Goal: Task Accomplishment & Management: Manage account settings

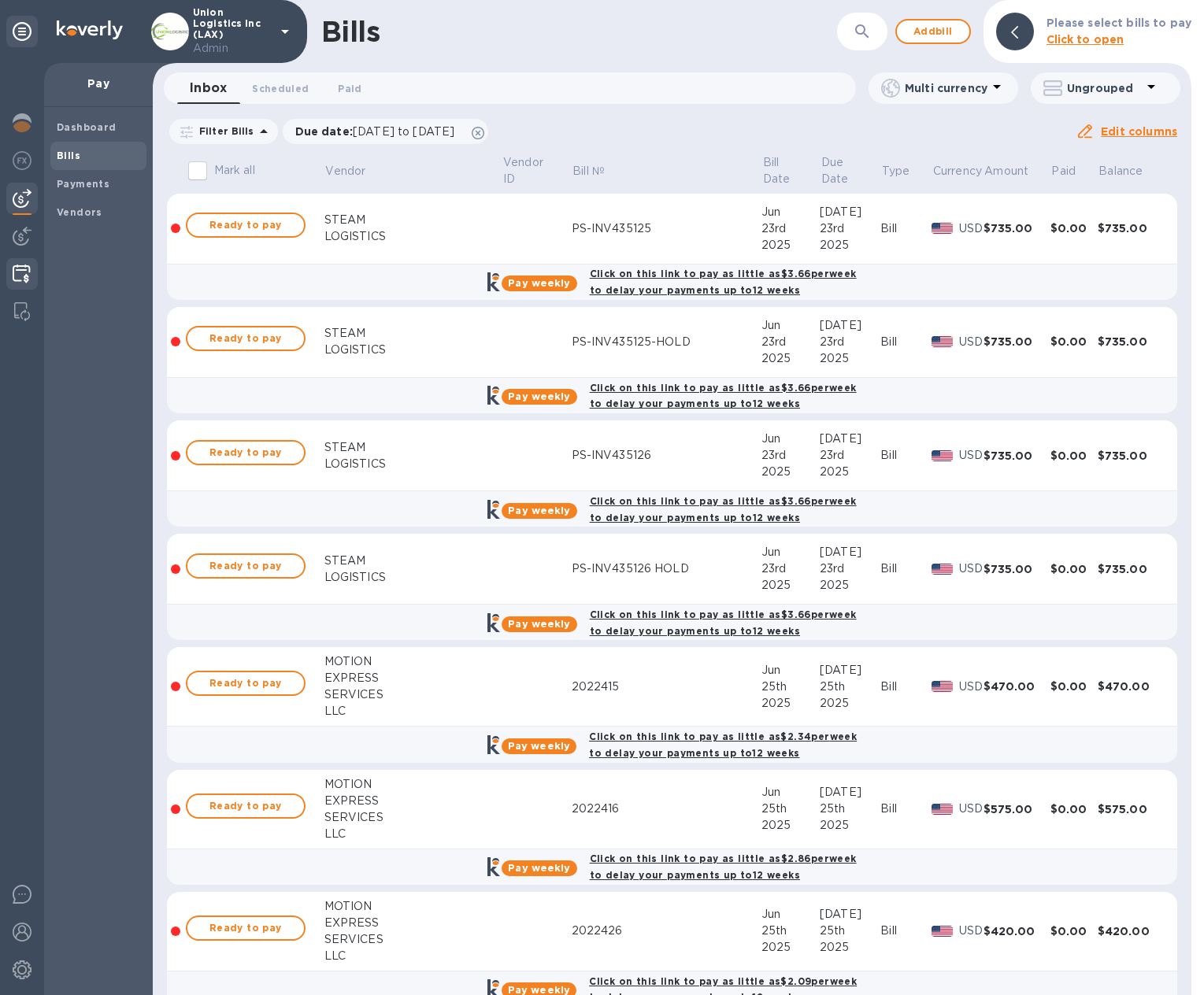
click at [23, 272] on img at bounding box center [22, 274] width 18 height 19
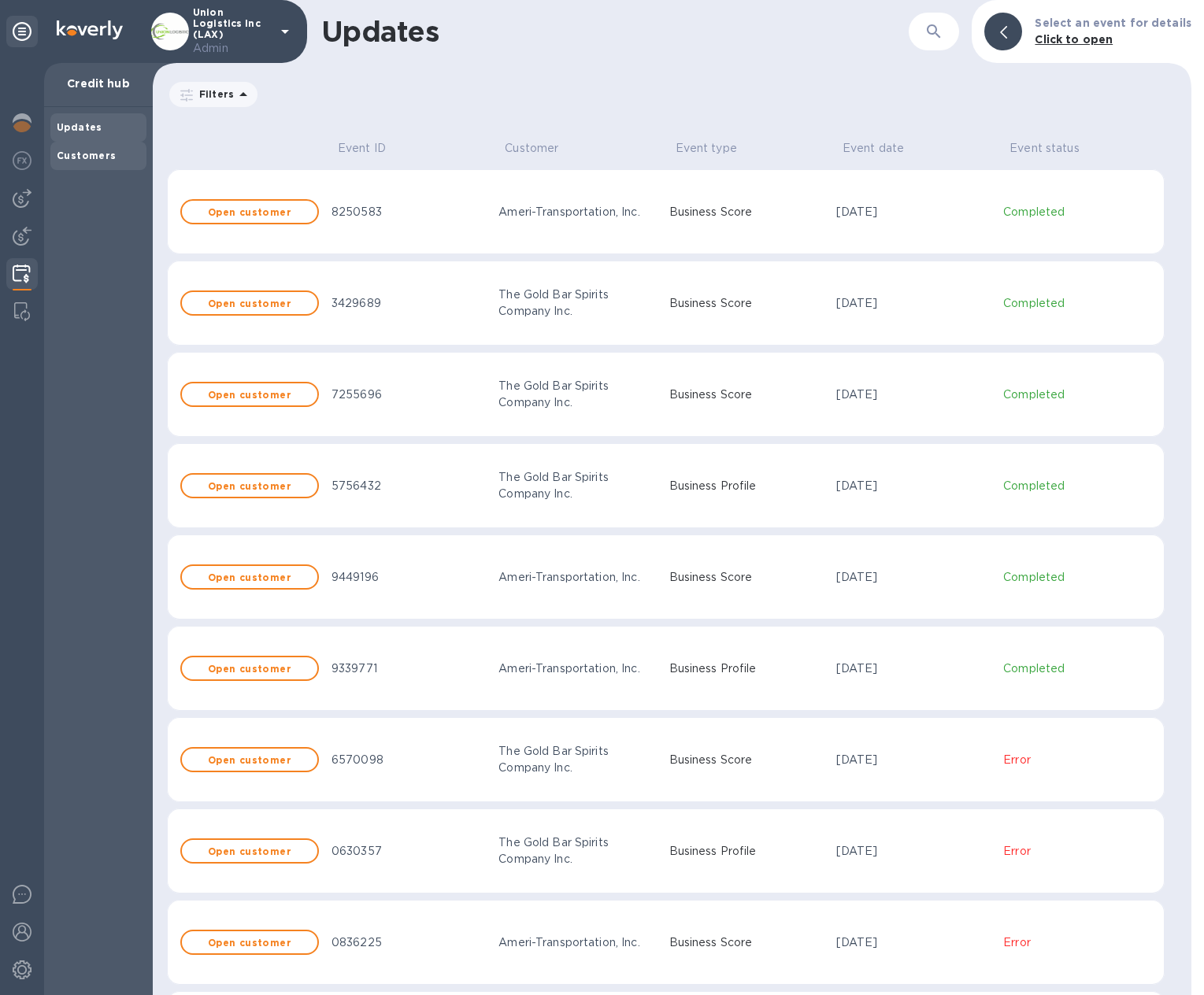
click at [108, 156] on b "Customers" at bounding box center [87, 156] width 60 height 12
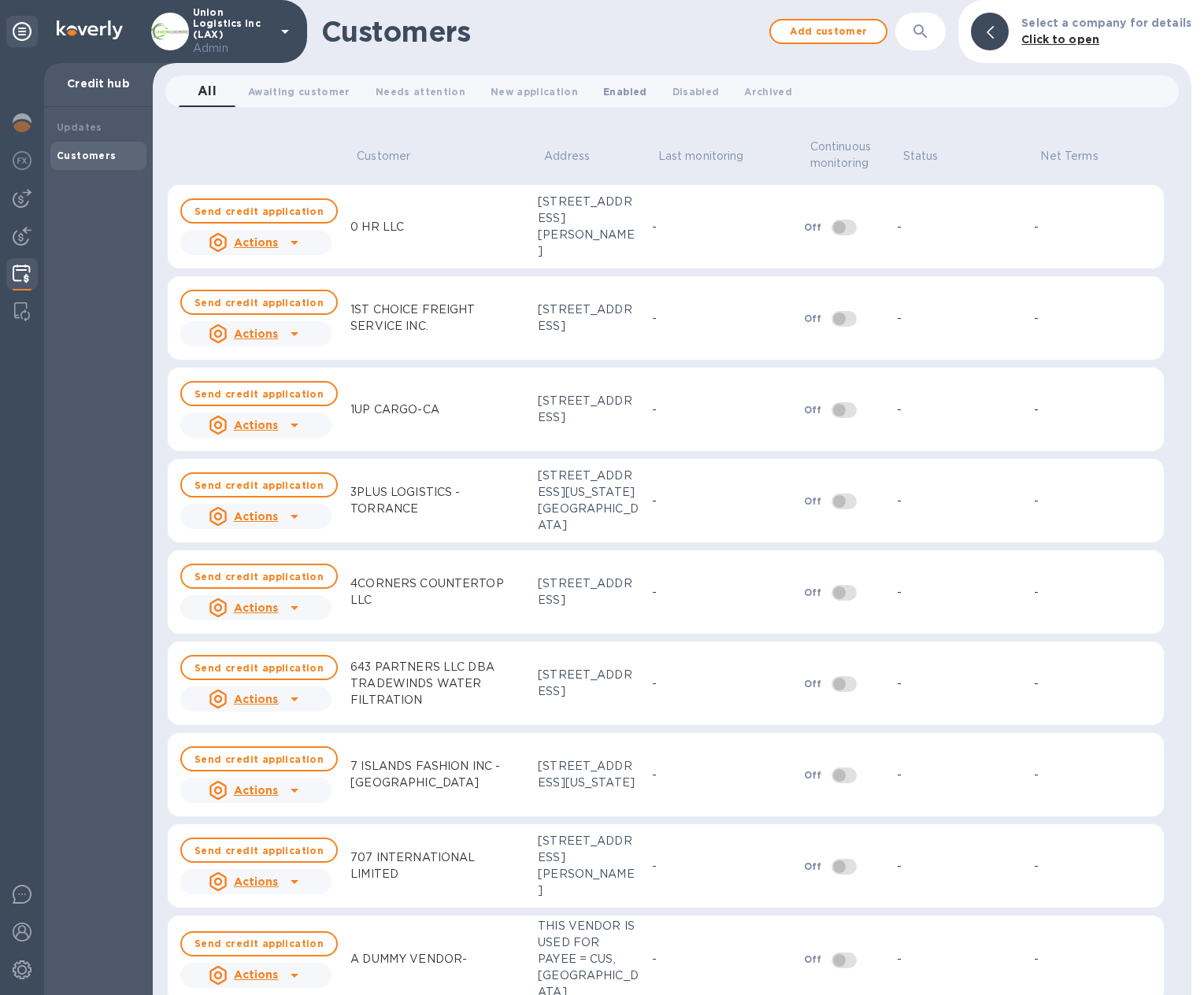
click at [612, 92] on span "Enabled 0" at bounding box center [624, 92] width 43 height 17
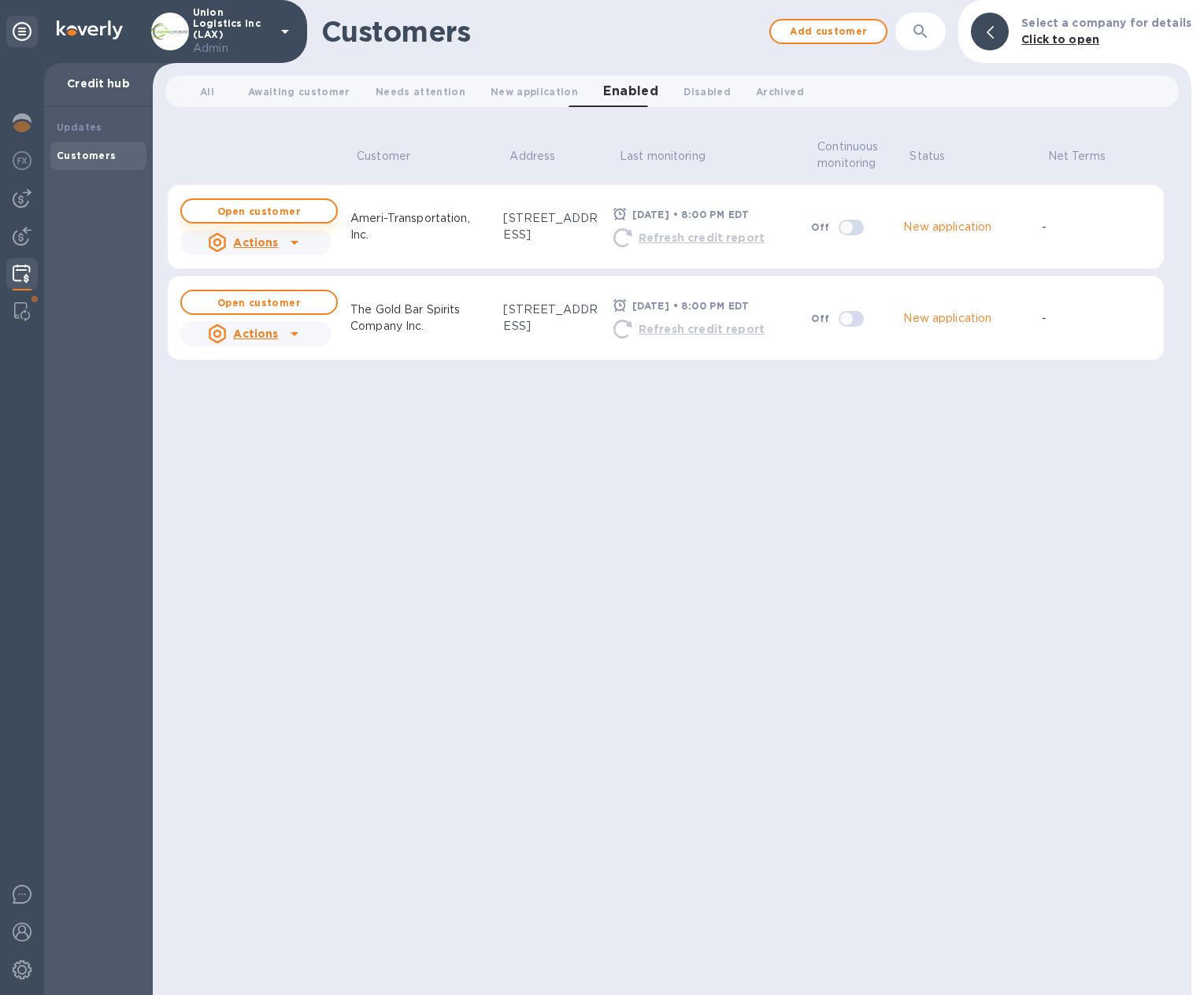
click at [248, 207] on b "Open customer" at bounding box center [259, 211] width 83 height 12
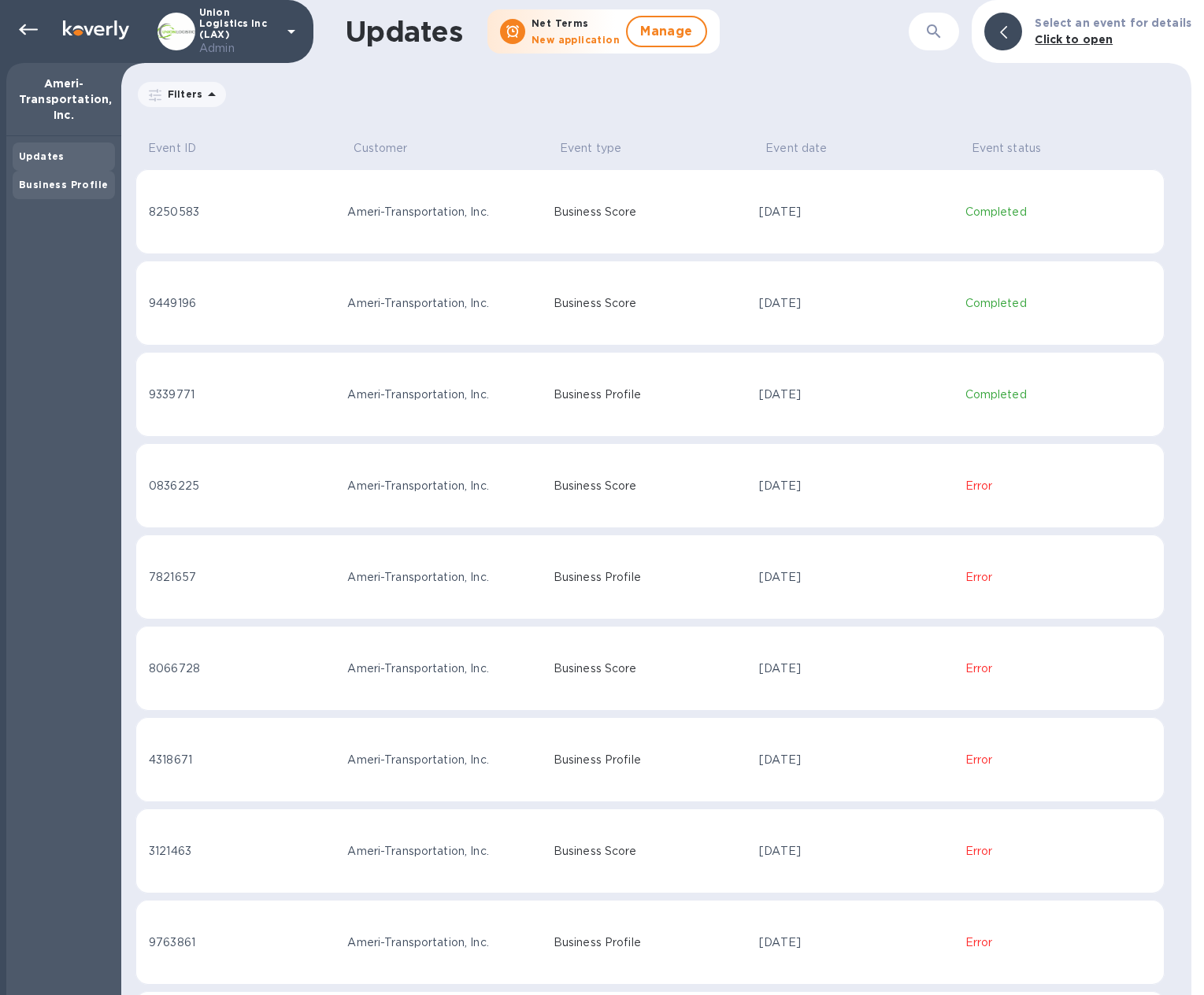
click at [73, 180] on b "Business Profile" at bounding box center [63, 185] width 89 height 12
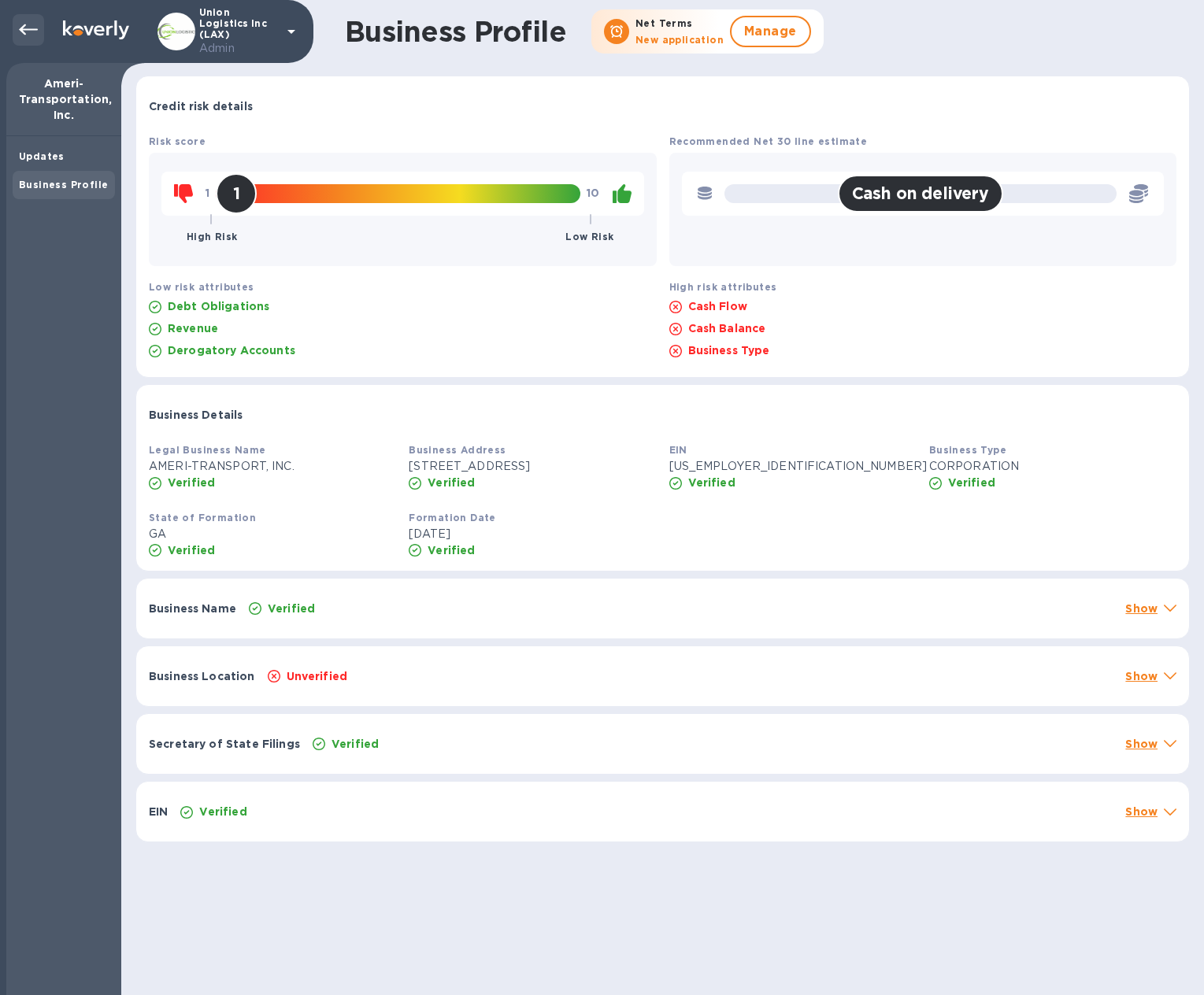
click at [33, 38] on icon at bounding box center [28, 30] width 19 height 19
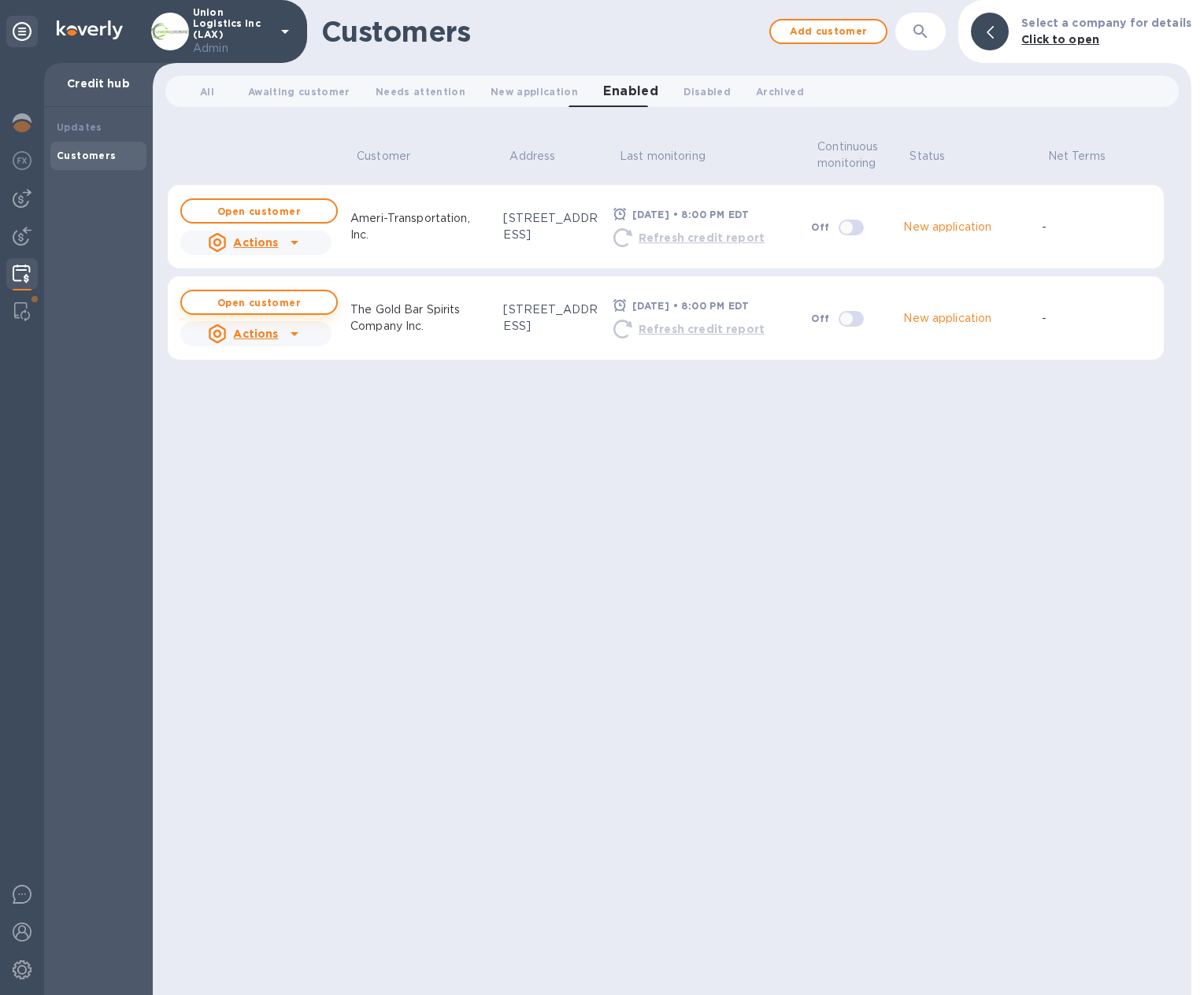
click at [295, 297] on b "Open customer" at bounding box center [259, 303] width 83 height 12
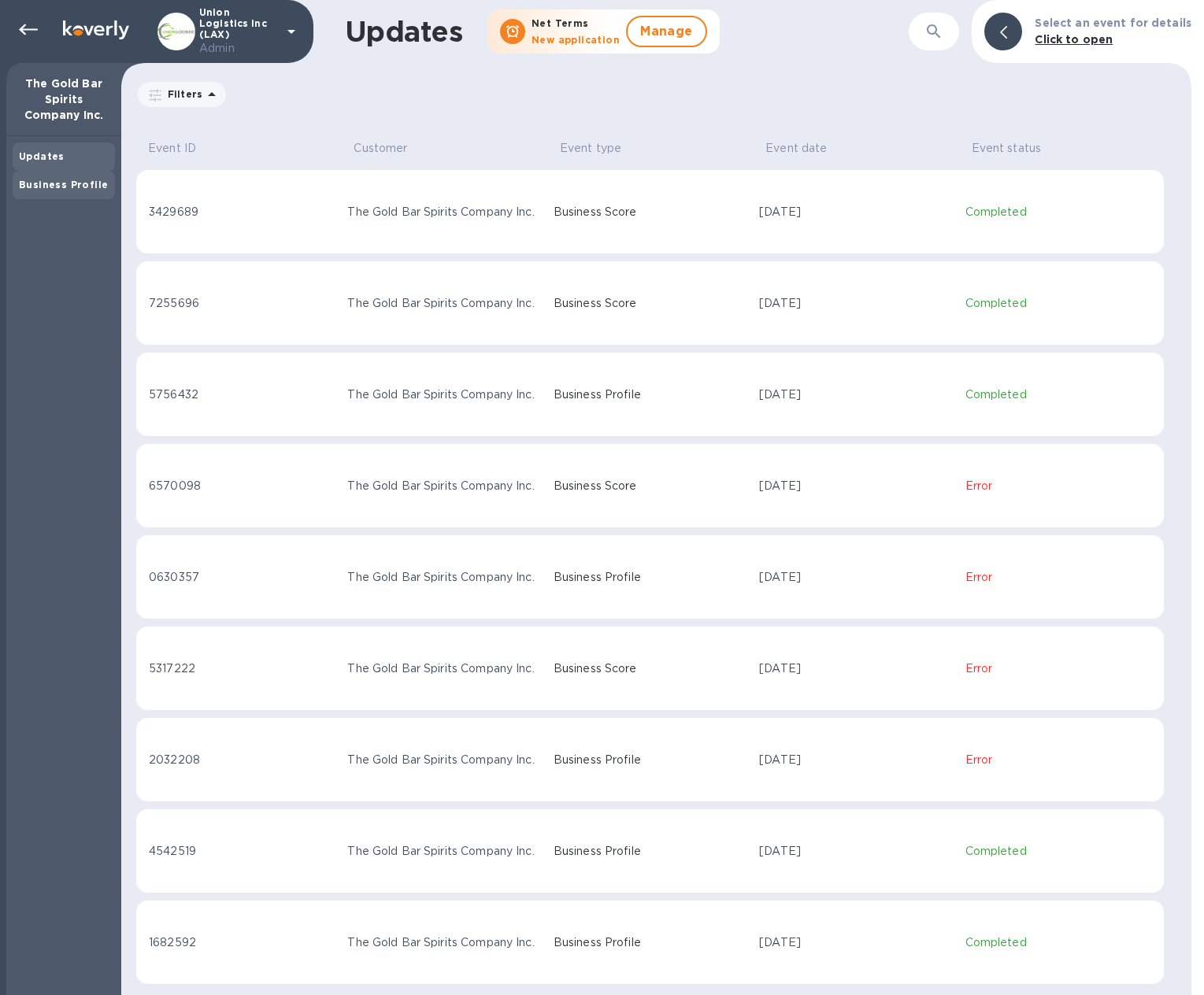
click at [42, 182] on b "Business Profile" at bounding box center [63, 185] width 89 height 12
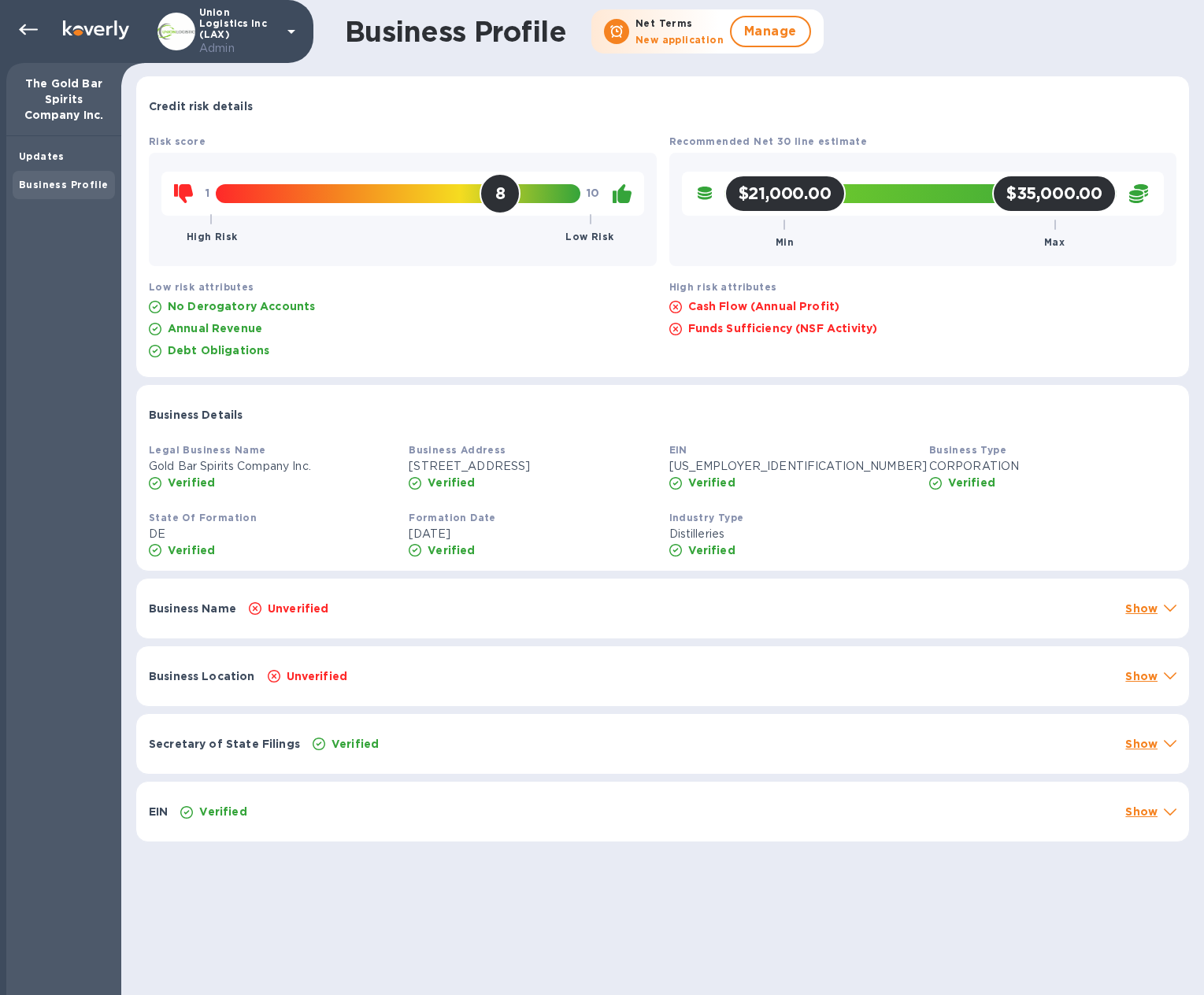
click at [1133, 604] on p "Show" at bounding box center [1141, 609] width 32 height 16
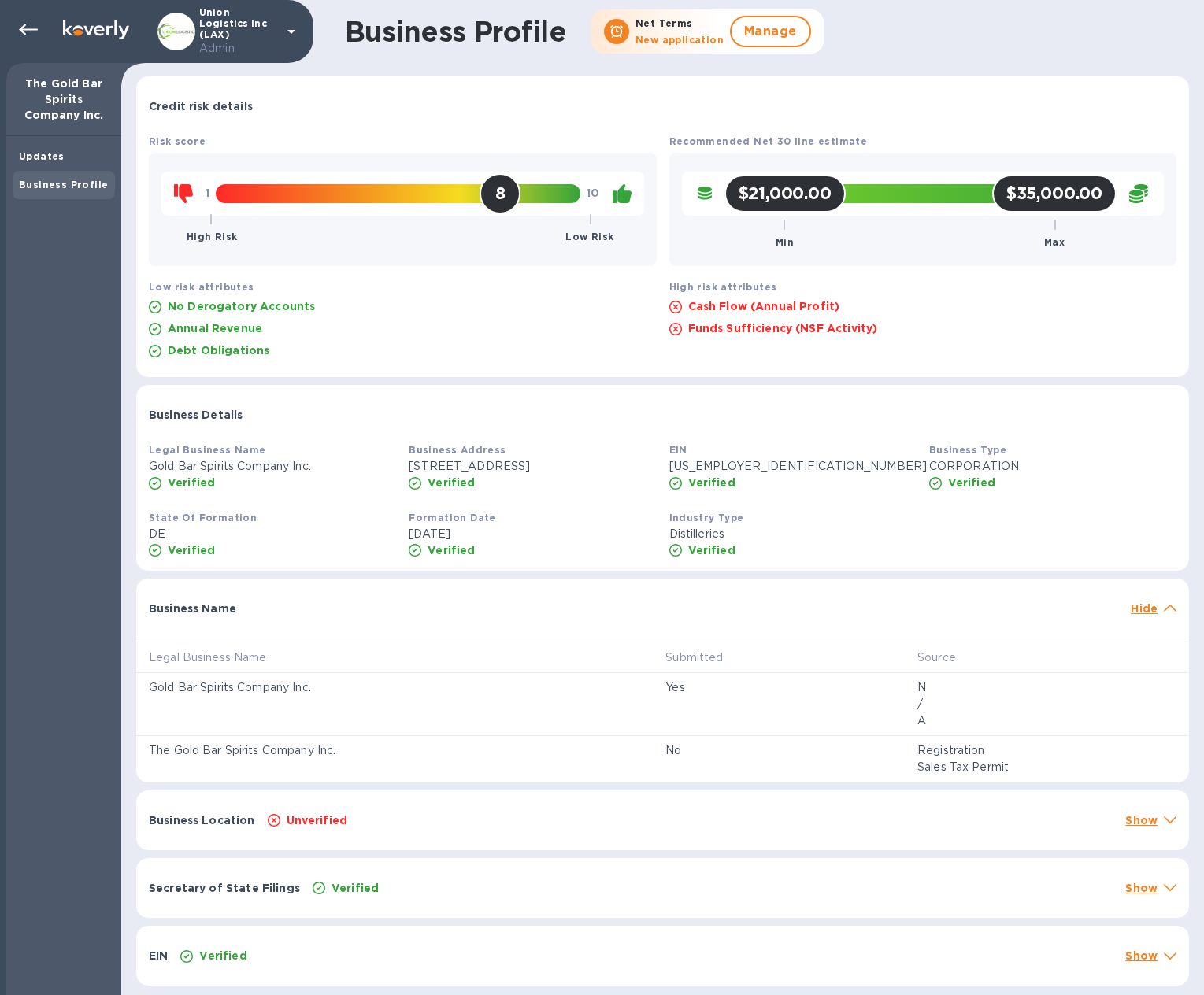
click at [1133, 604] on p "Hide" at bounding box center [1144, 609] width 27 height 16
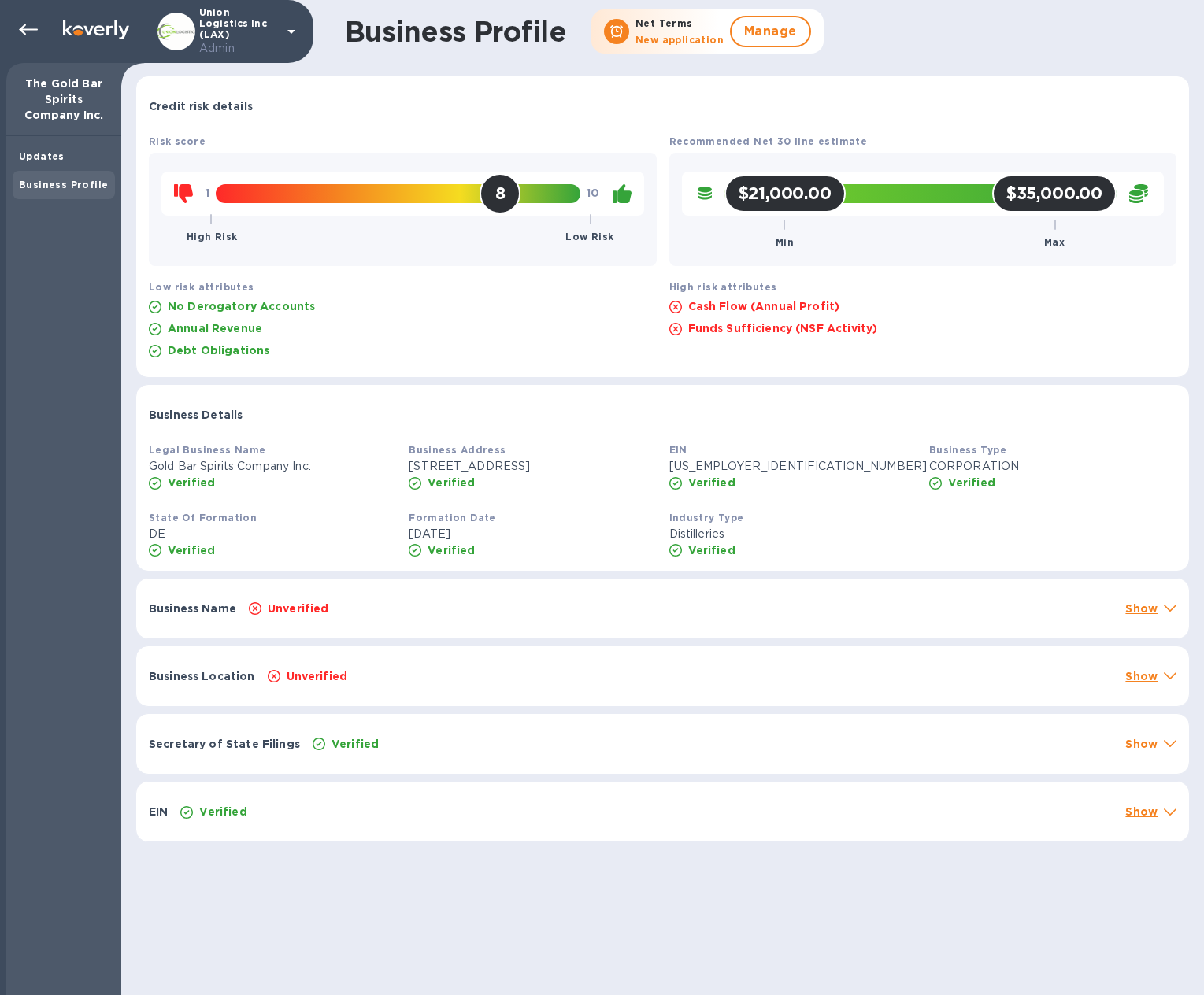
click at [1137, 680] on p "Show" at bounding box center [1141, 676] width 32 height 16
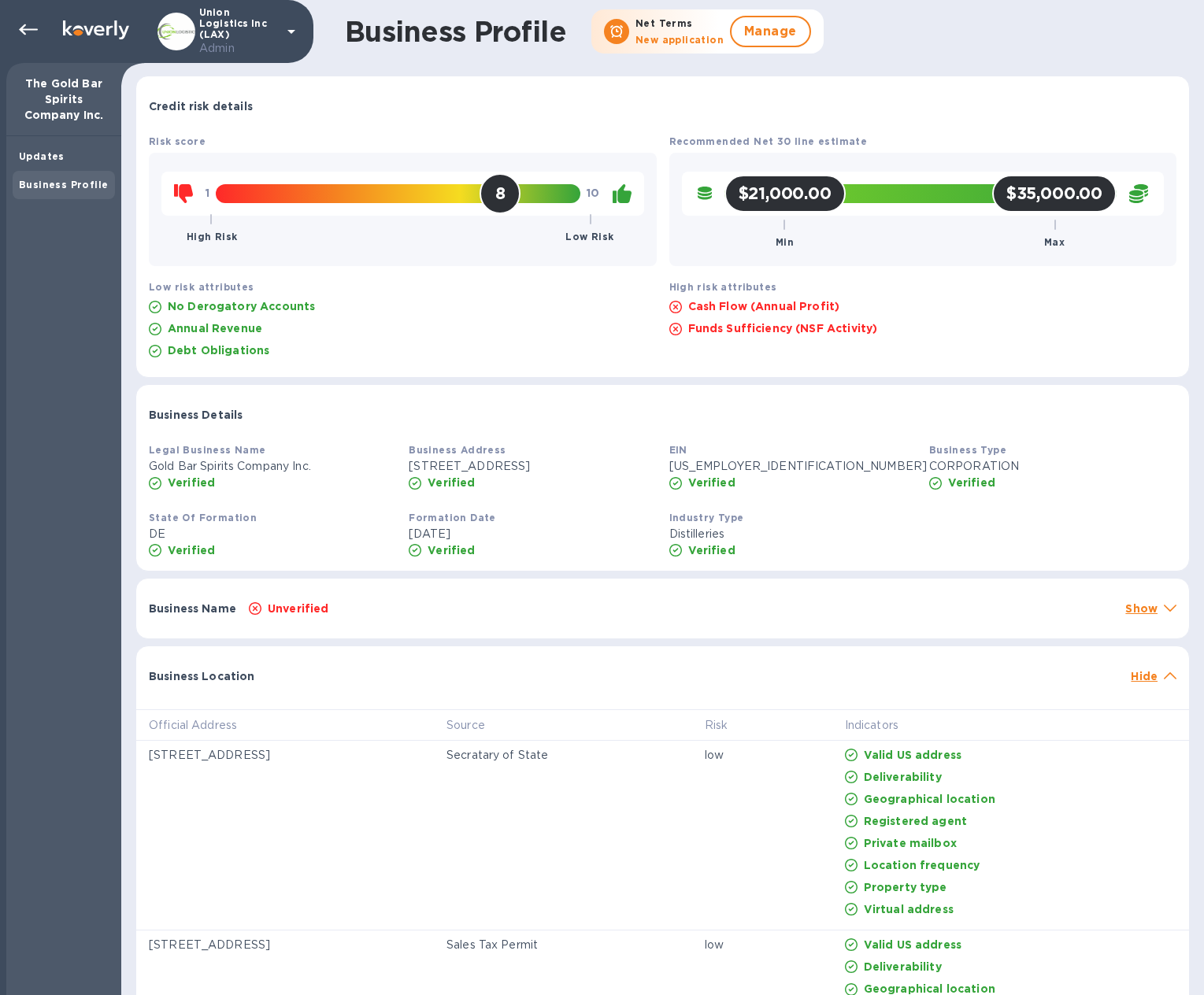
click at [1144, 667] on div "Business Location Hide" at bounding box center [663, 671] width 1052 height 51
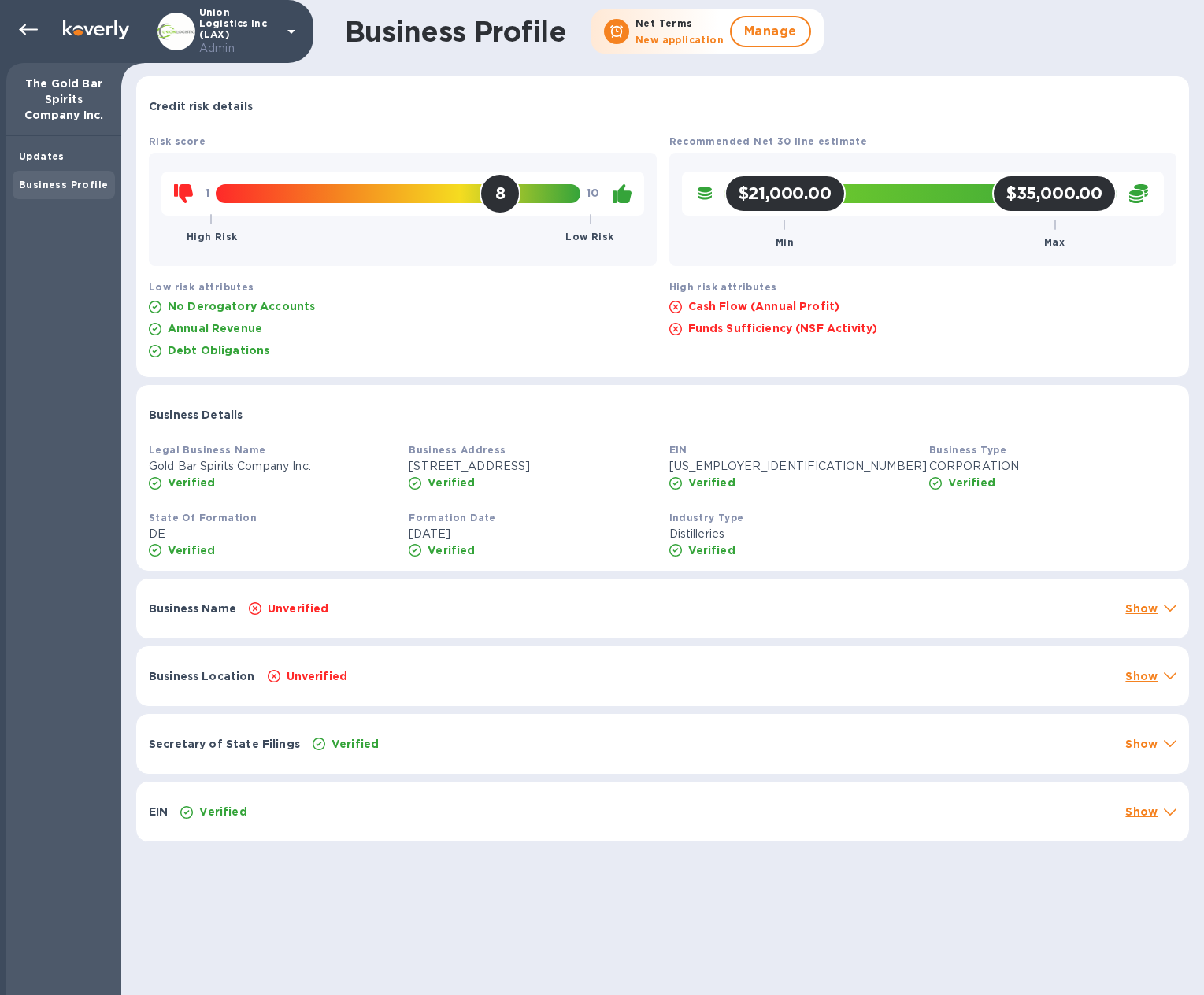
click at [1140, 743] on p "Show" at bounding box center [1141, 744] width 32 height 16
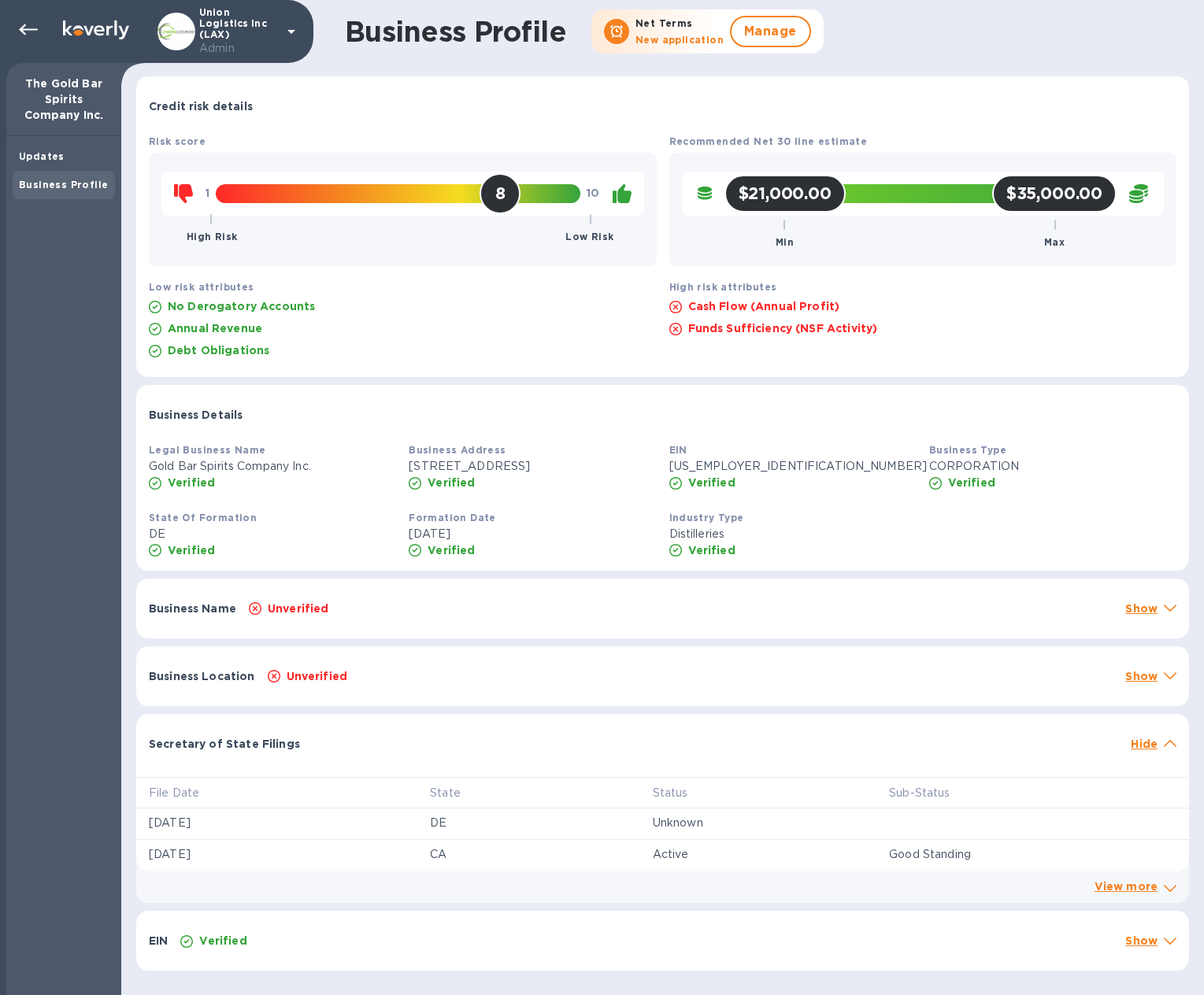
scroll to position [3, 0]
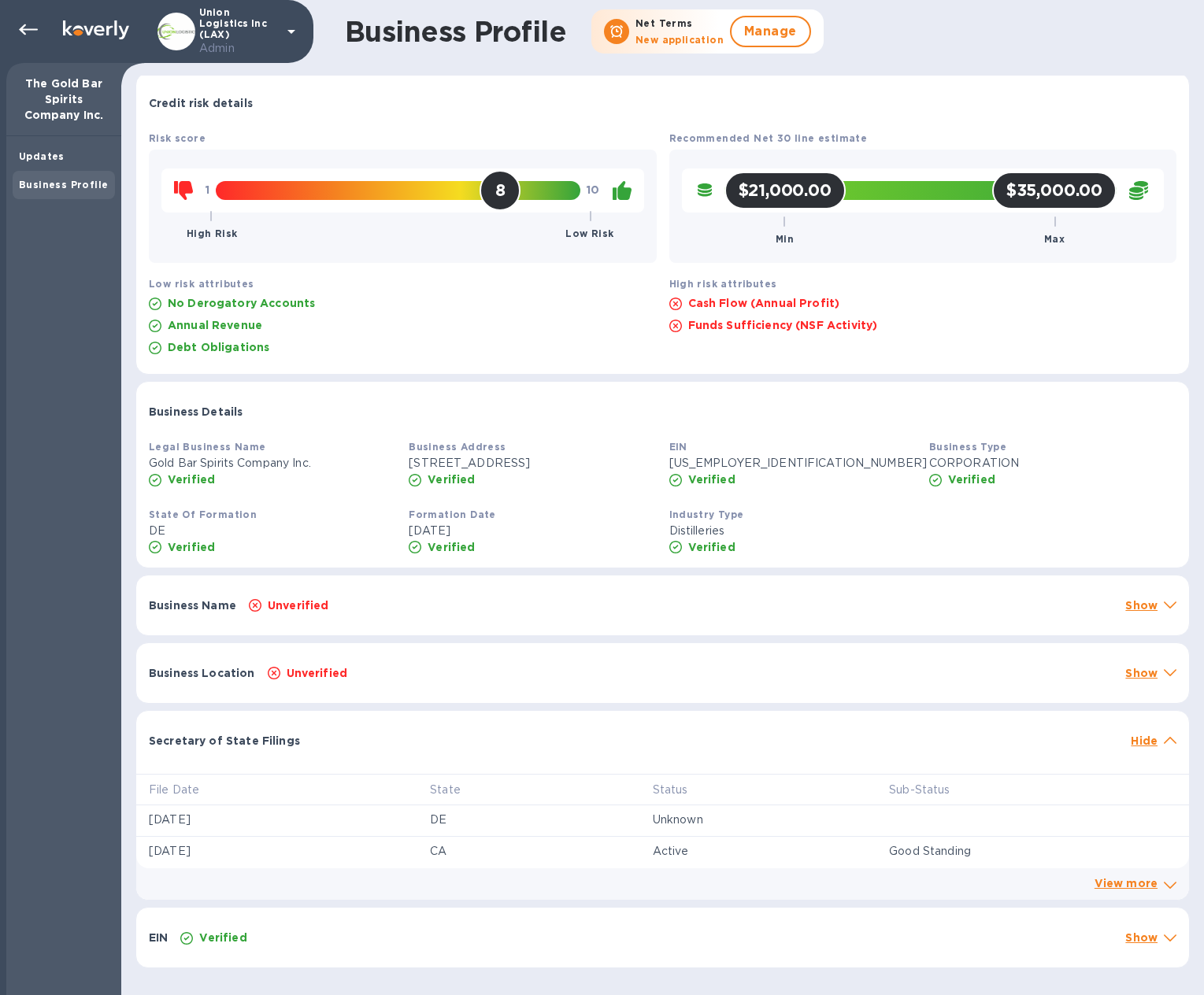
click at [1143, 744] on p "Hide" at bounding box center [1144, 740] width 27 height 16
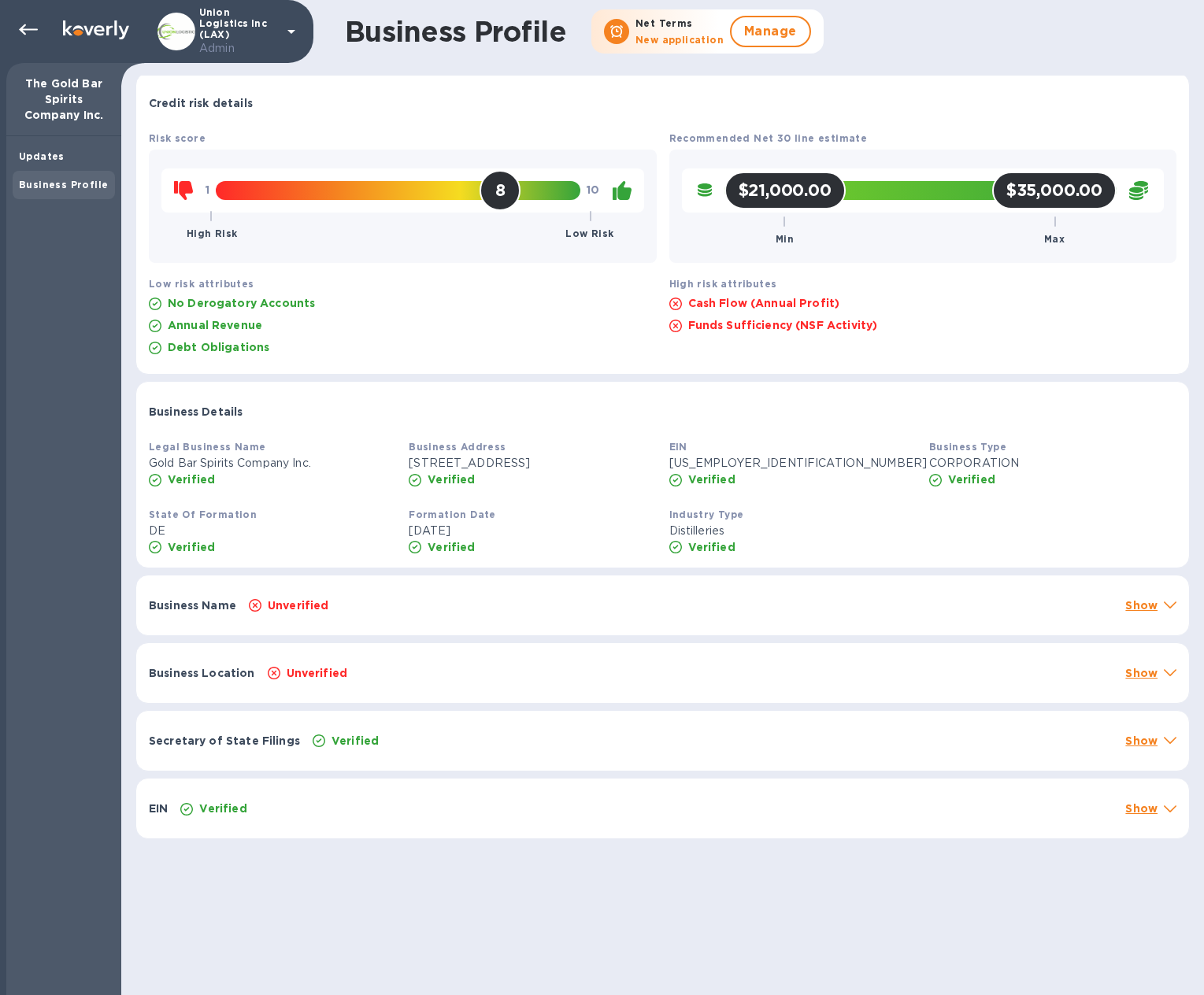
click at [1133, 812] on p "Show" at bounding box center [1141, 808] width 32 height 16
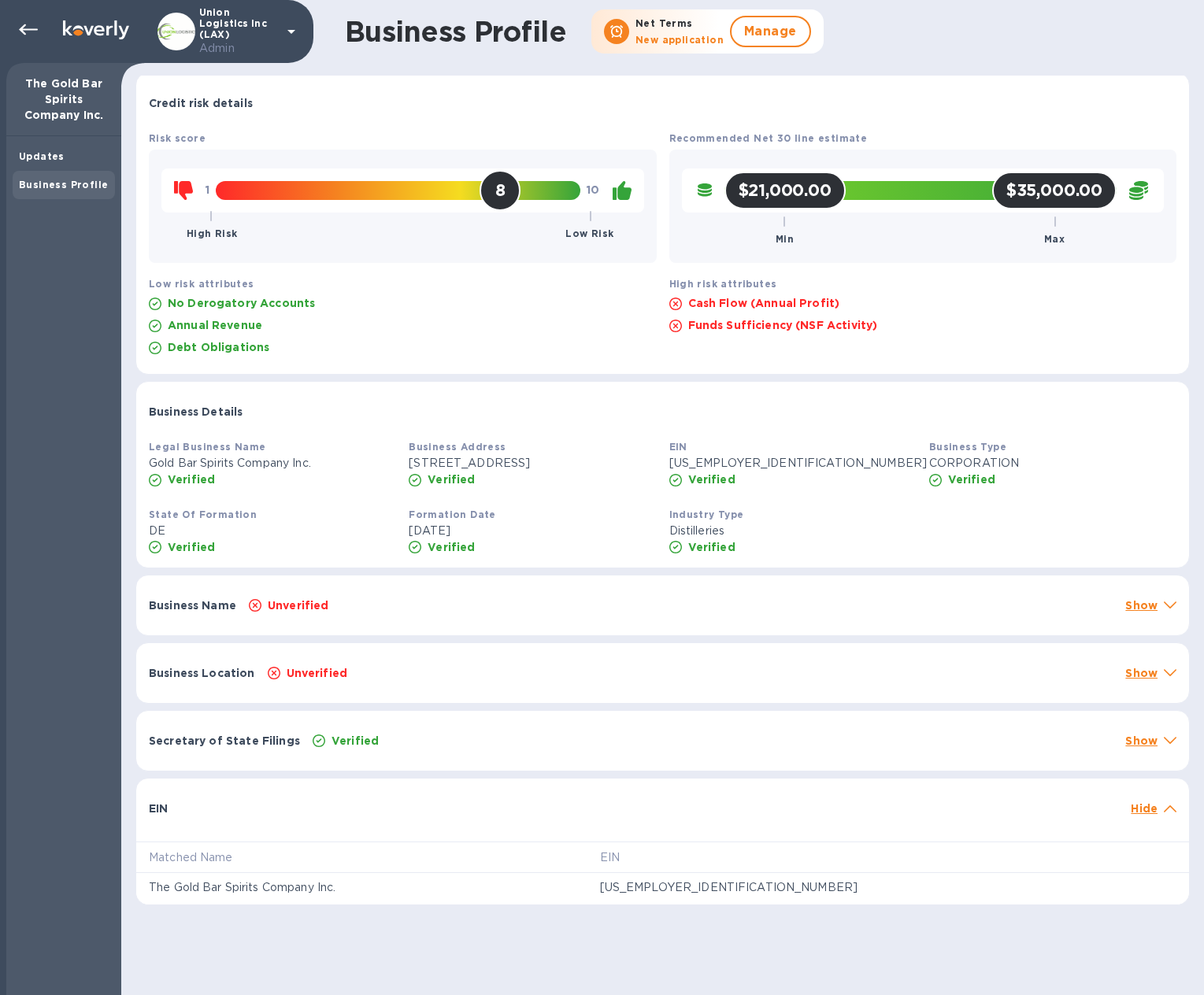
click at [1133, 812] on p "Hide" at bounding box center [1144, 808] width 27 height 16
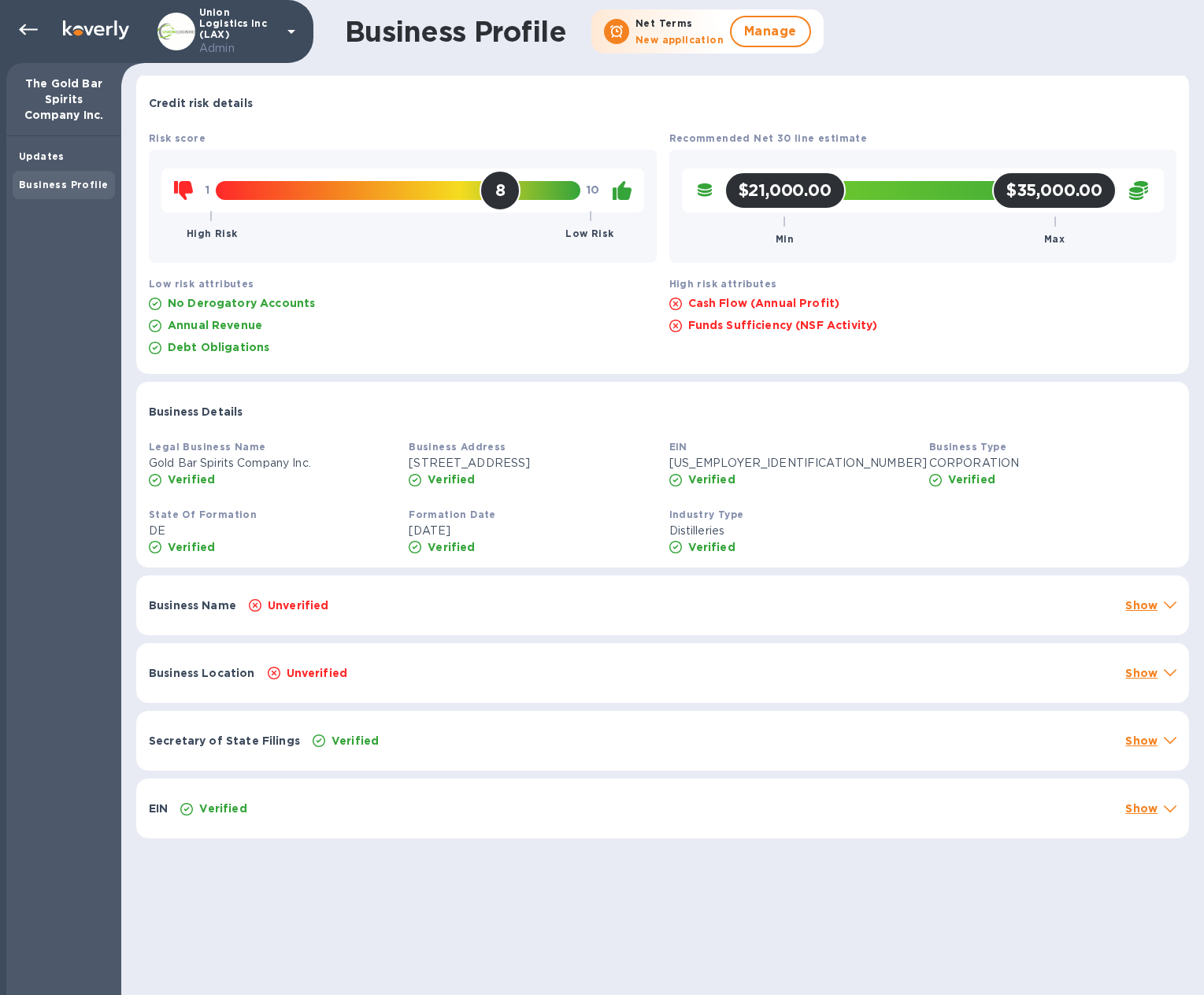
click at [1133, 812] on p "Show" at bounding box center [1141, 808] width 32 height 16
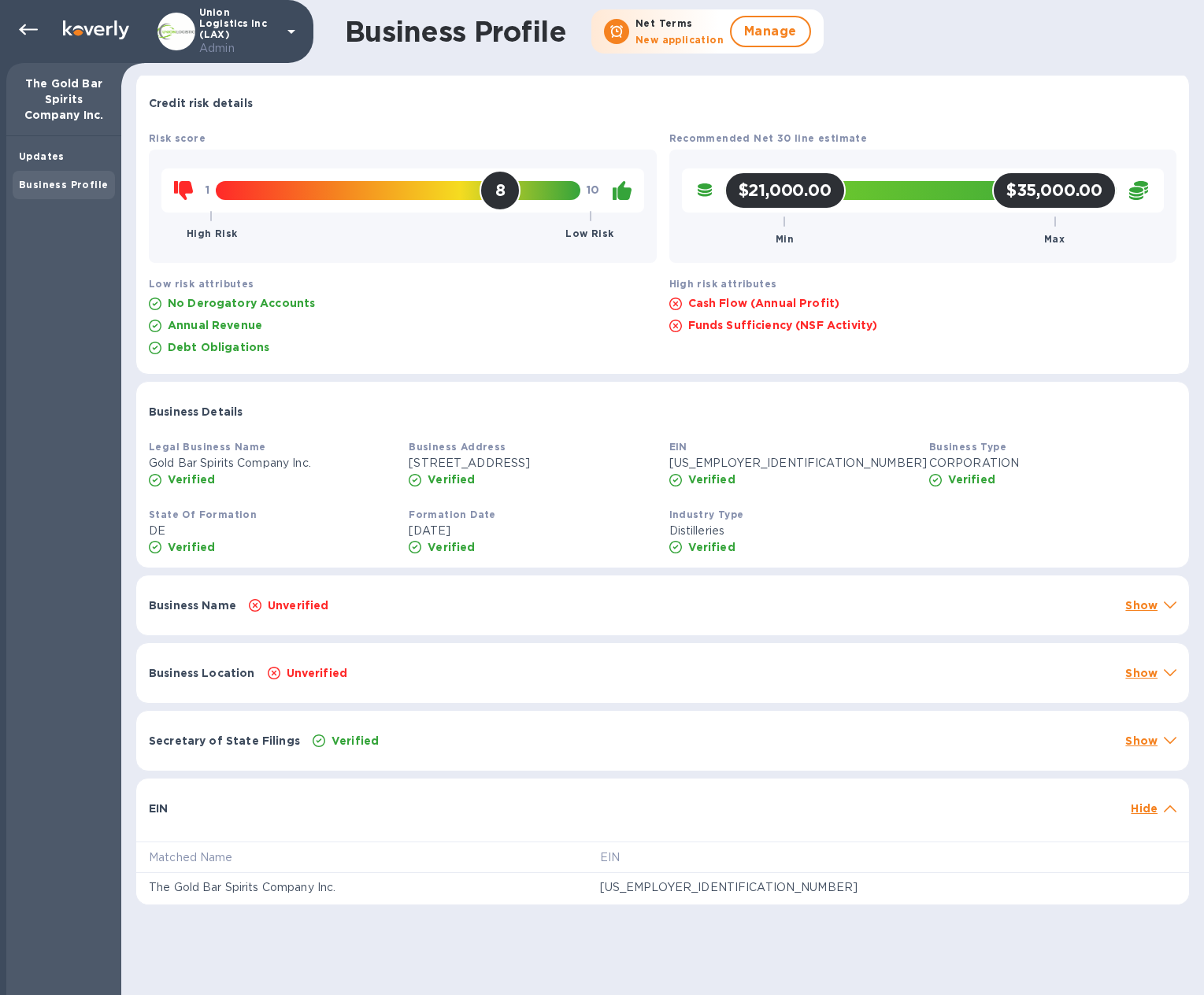
click at [1133, 812] on p "Hide" at bounding box center [1144, 808] width 27 height 16
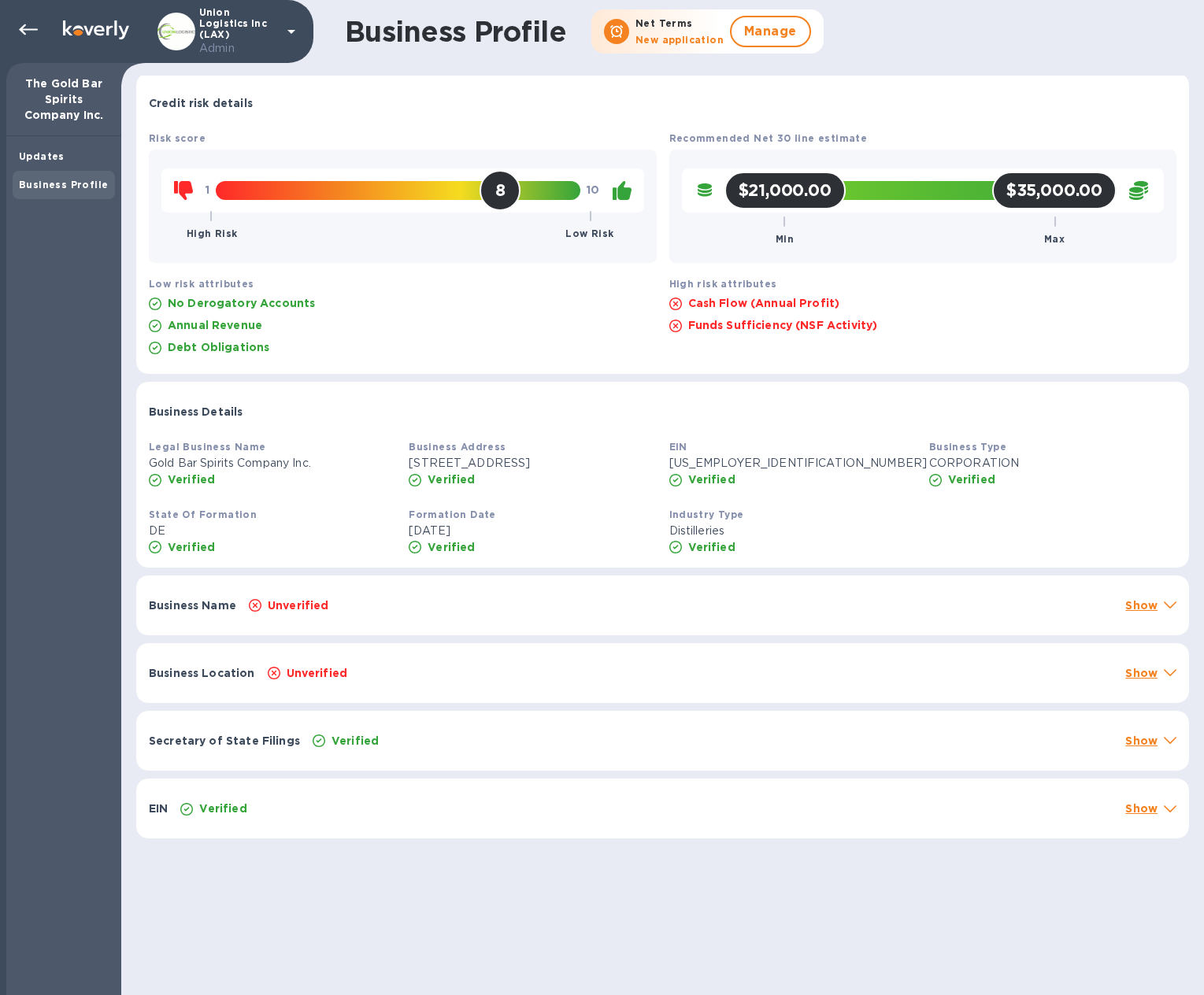
click at [1133, 812] on p "Show" at bounding box center [1141, 808] width 32 height 16
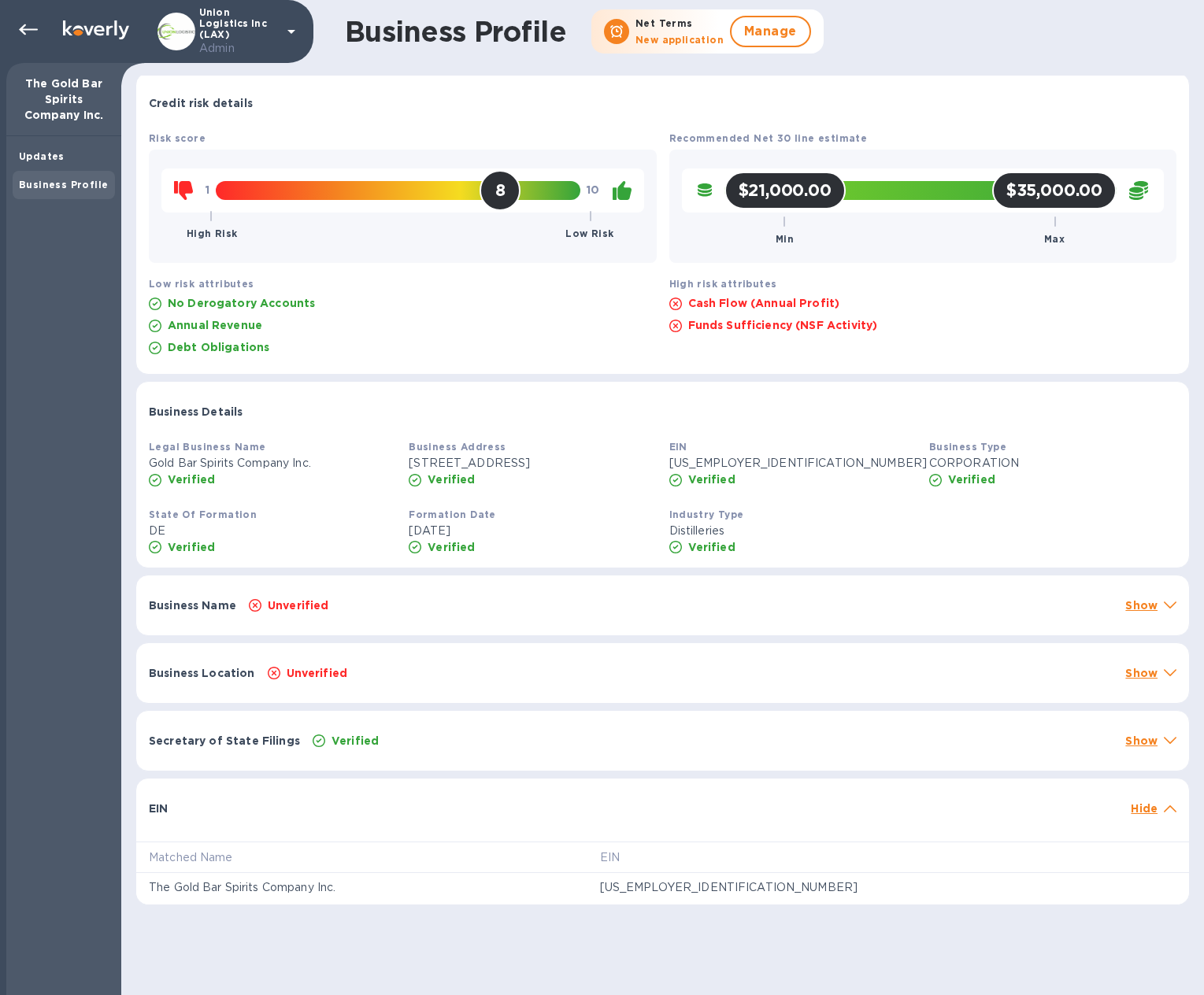
click at [1145, 815] on p "Hide" at bounding box center [1144, 808] width 27 height 16
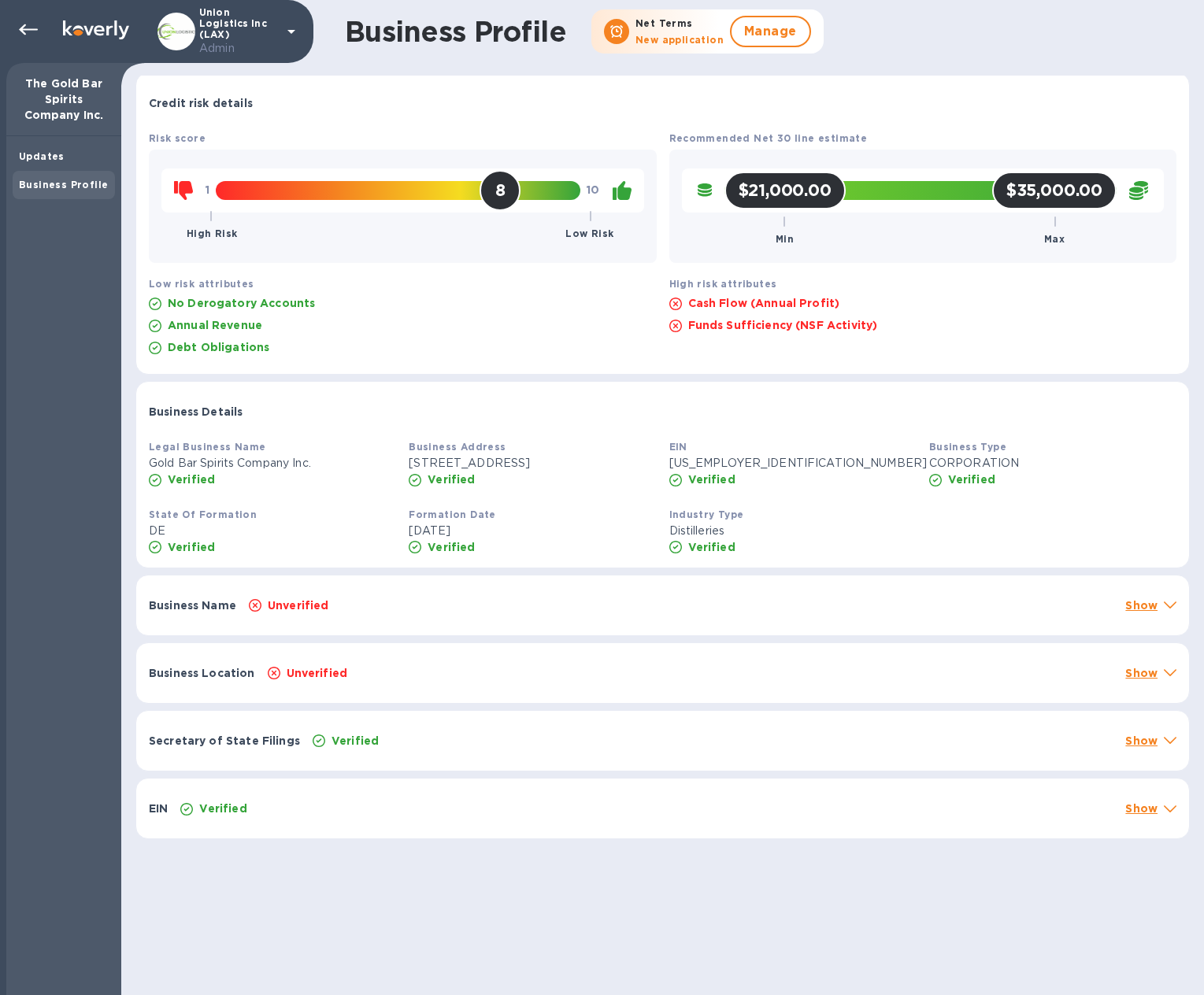
click at [1143, 812] on p "Show" at bounding box center [1141, 808] width 32 height 16
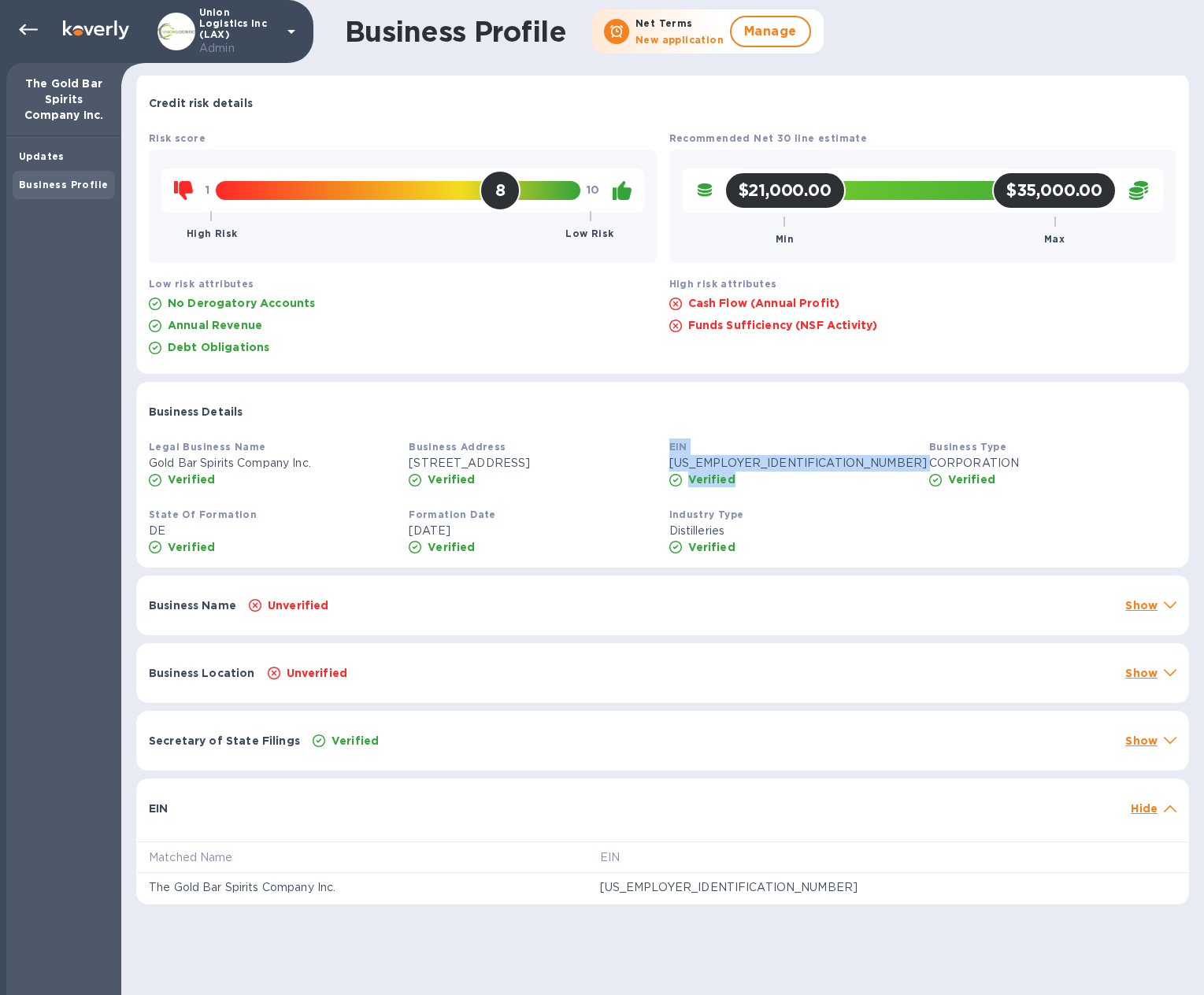
drag, startPoint x: 742, startPoint y: 480, endPoint x: 636, endPoint y: 480, distance: 106.0
click at [636, 480] on div "Legal Business Name Gold Bar Spirits Company Inc. Verified Business Address [ST…" at bounding box center [662, 463] width 1040 height 62
click at [605, 669] on div "Unverified" at bounding box center [690, 673] width 852 height 22
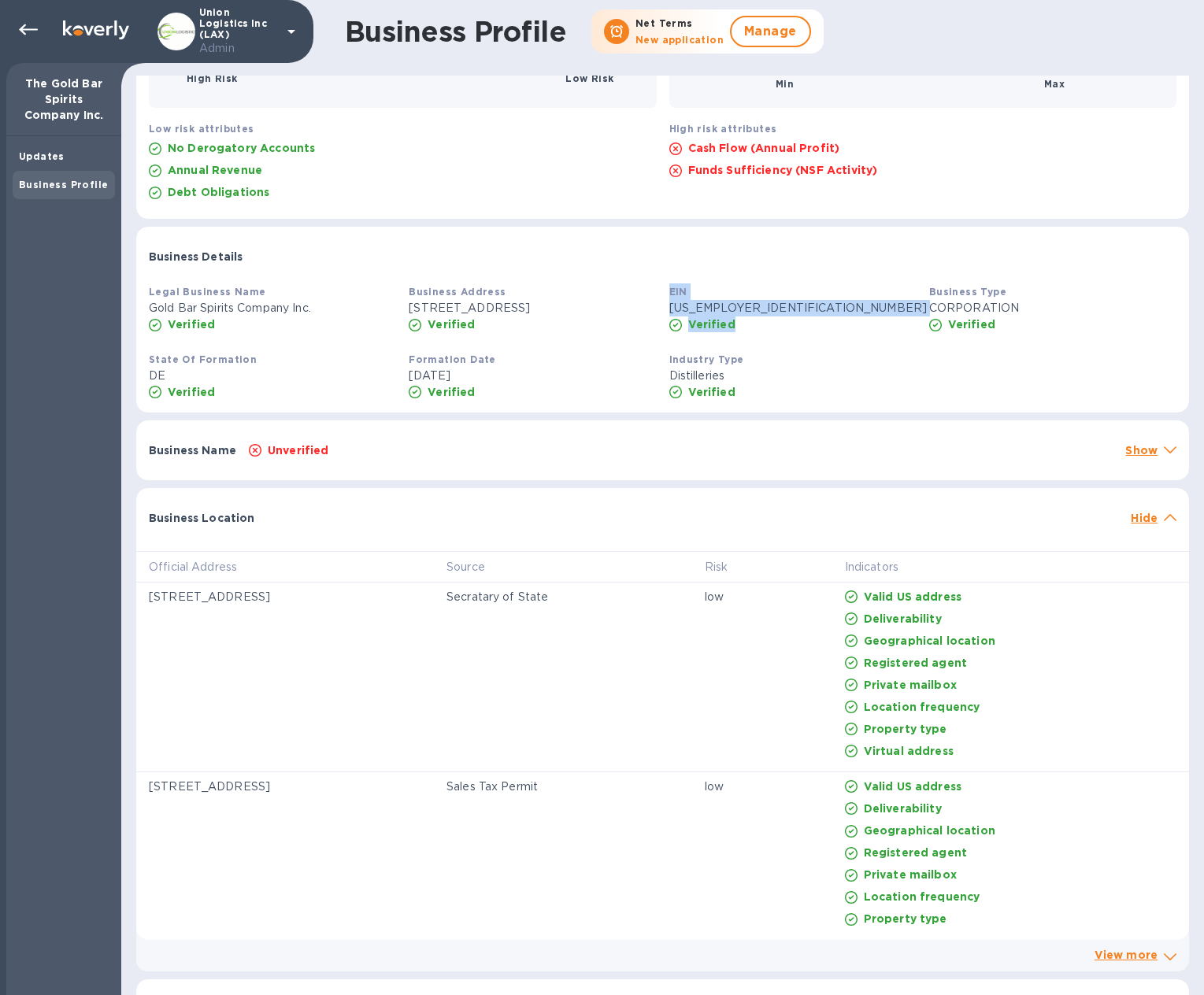
scroll to position [341, 0]
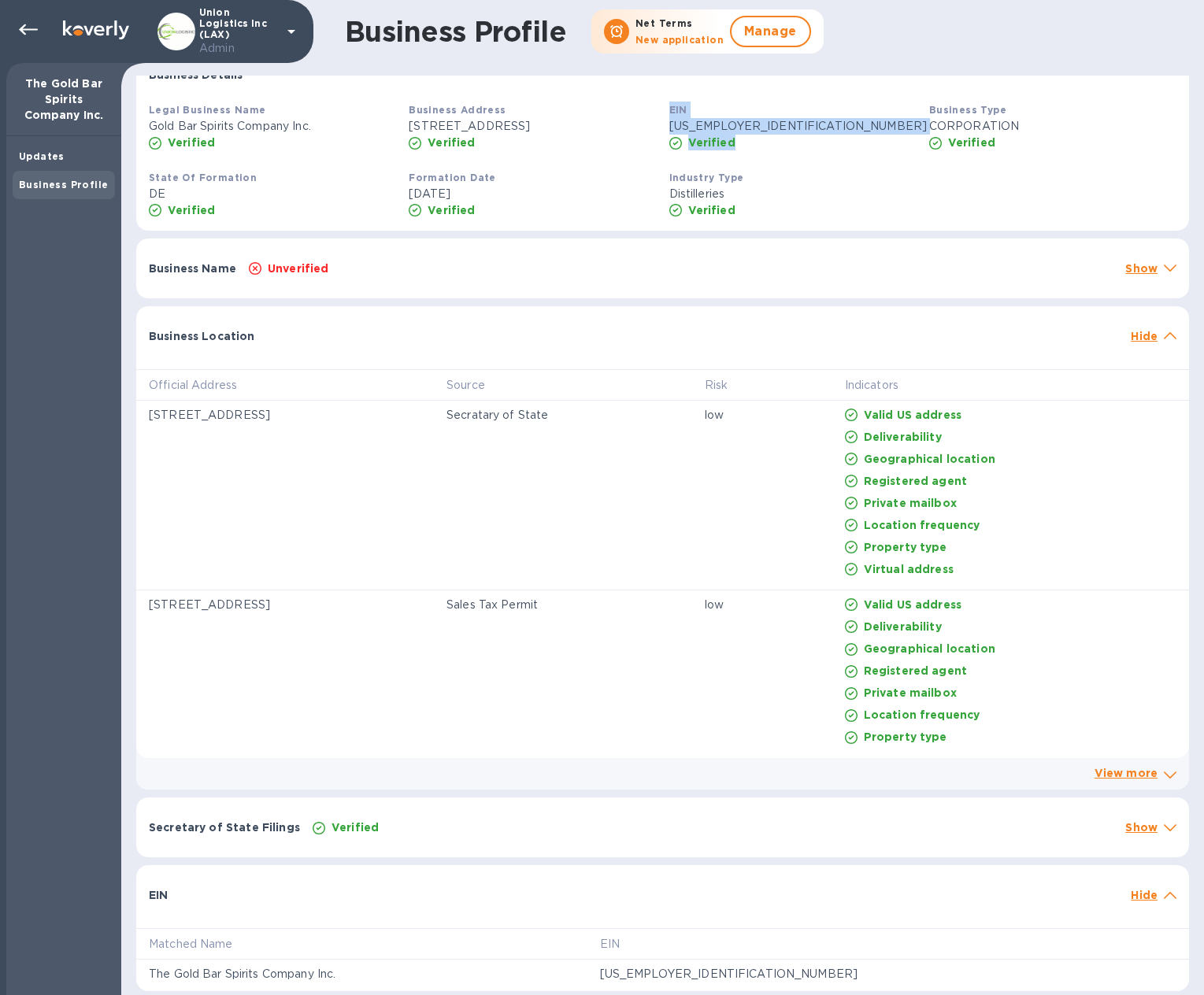
click at [375, 321] on div "Business Location Hide" at bounding box center [663, 331] width 1052 height 51
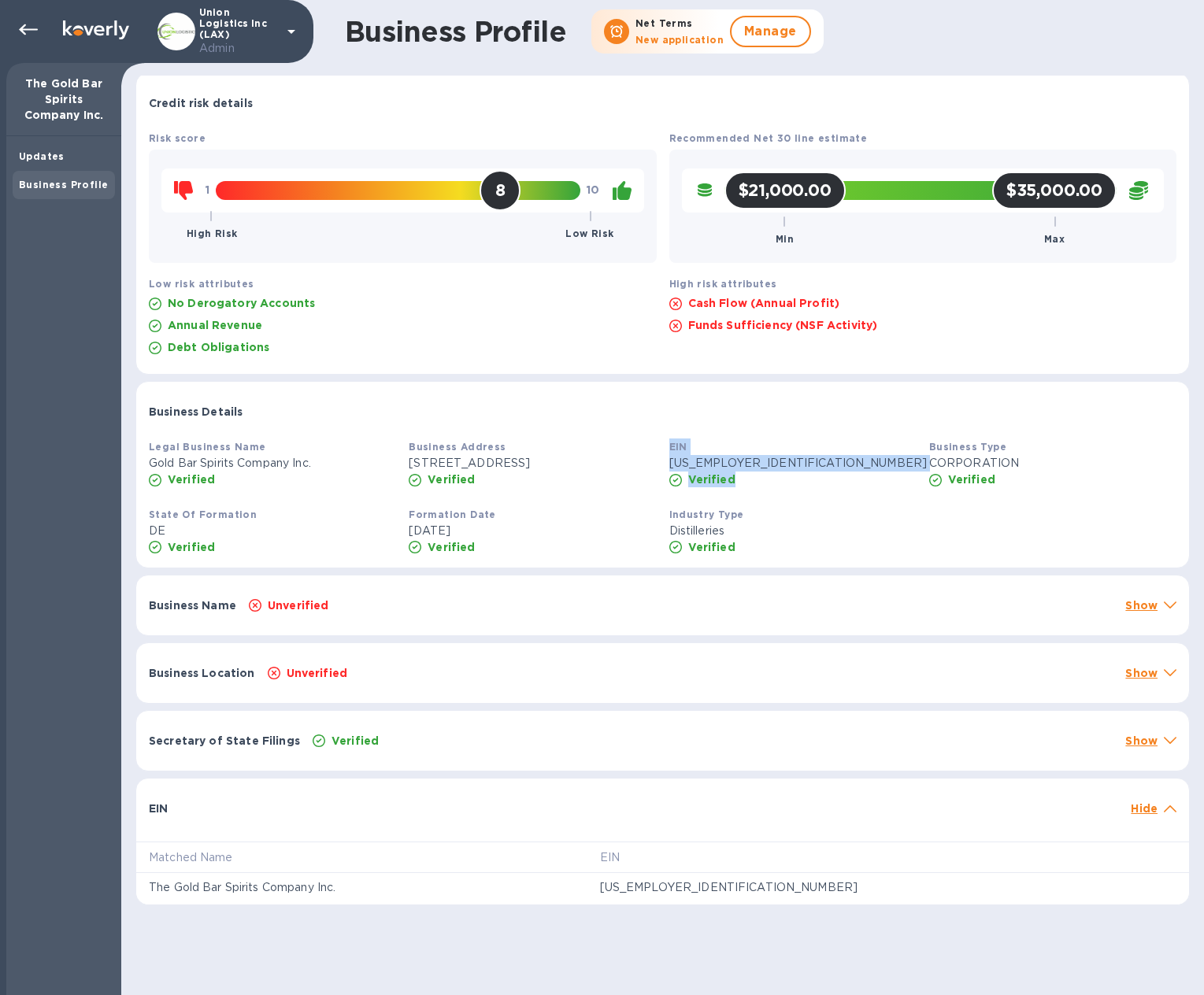
scroll to position [3, 0]
click at [577, 530] on p "[DATE]" at bounding box center [532, 531] width 247 height 17
click at [29, 29] on icon at bounding box center [28, 29] width 19 height 11
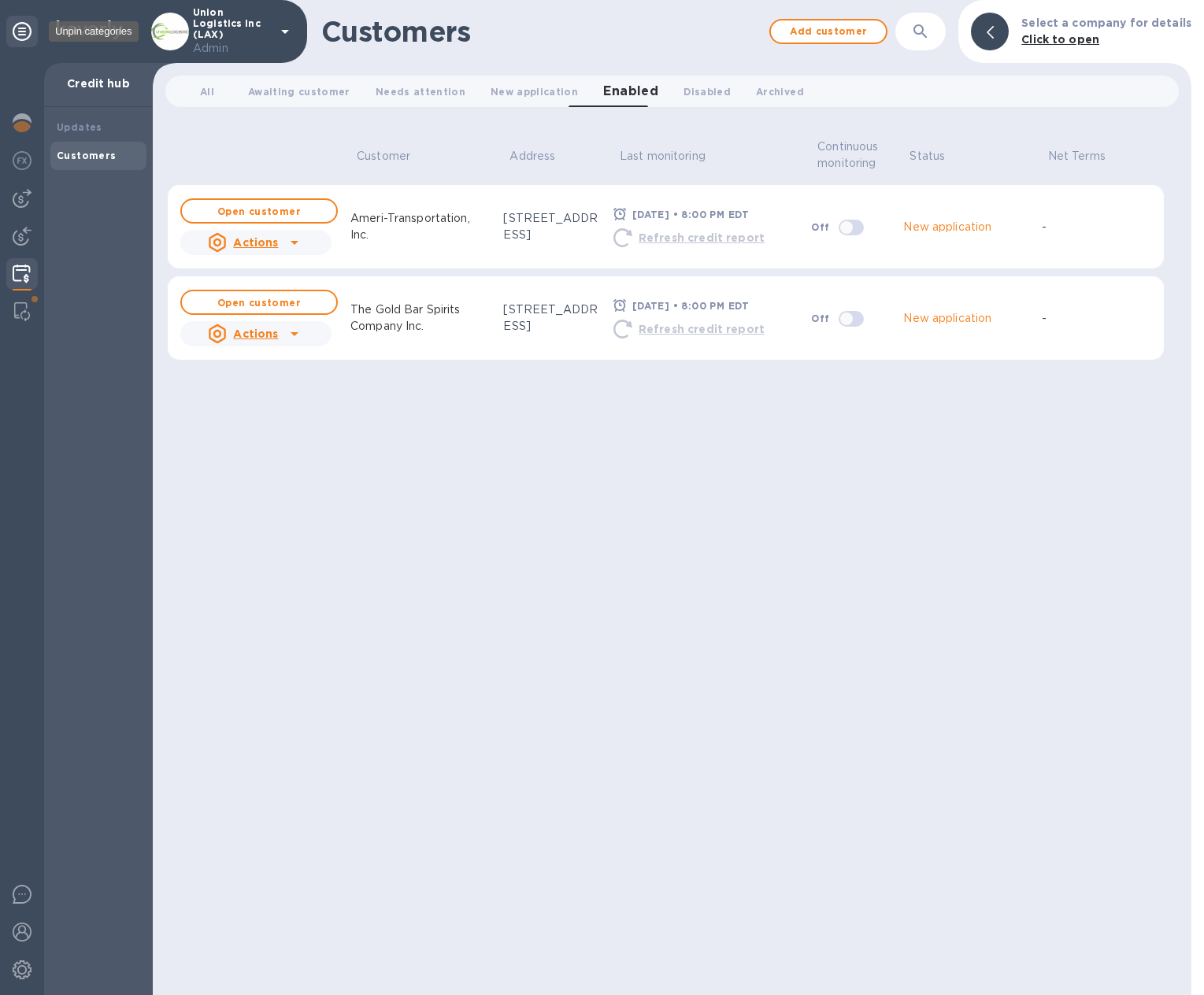
click at [29, 29] on icon at bounding box center [22, 31] width 19 height 19
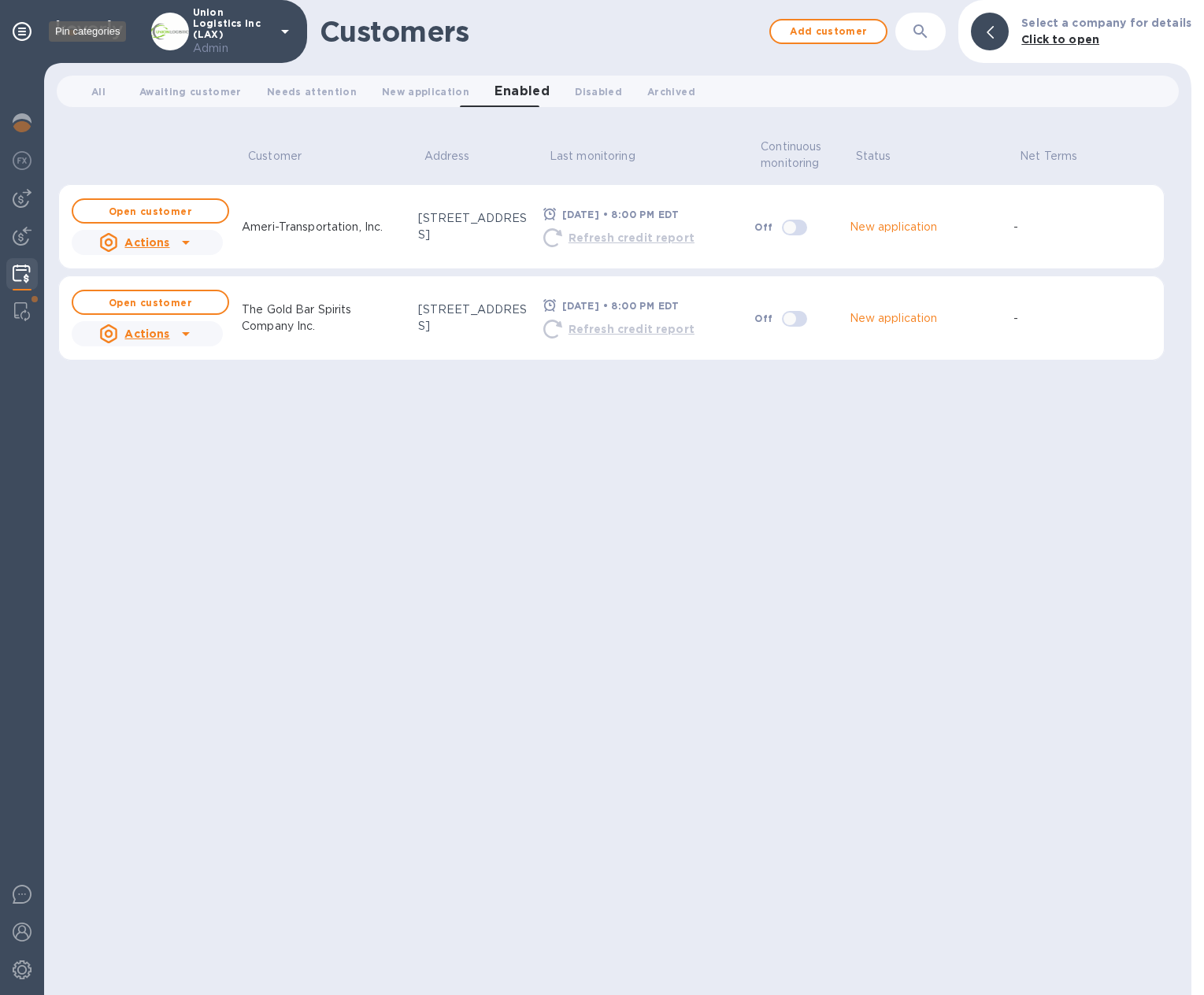
click at [29, 29] on icon at bounding box center [22, 31] width 19 height 19
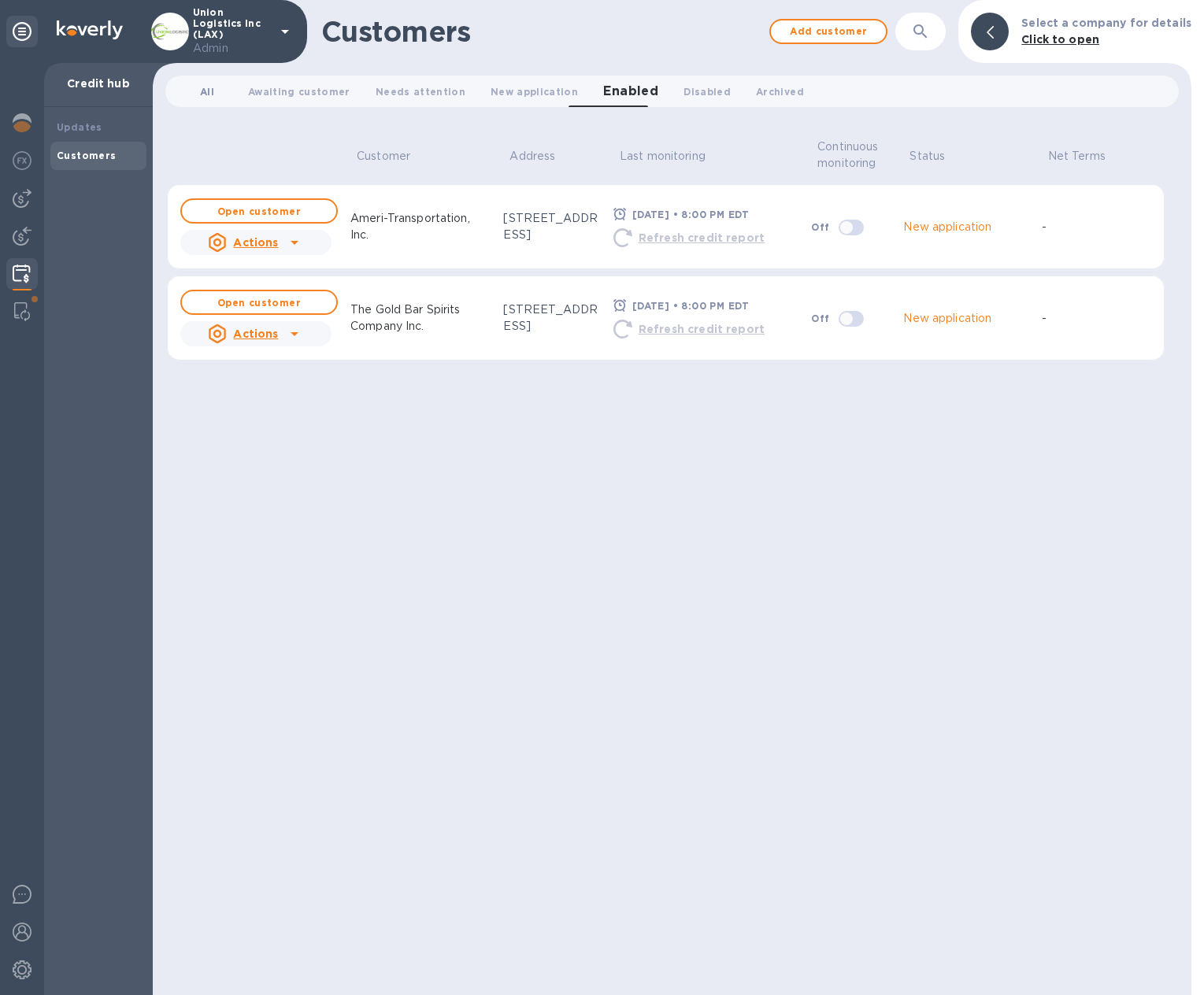
click at [206, 97] on span "All 0" at bounding box center [206, 92] width 14 height 17
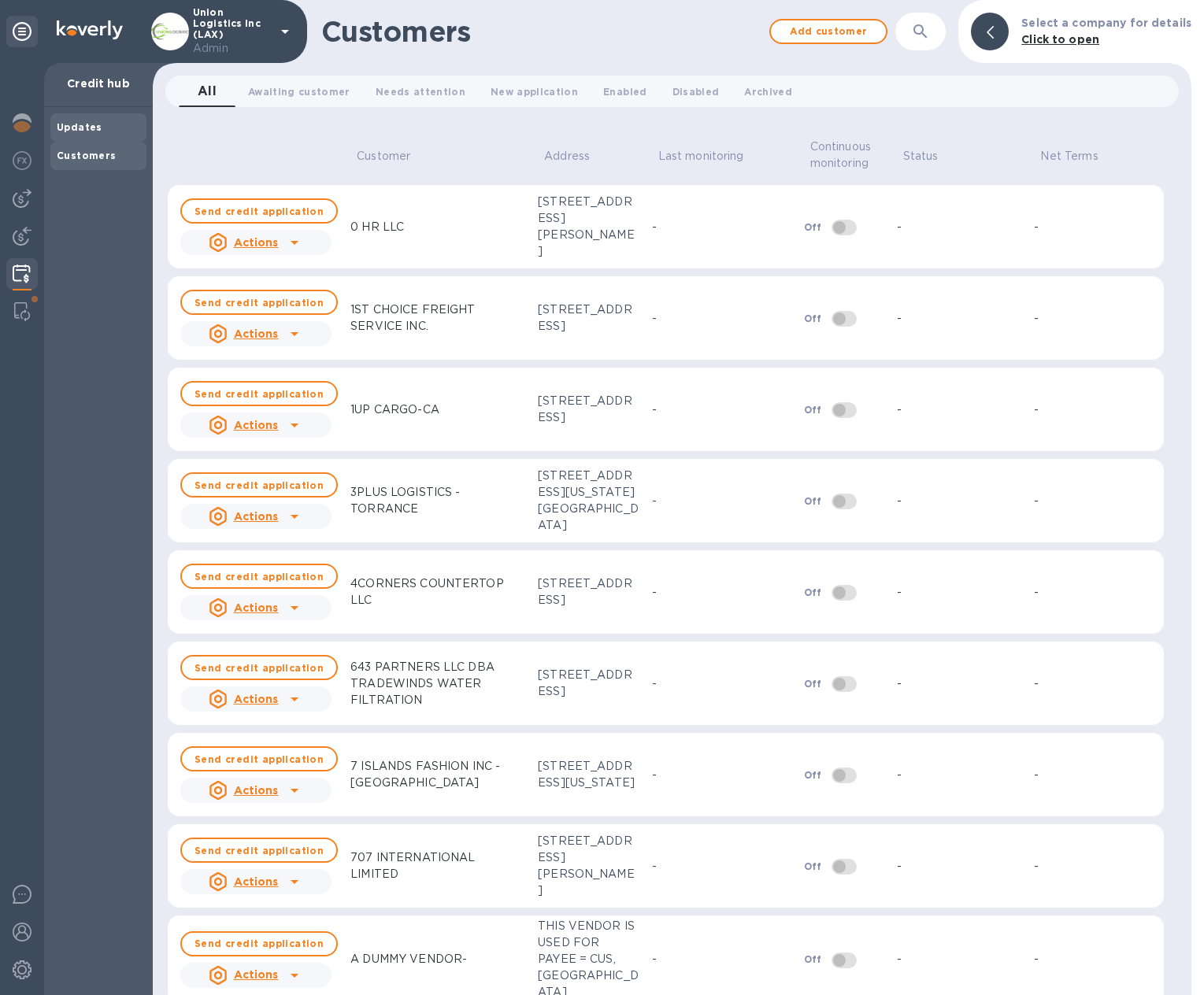
click at [87, 133] on div "Updates" at bounding box center [98, 127] width 83 height 16
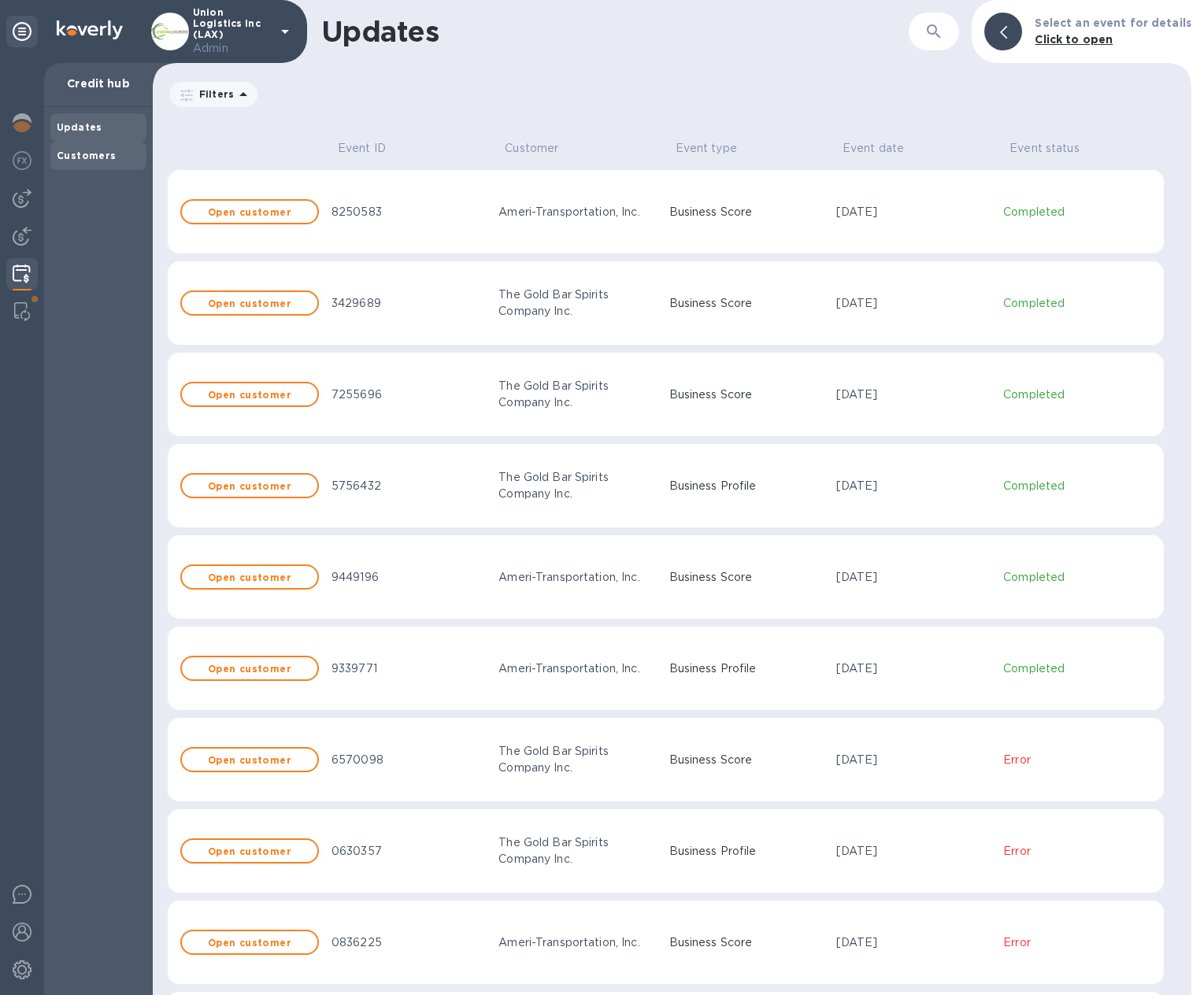
click at [97, 157] on b "Customers" at bounding box center [87, 156] width 60 height 12
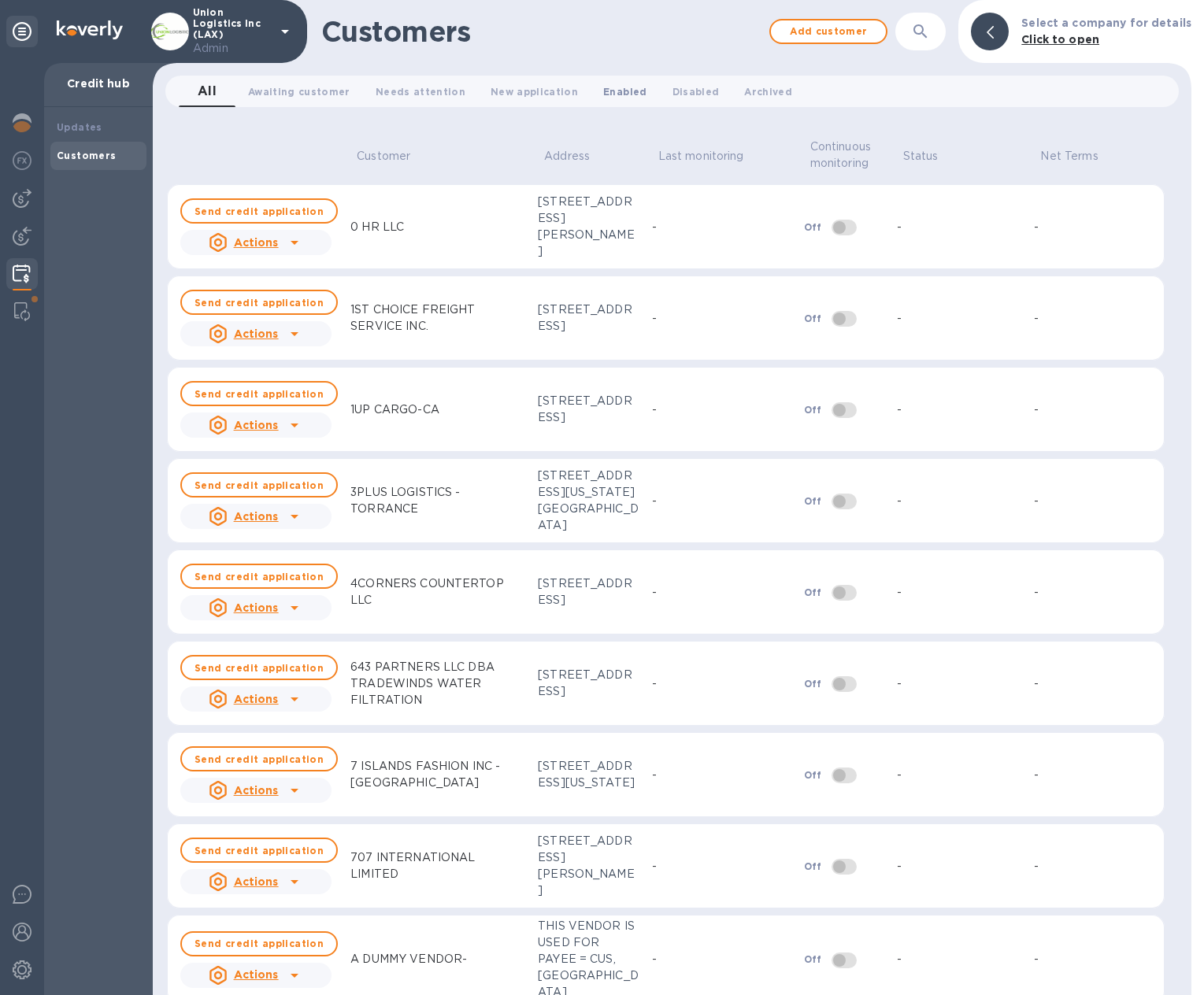
click at [604, 87] on span "Enabled 0" at bounding box center [624, 92] width 43 height 17
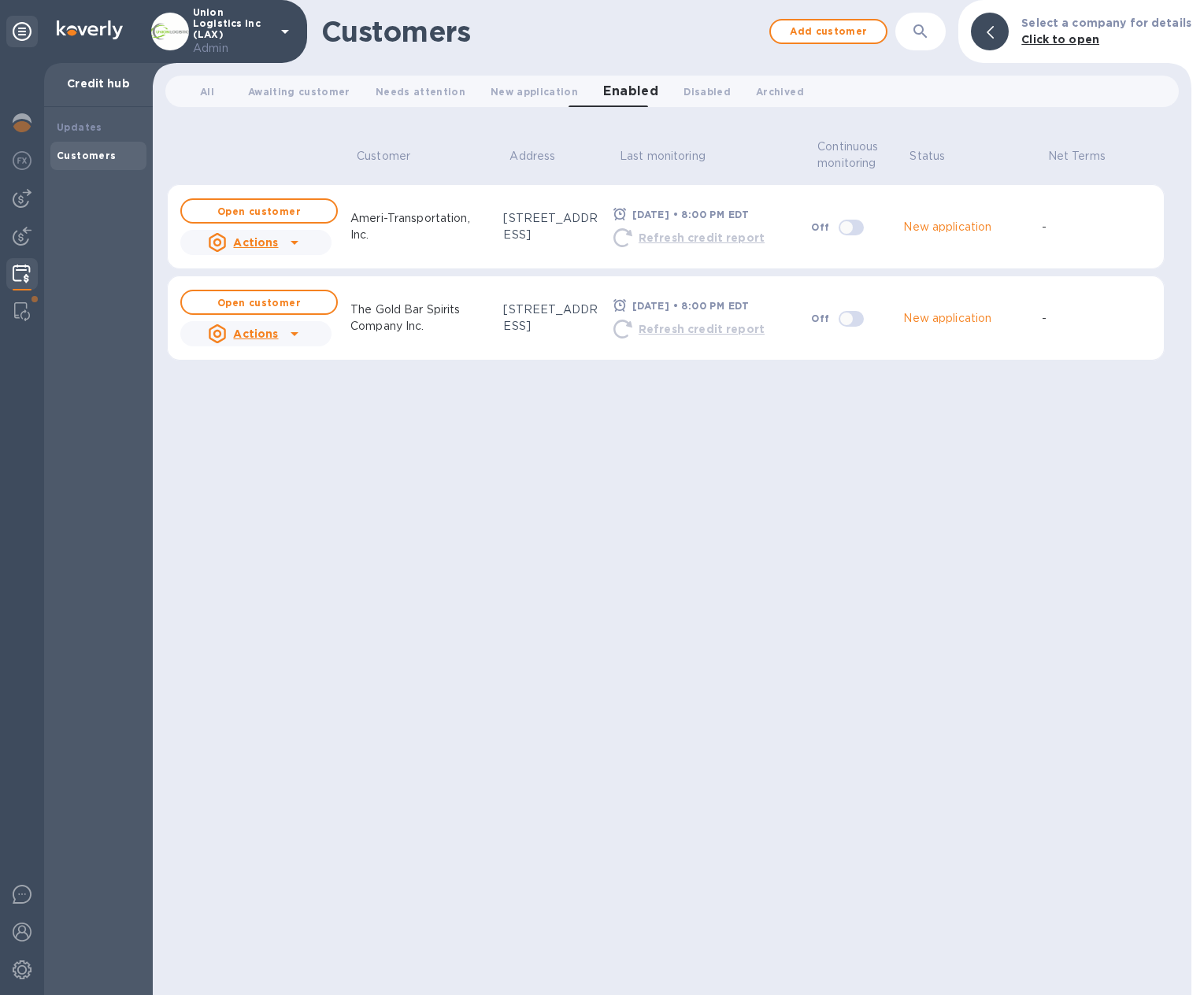
click at [294, 243] on icon at bounding box center [294, 242] width 7 height 4
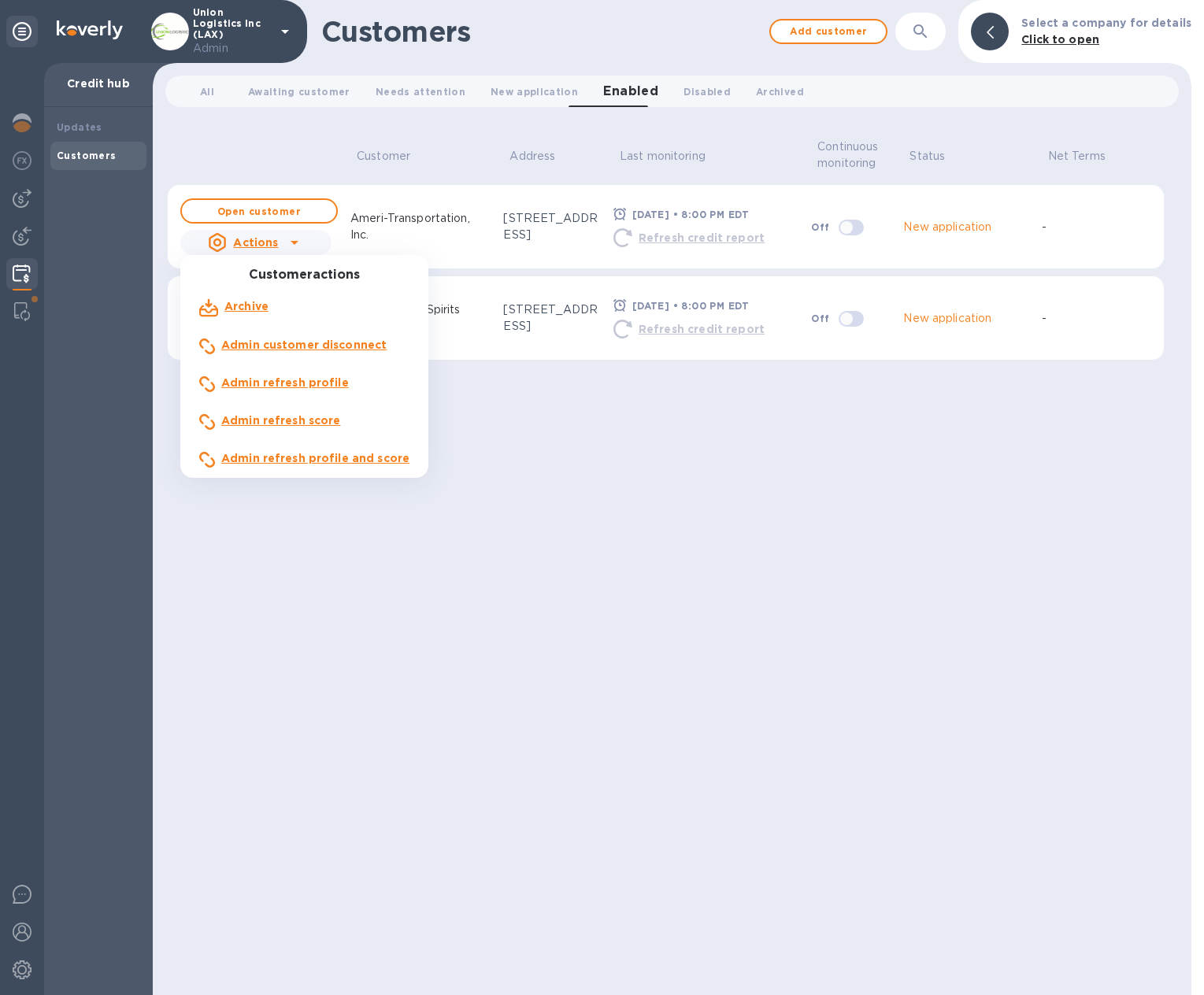
click at [289, 525] on div at bounding box center [602, 497] width 1204 height 995
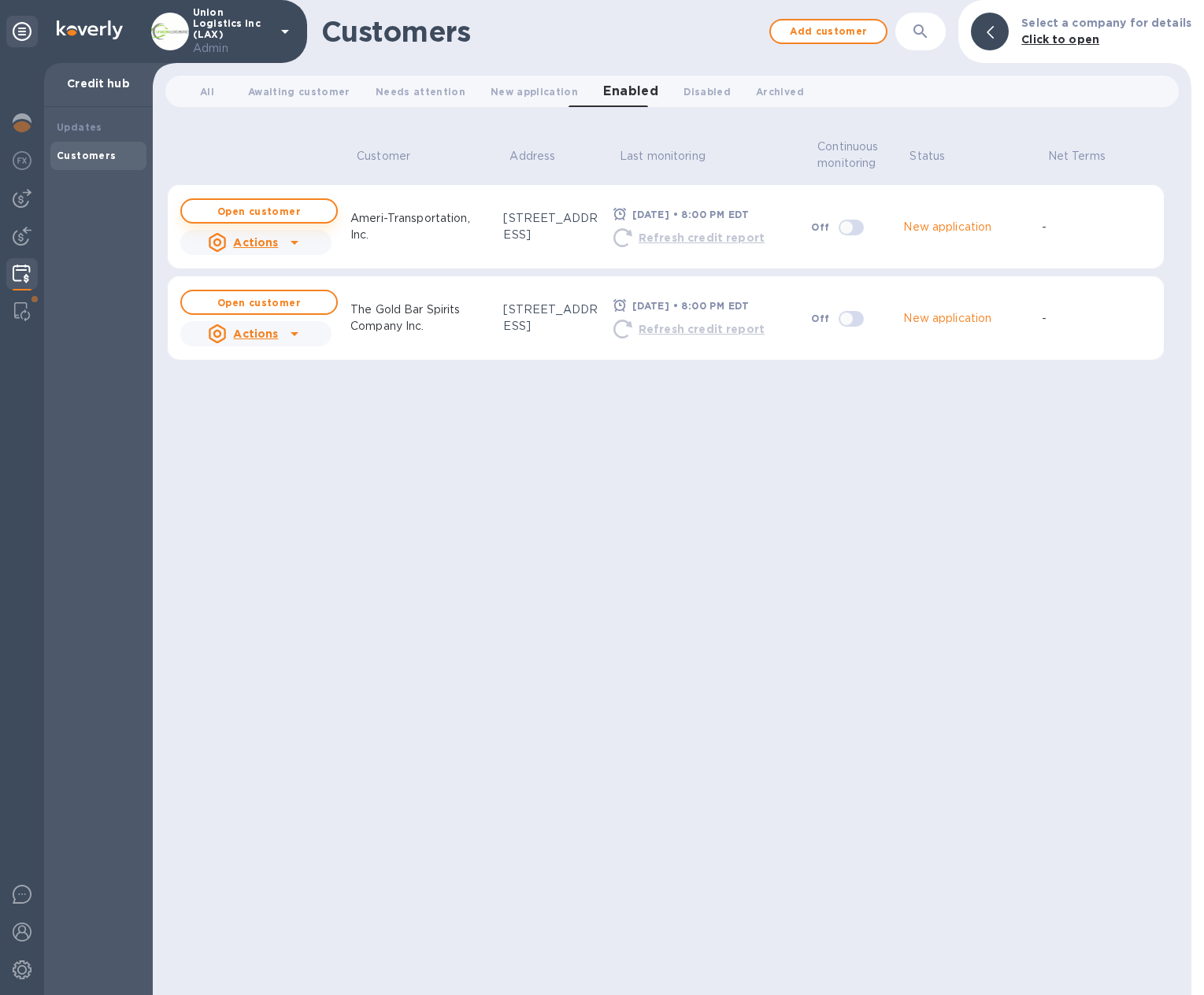
click at [271, 217] on button "Open customer" at bounding box center [259, 211] width 157 height 25
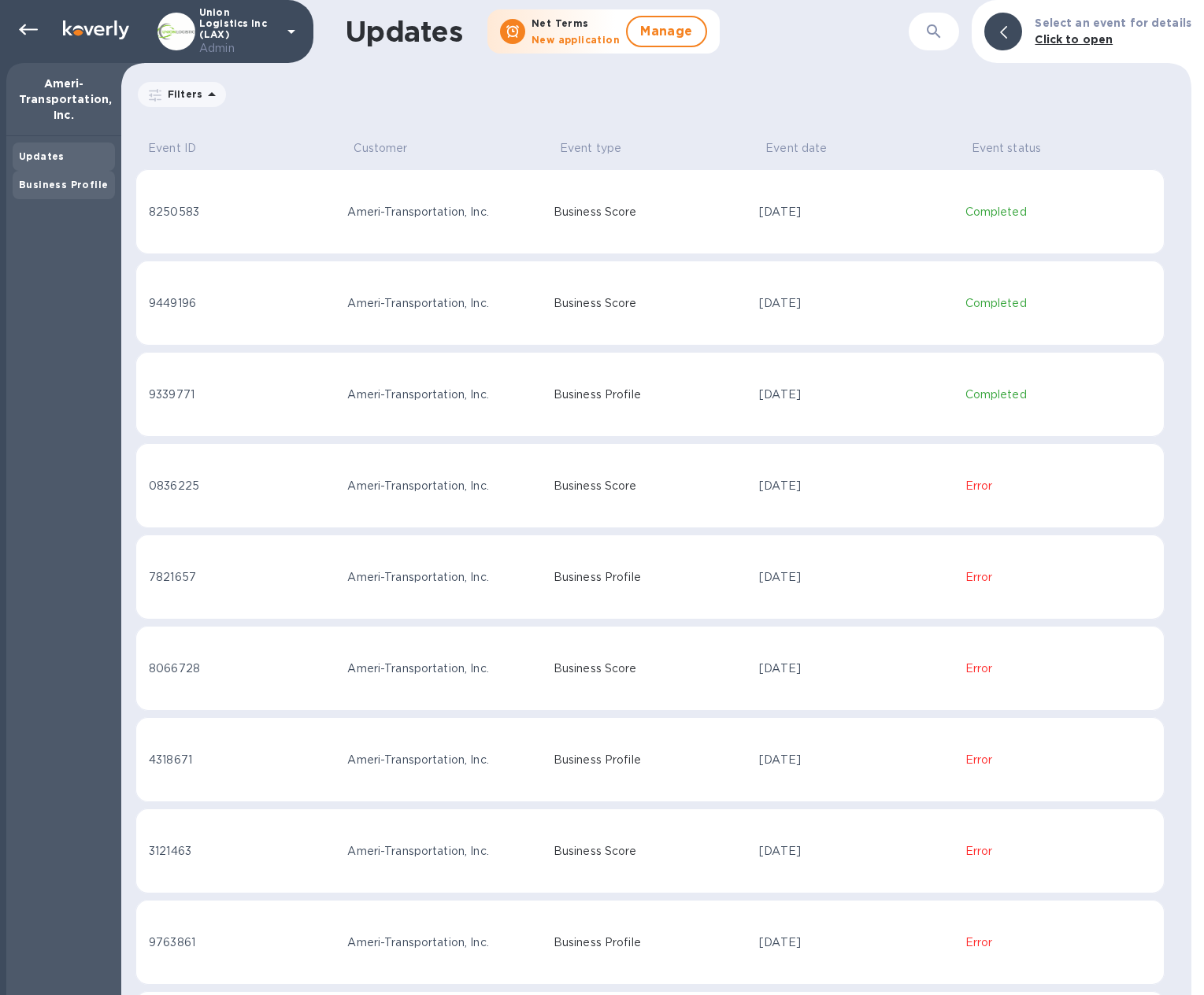
click at [50, 194] on div "Business Profile" at bounding box center [63, 185] width 102 height 28
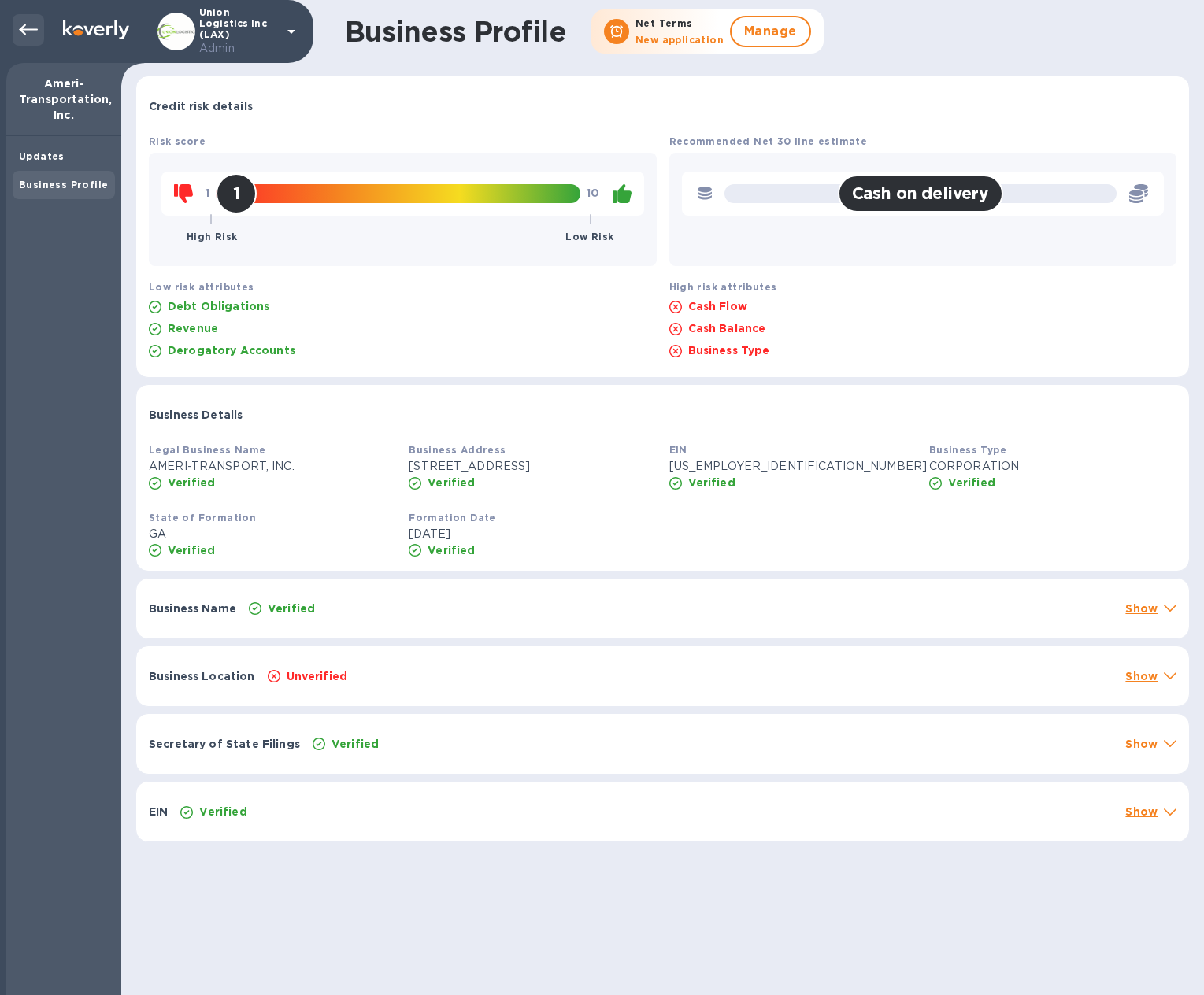
click at [22, 30] on icon at bounding box center [28, 29] width 19 height 11
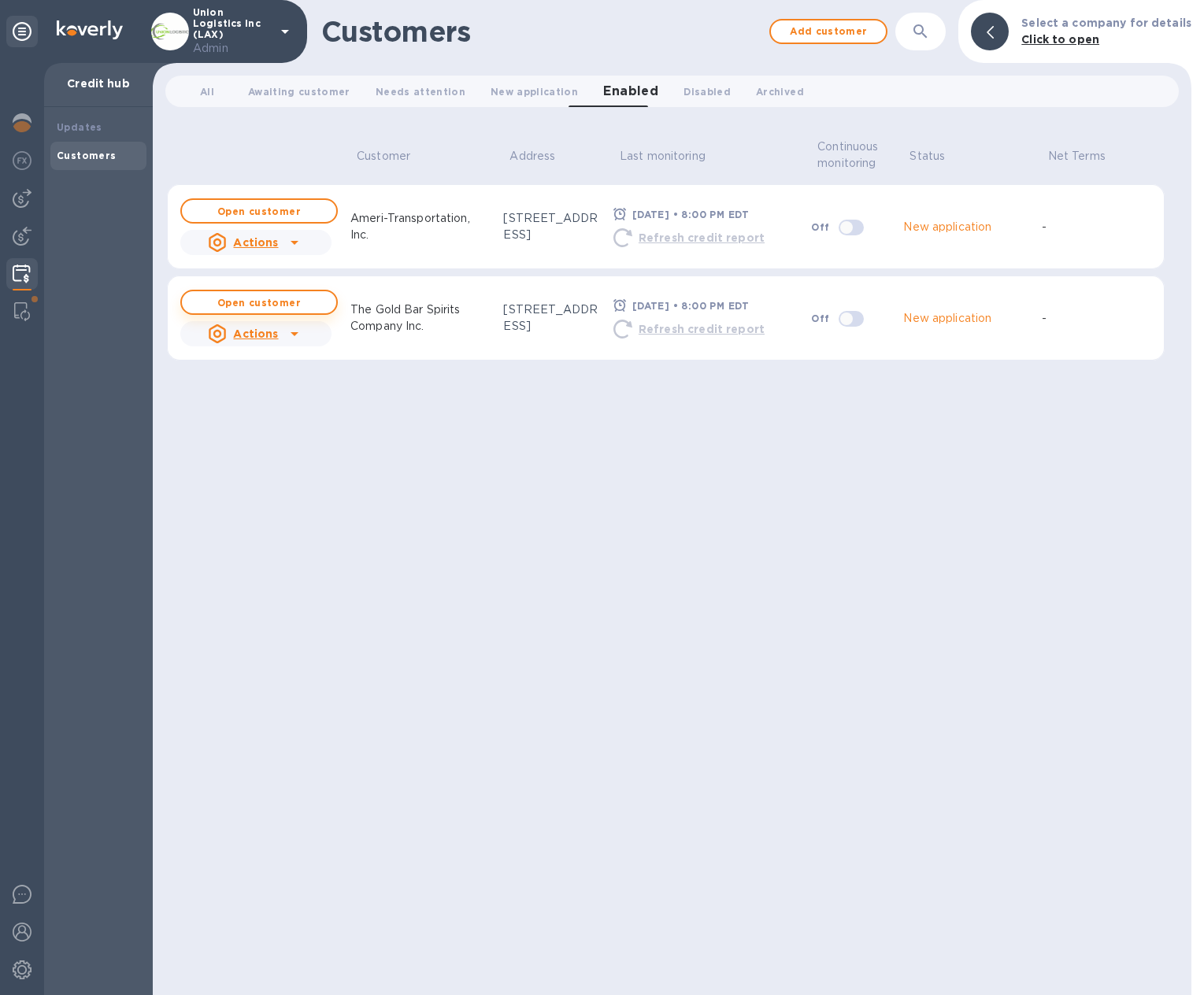
click at [256, 302] on b "Open customer" at bounding box center [259, 303] width 83 height 12
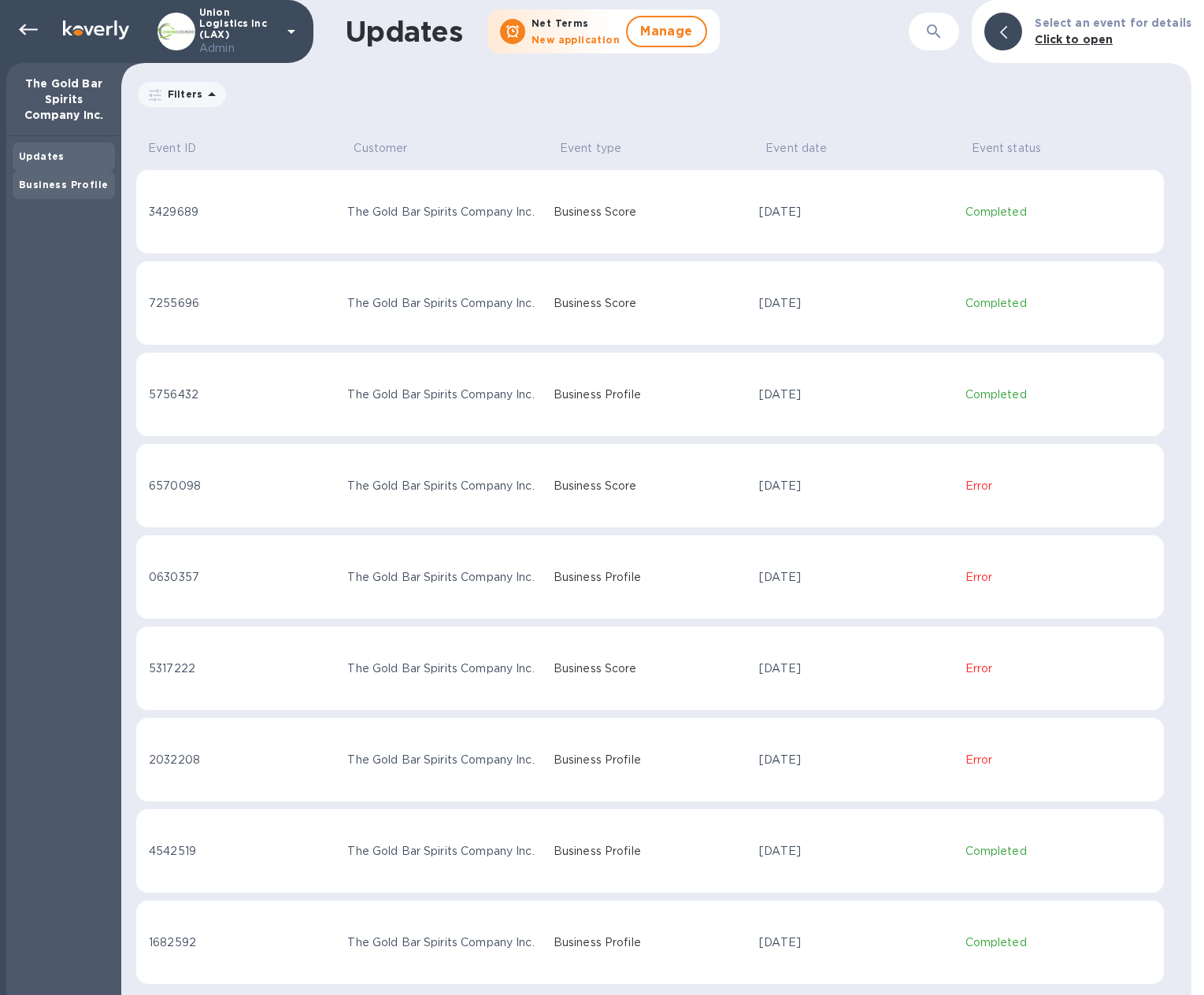
click at [38, 195] on div "Business Profile" at bounding box center [63, 185] width 102 height 28
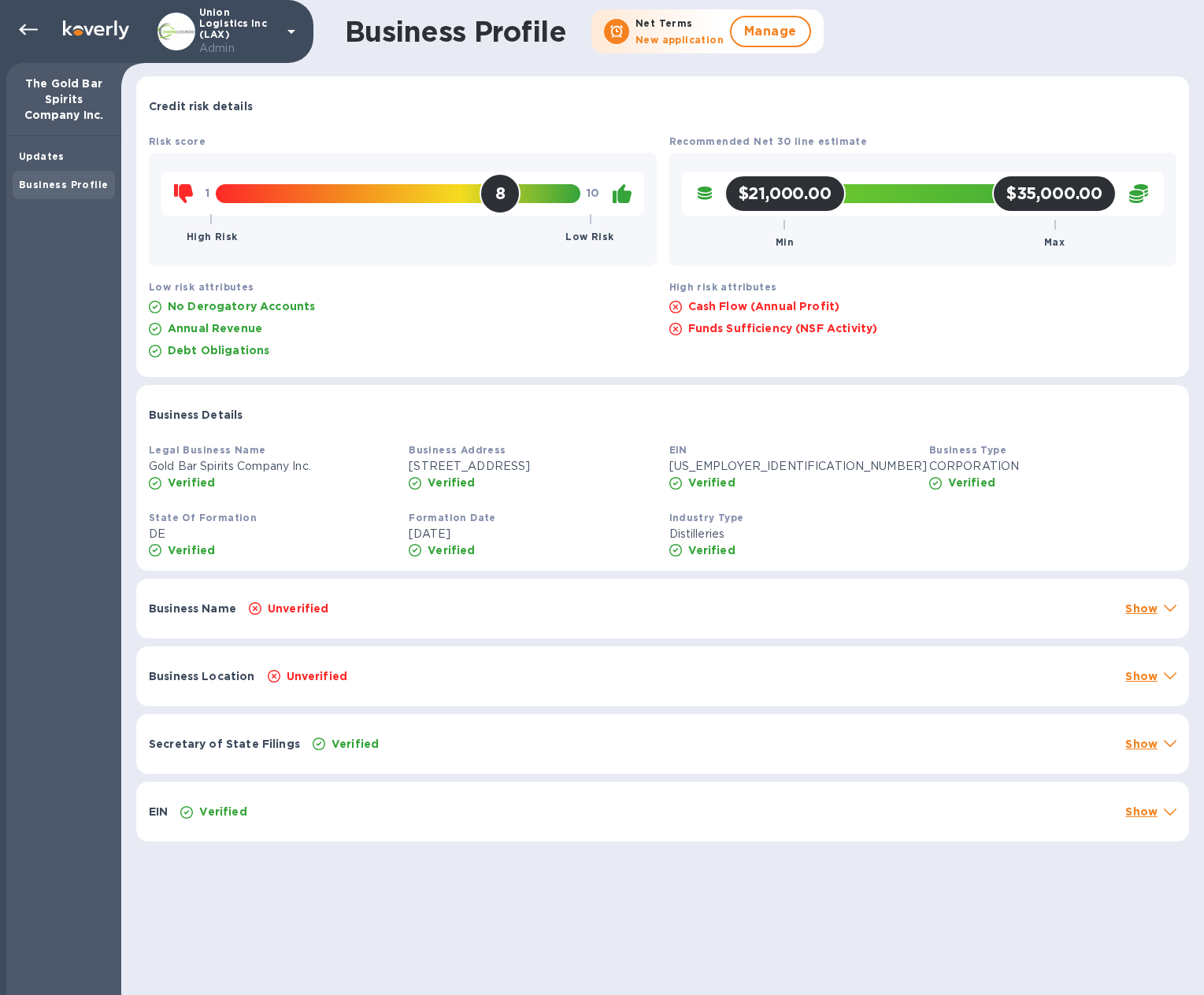
scroll to position [3, 0]
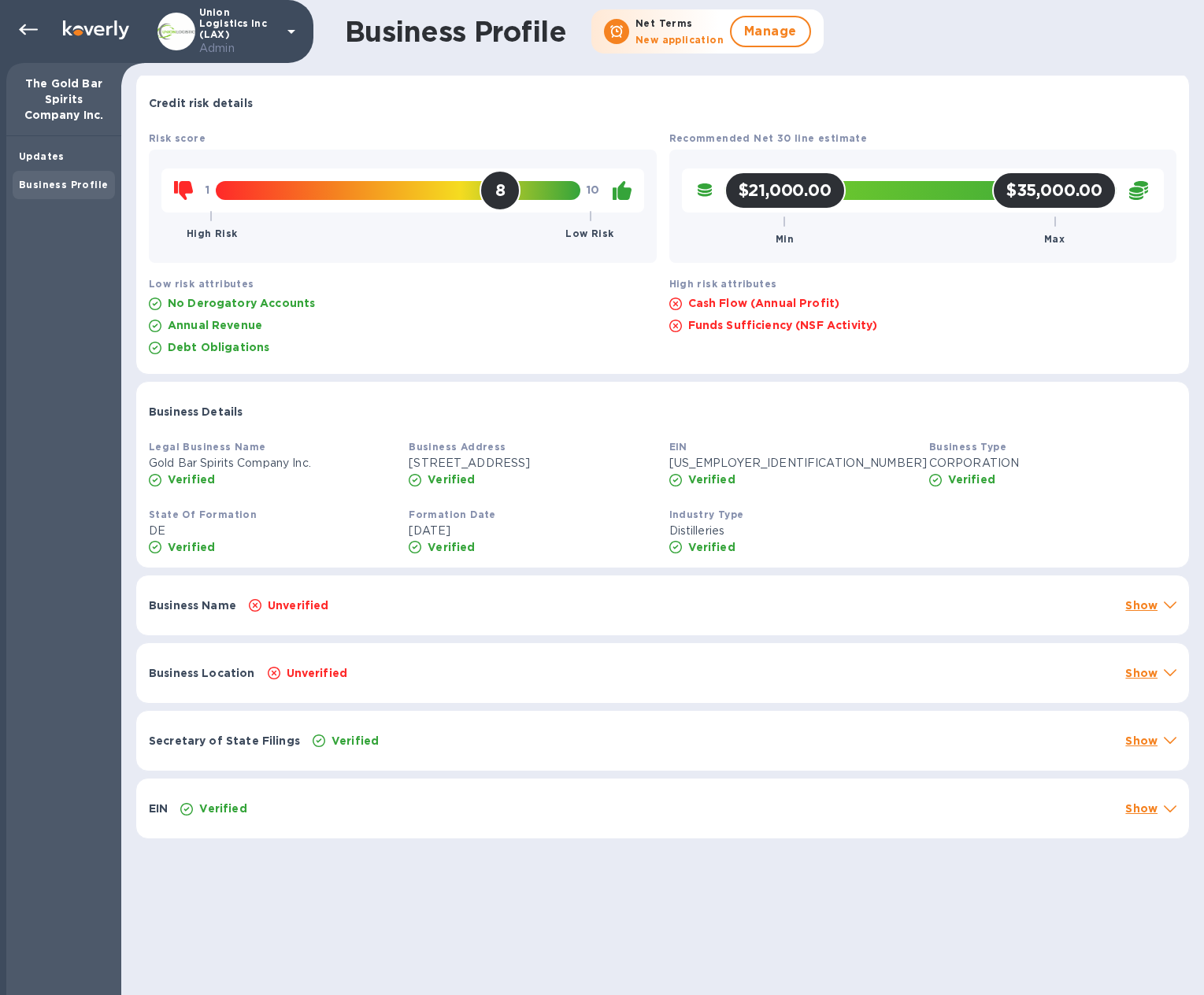
click at [401, 606] on div "Unverified" at bounding box center [680, 605] width 870 height 22
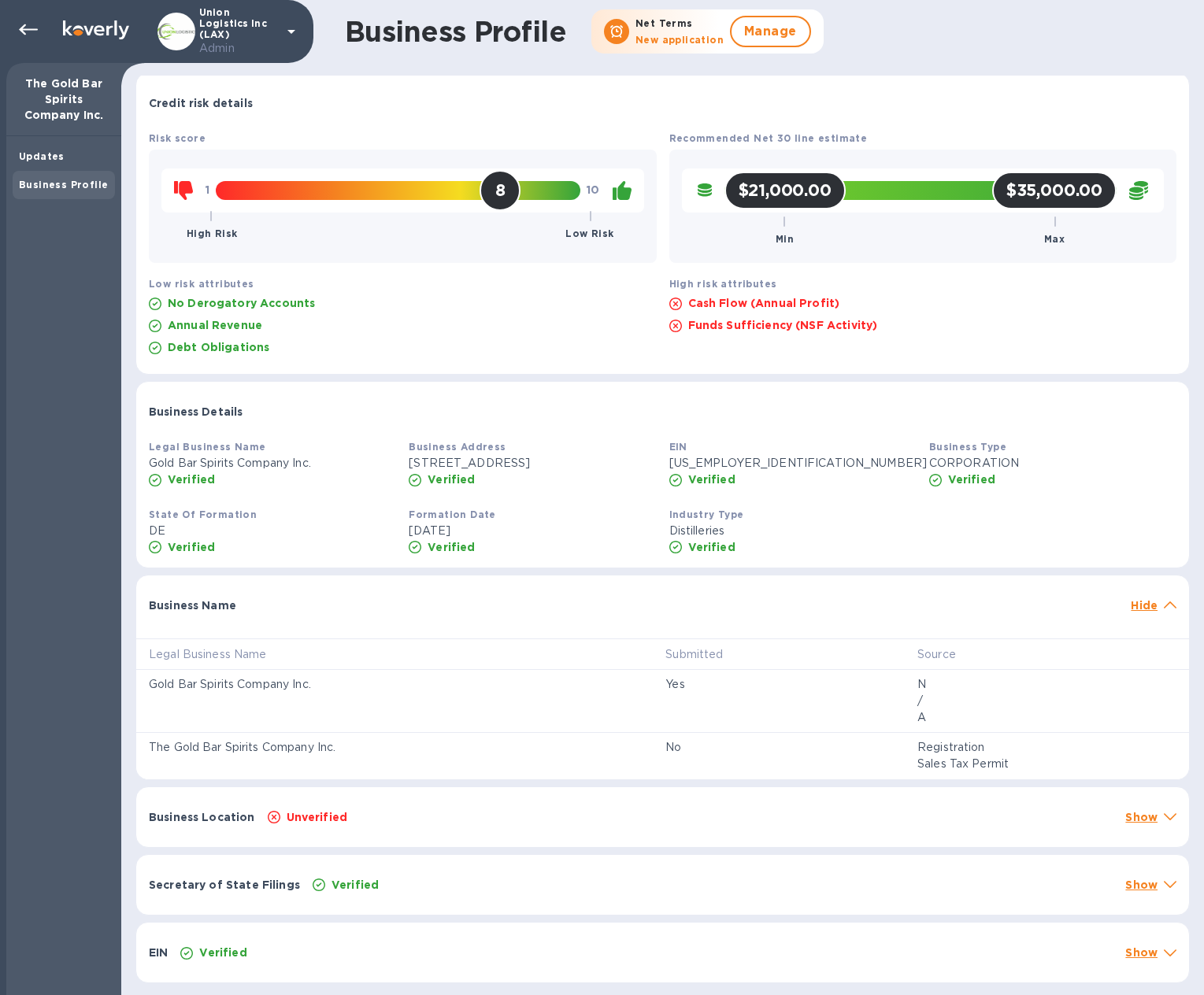
click at [720, 798] on div "Business Location Unverified Show" at bounding box center [663, 818] width 1052 height 60
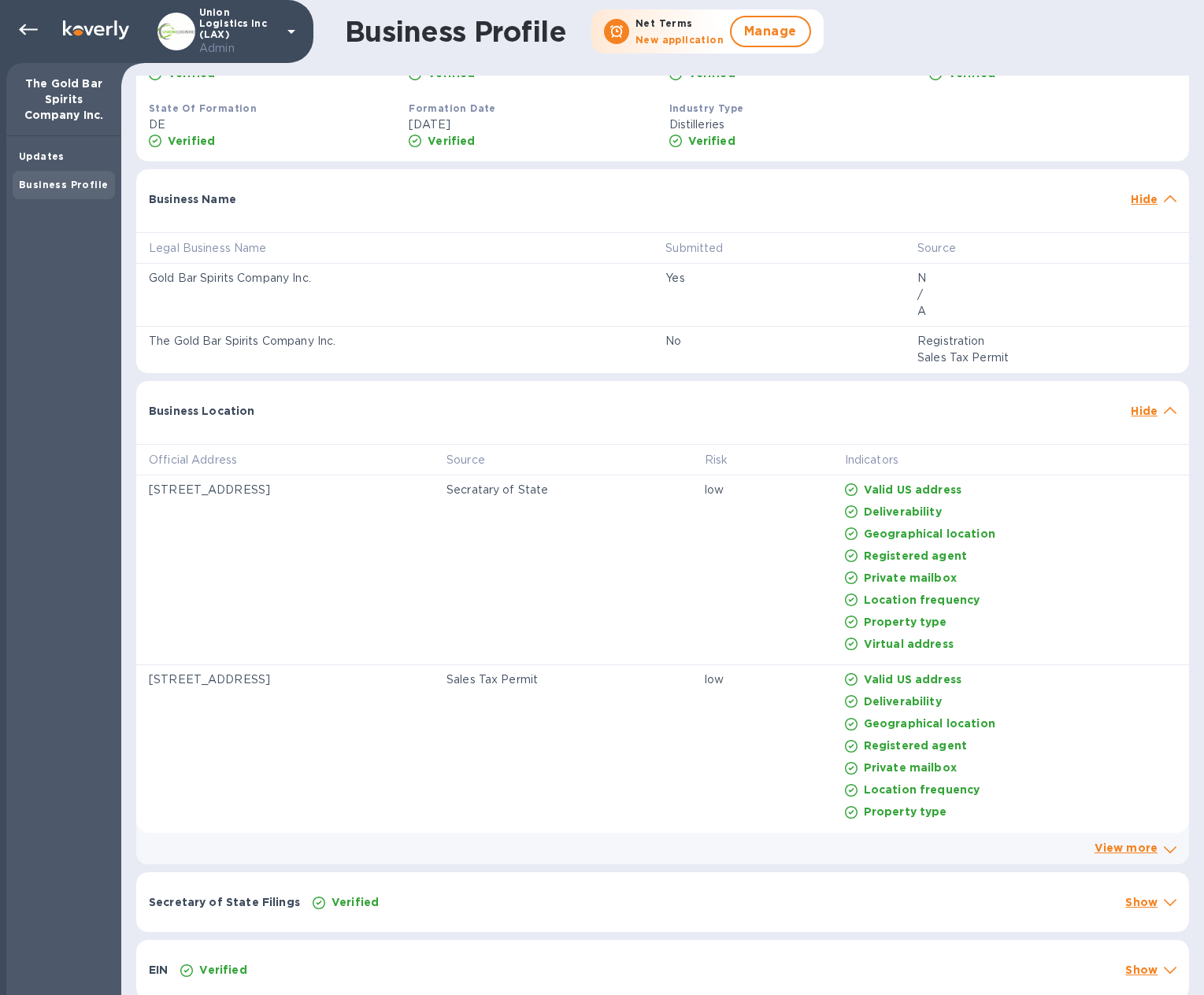
scroll to position [418, 0]
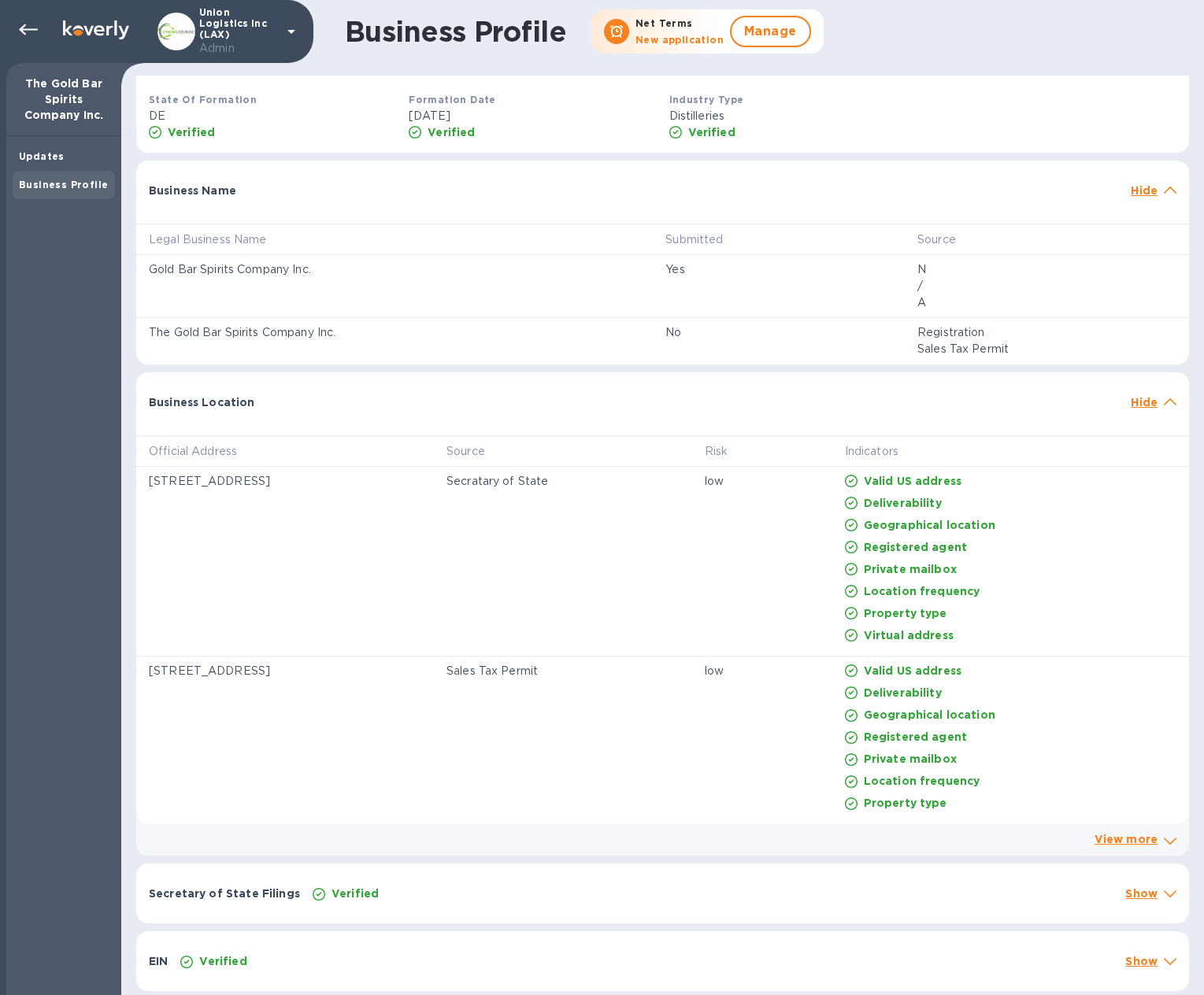
click at [654, 894] on div "Verified" at bounding box center [713, 893] width 806 height 22
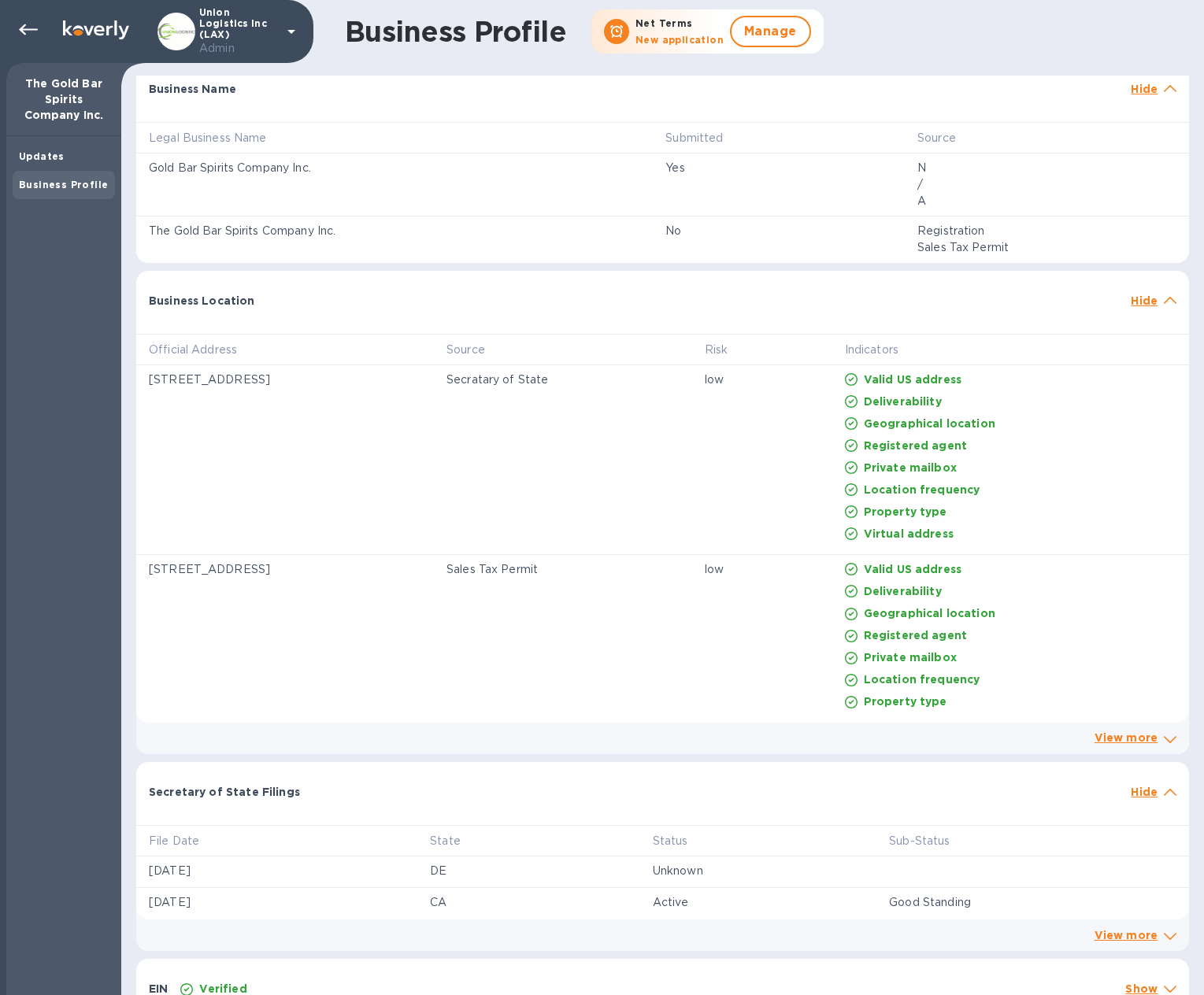
scroll to position [547, 0]
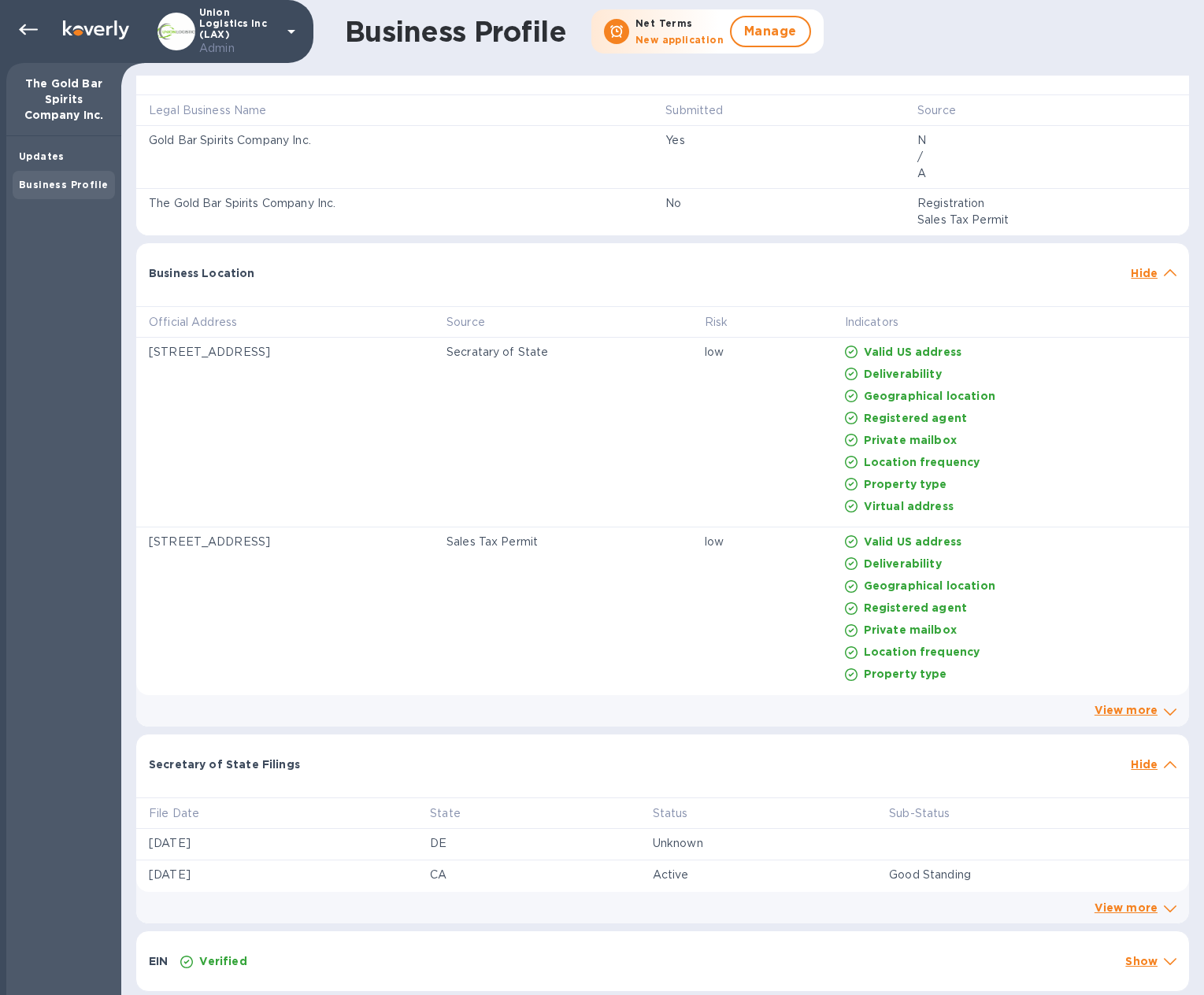
click at [381, 961] on div "Verified" at bounding box center [646, 961] width 938 height 22
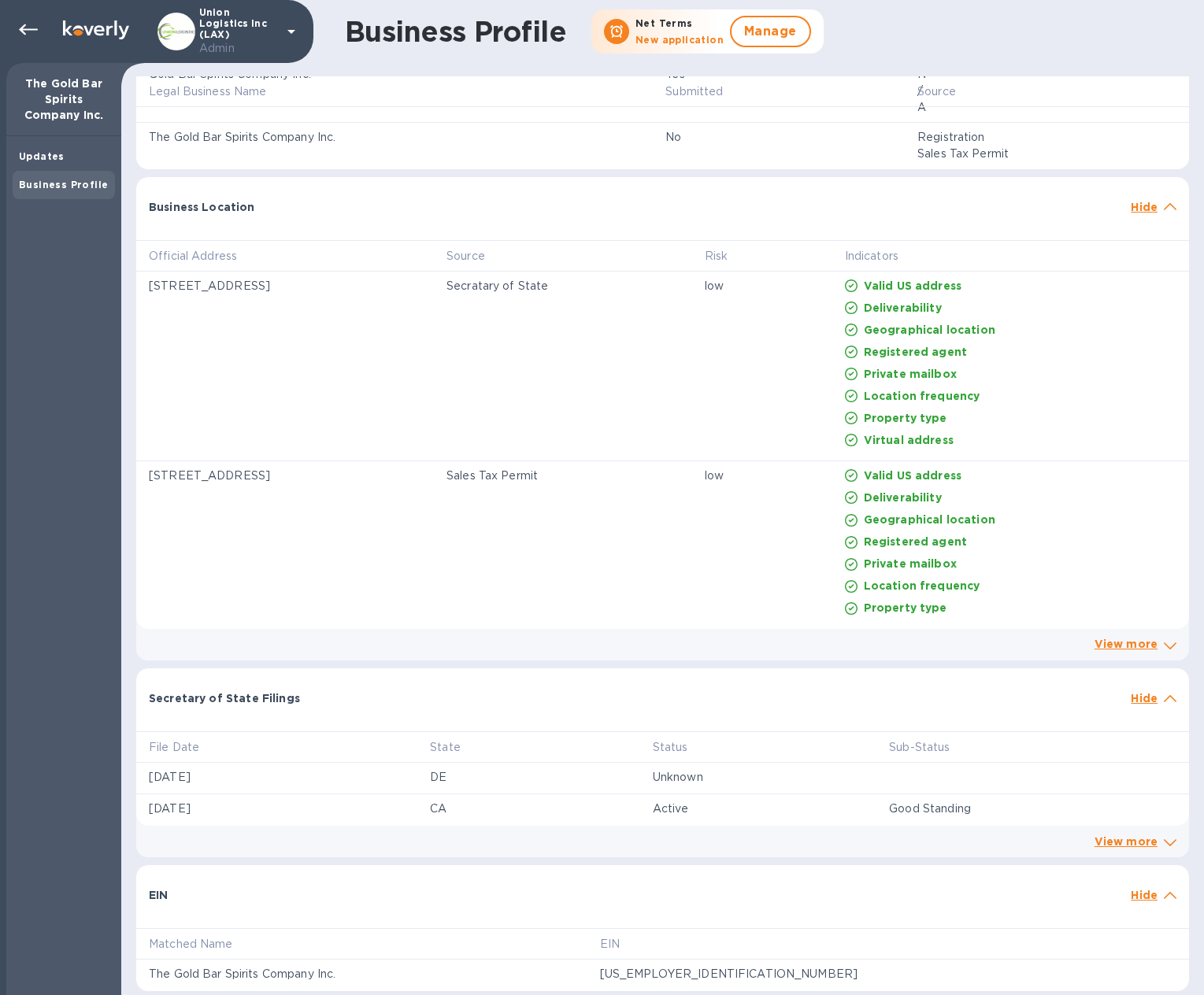
click at [1164, 895] on icon at bounding box center [1170, 895] width 12 height 7
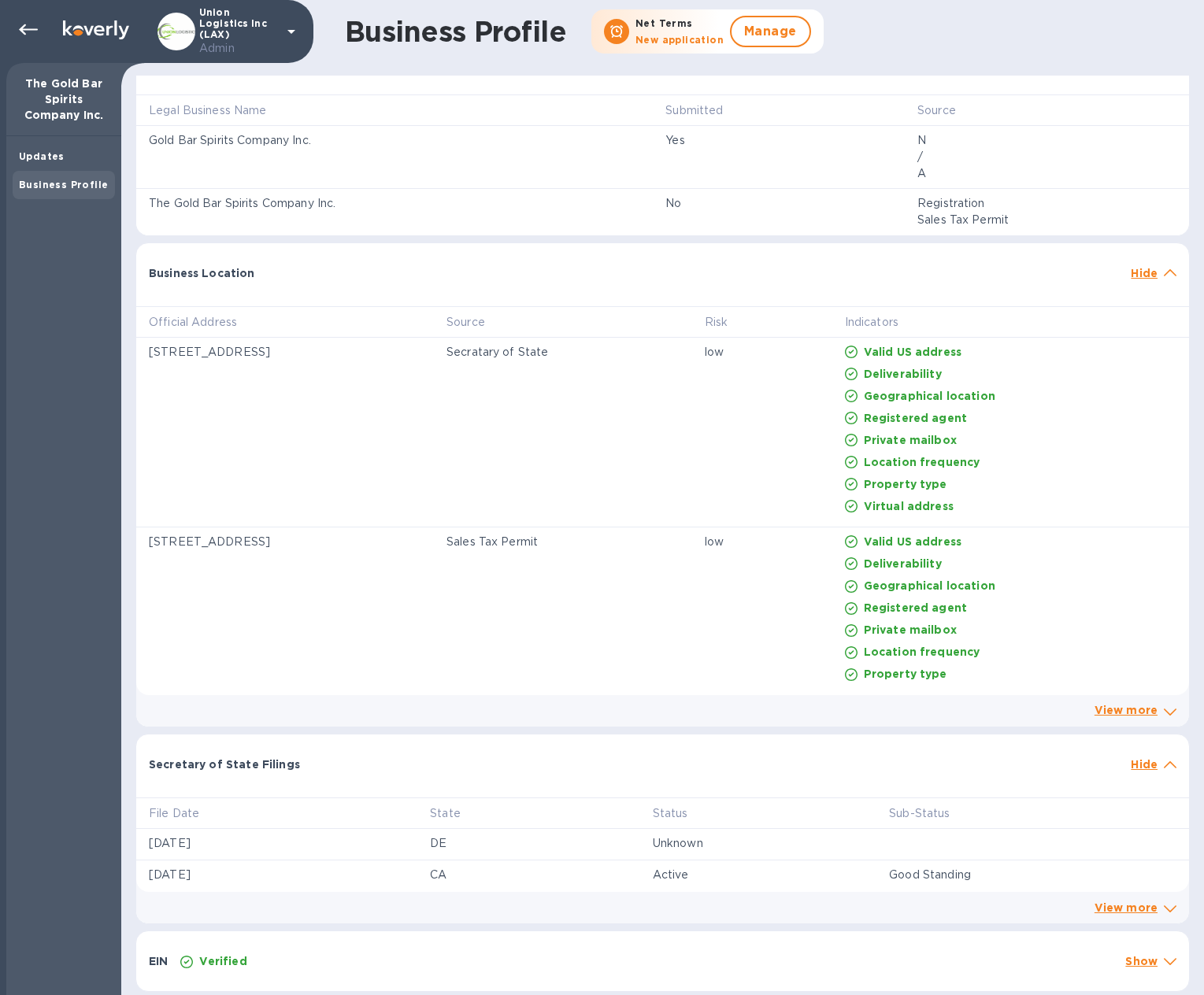
scroll to position [547, 0]
click at [1164, 762] on icon at bounding box center [1170, 764] width 12 height 7
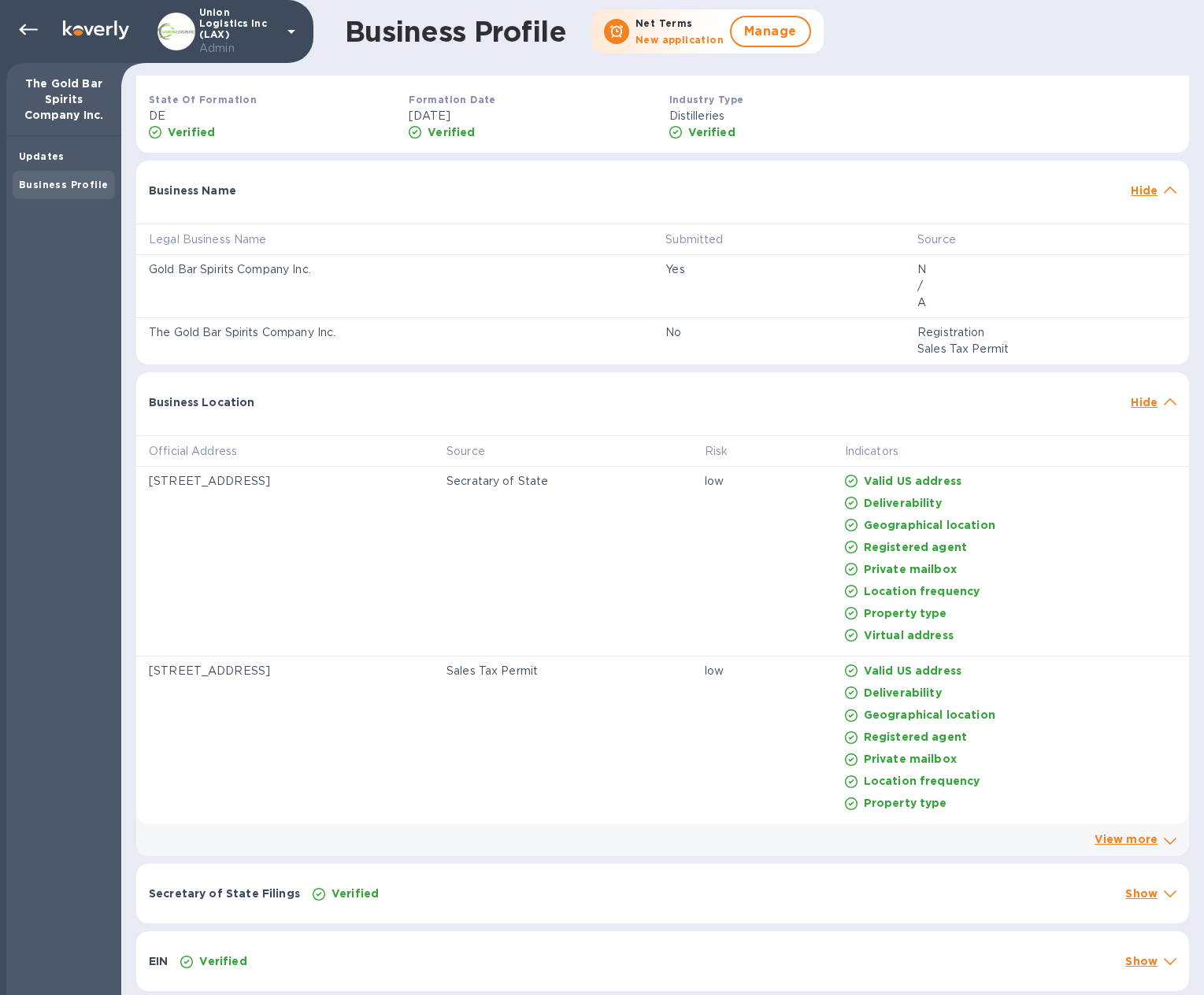
scroll to position [418, 0]
click at [1164, 400] on icon at bounding box center [1170, 401] width 12 height 7
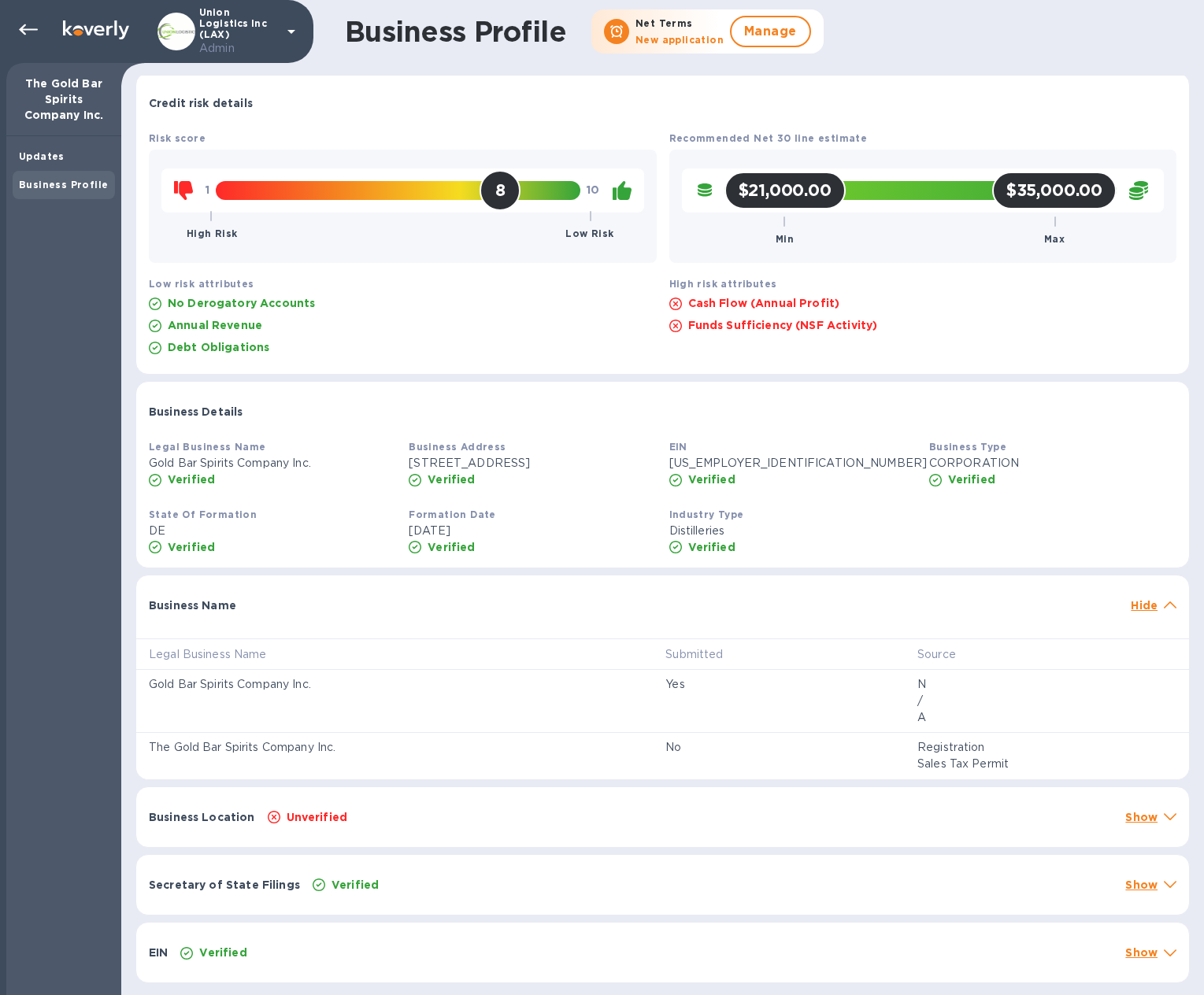
scroll to position [3, 0]
click at [1171, 603] on div "Business Name Hide" at bounding box center [663, 600] width 1052 height 51
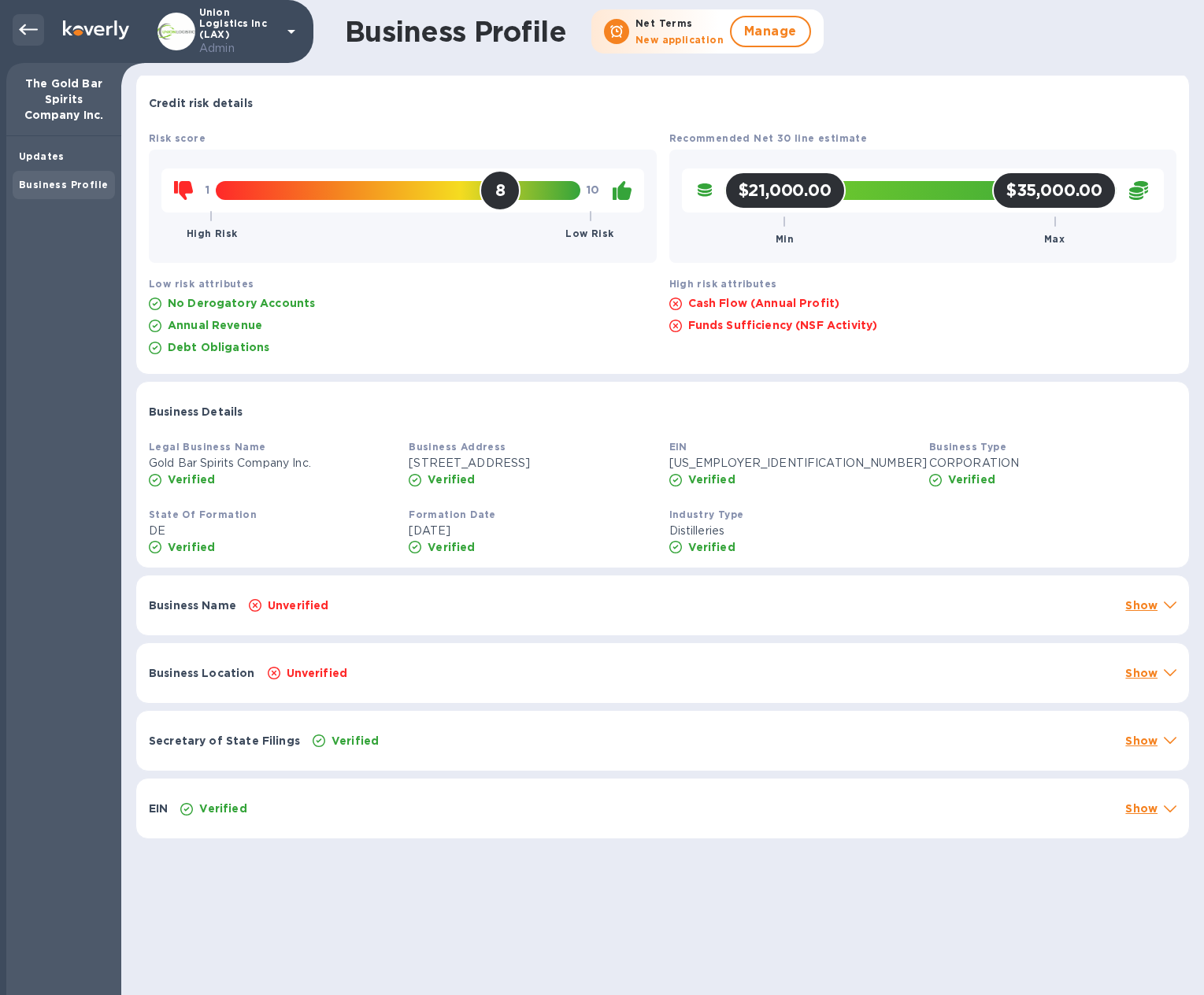
click at [27, 33] on icon at bounding box center [28, 30] width 19 height 19
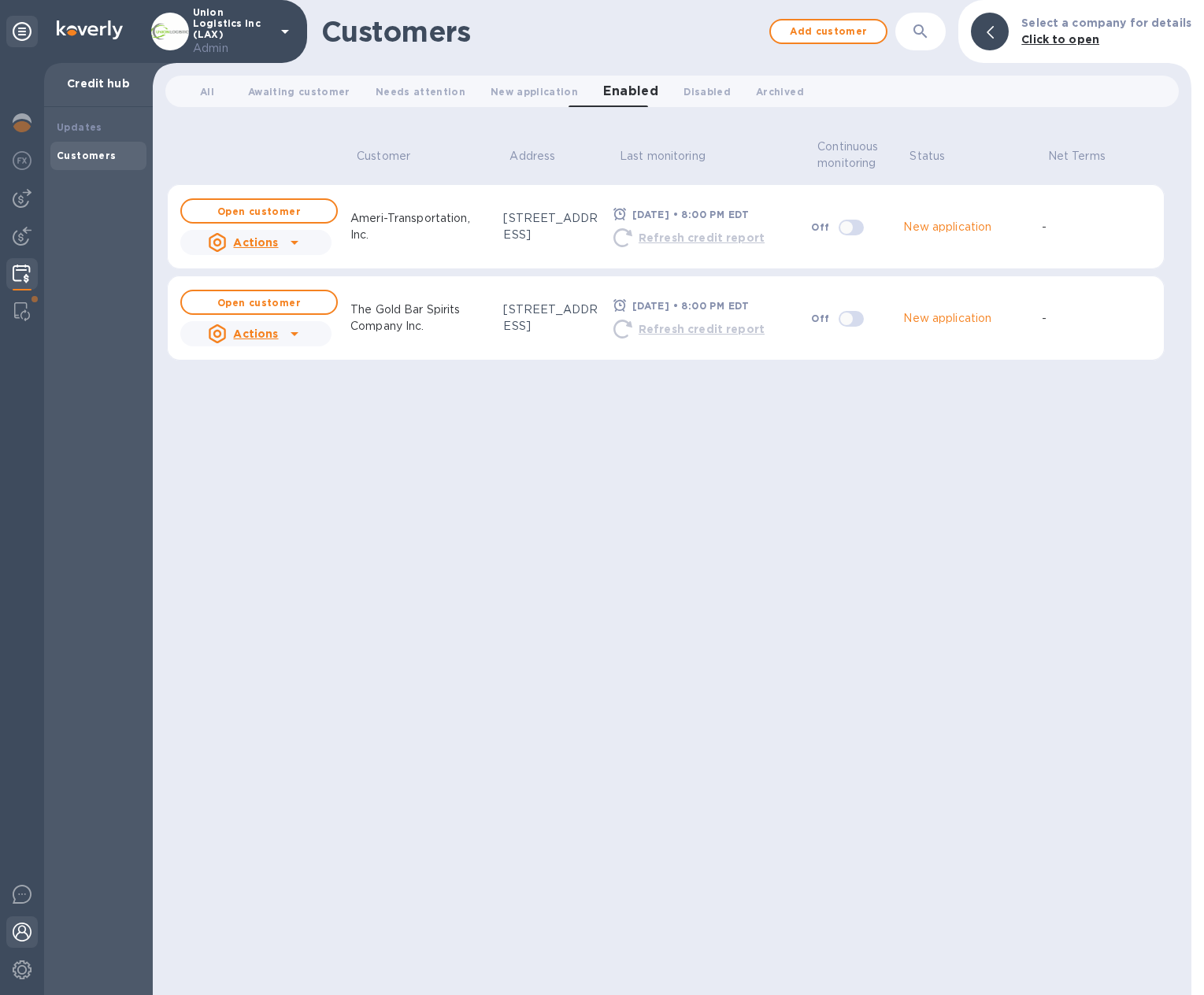
click at [20, 933] on img at bounding box center [22, 932] width 19 height 19
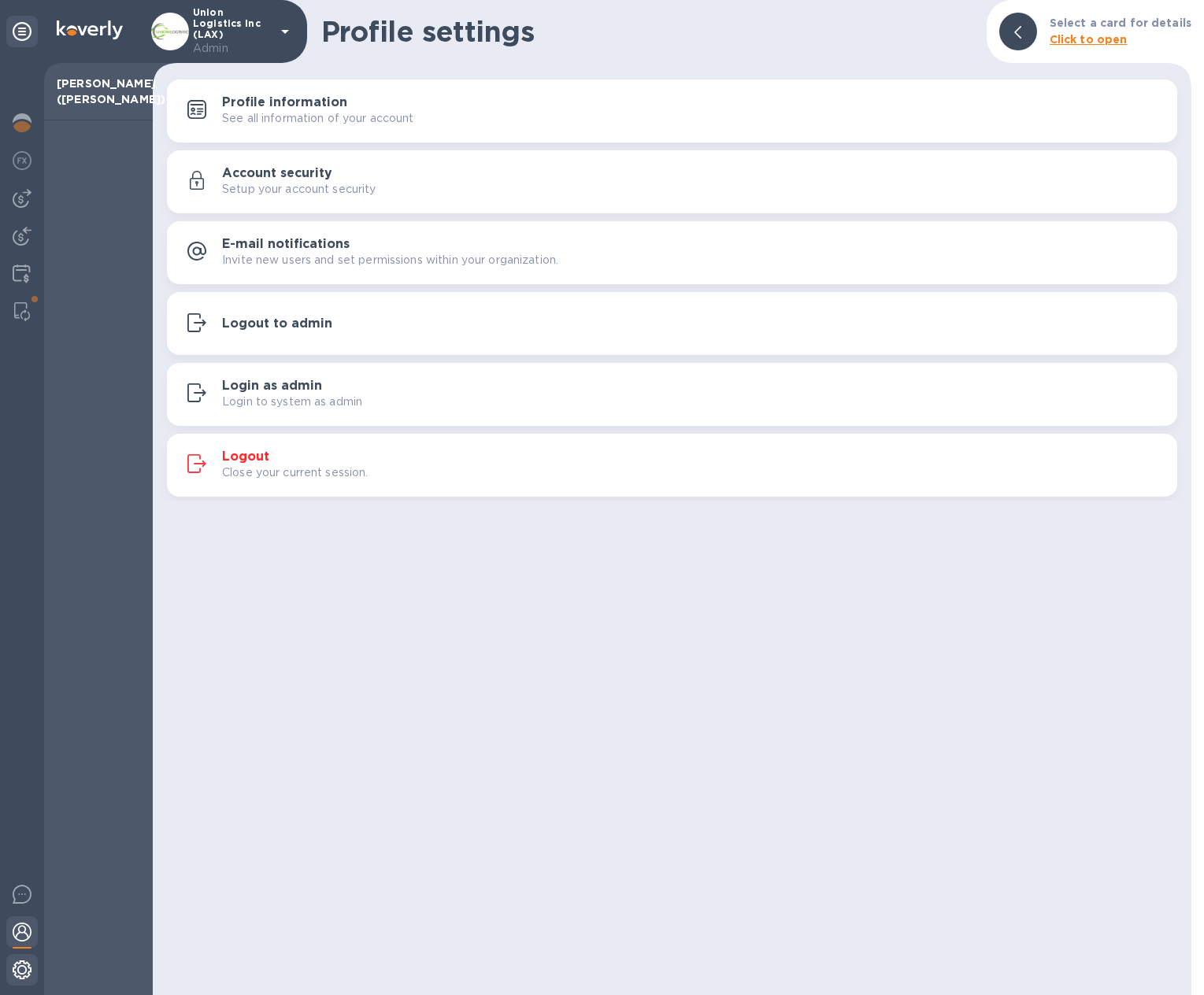
click at [9, 980] on div at bounding box center [22, 972] width 32 height 35
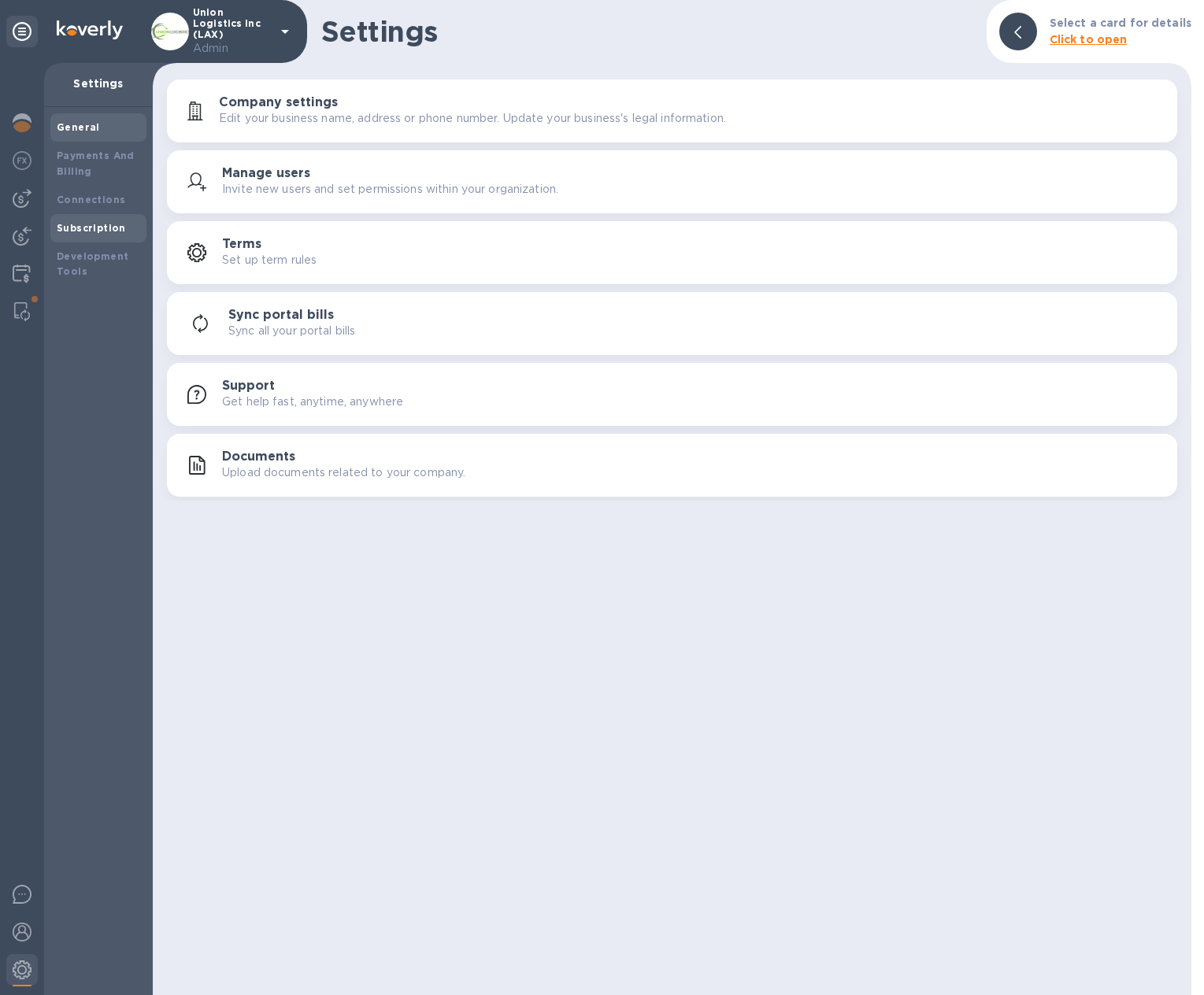
click at [94, 231] on b "Subscription" at bounding box center [91, 228] width 69 height 12
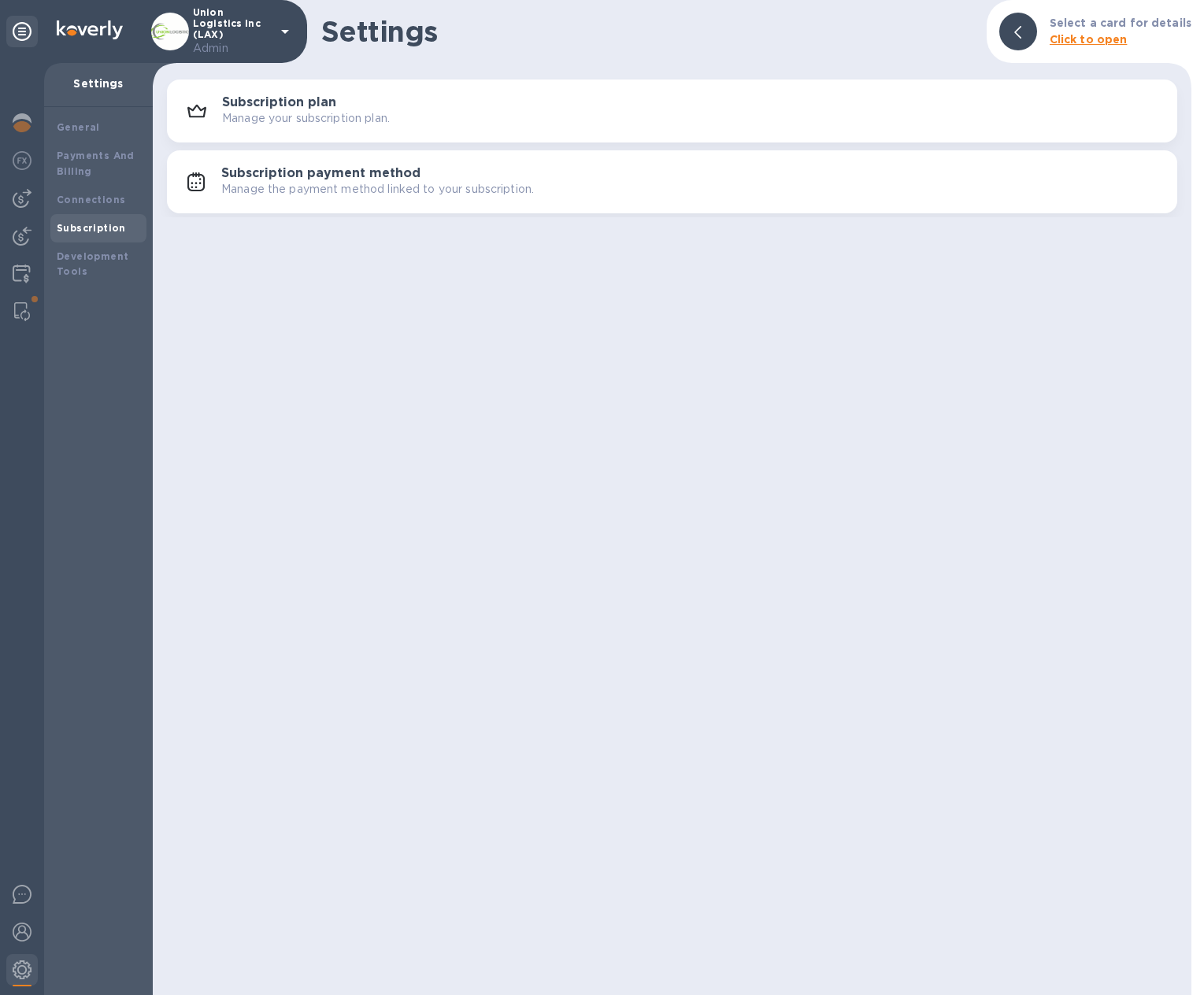
click at [234, 108] on h3 "Subscription plan" at bounding box center [279, 102] width 114 height 15
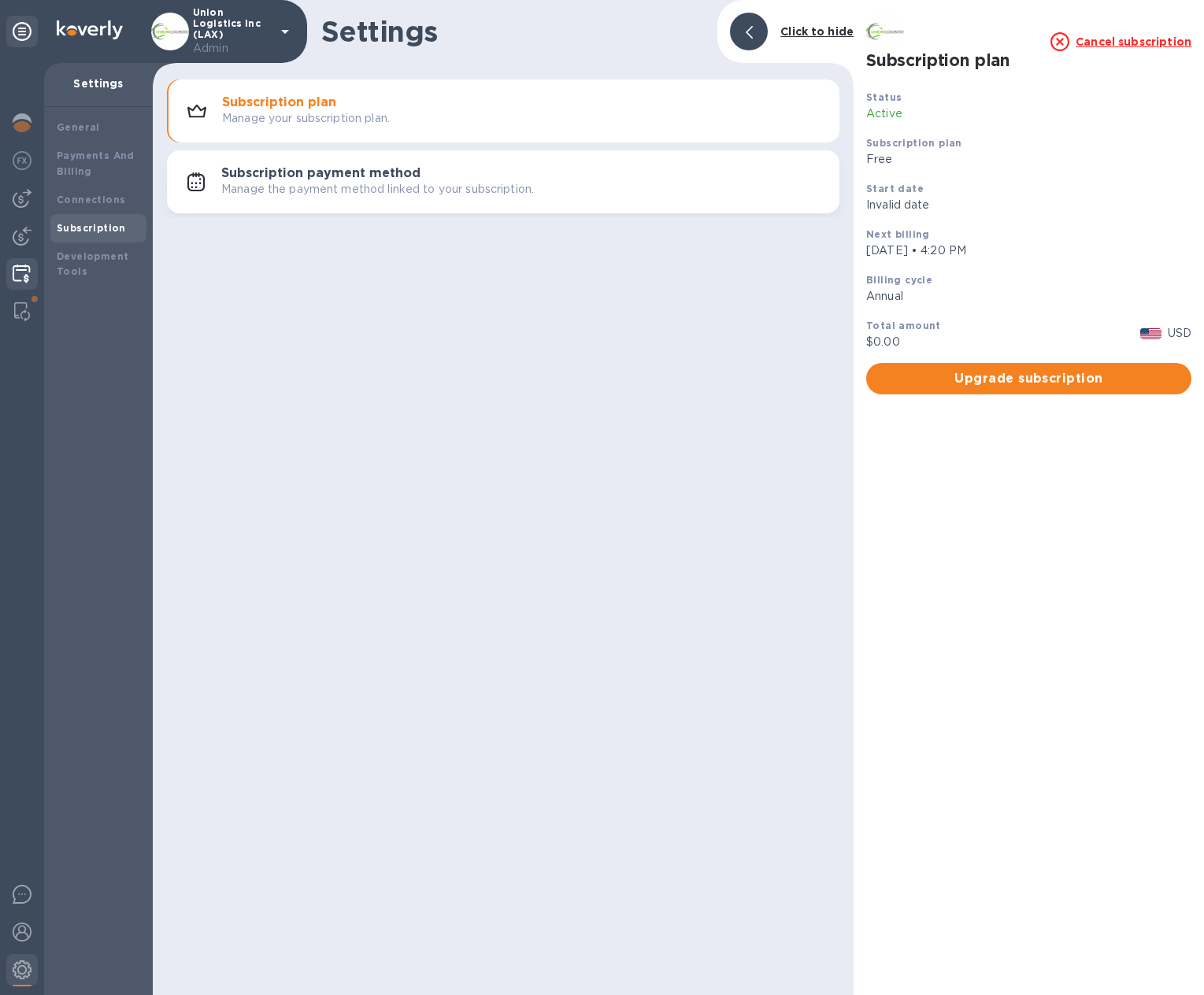
click at [19, 269] on img at bounding box center [22, 274] width 18 height 19
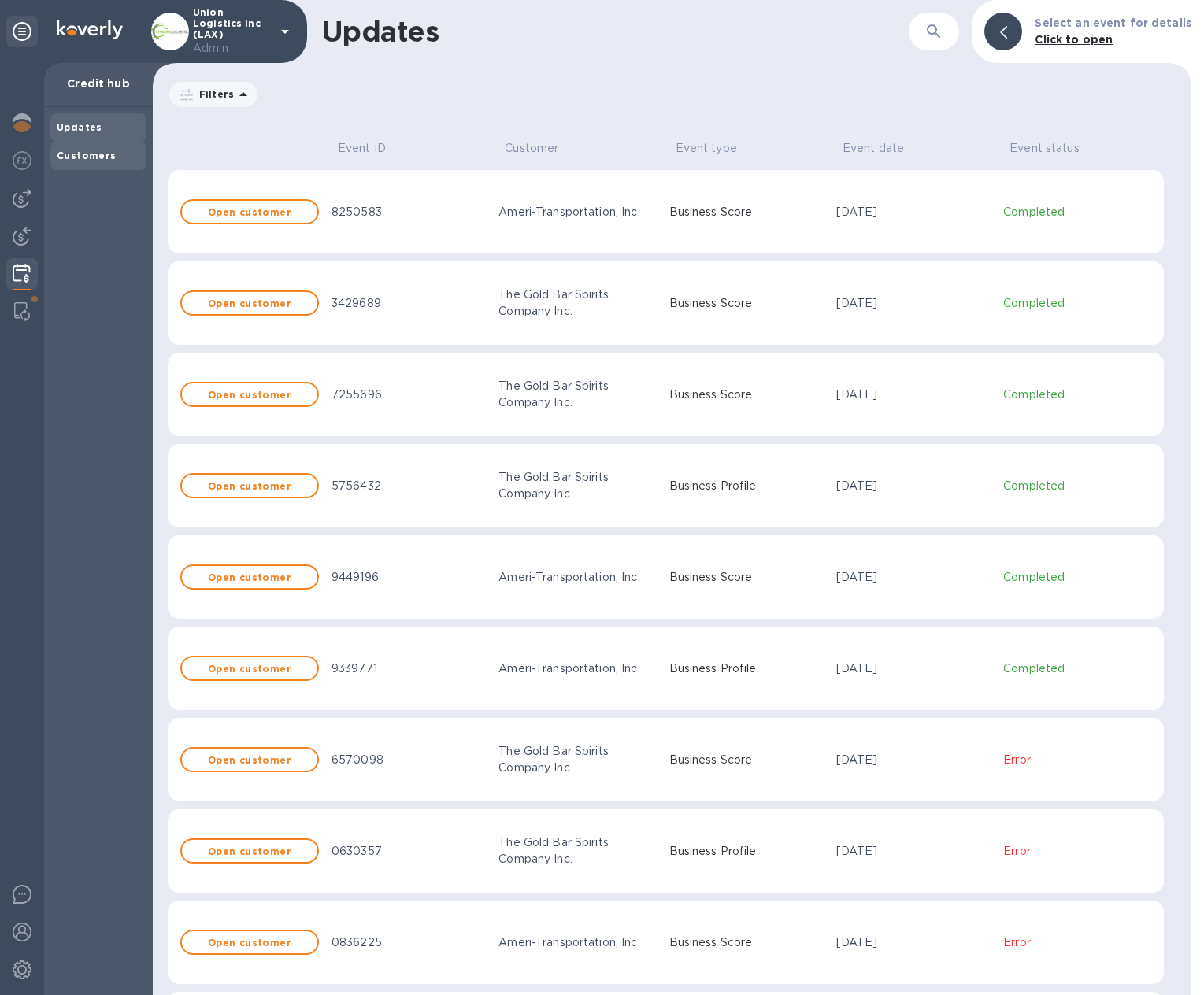
click at [91, 159] on b "Customers" at bounding box center [87, 156] width 60 height 12
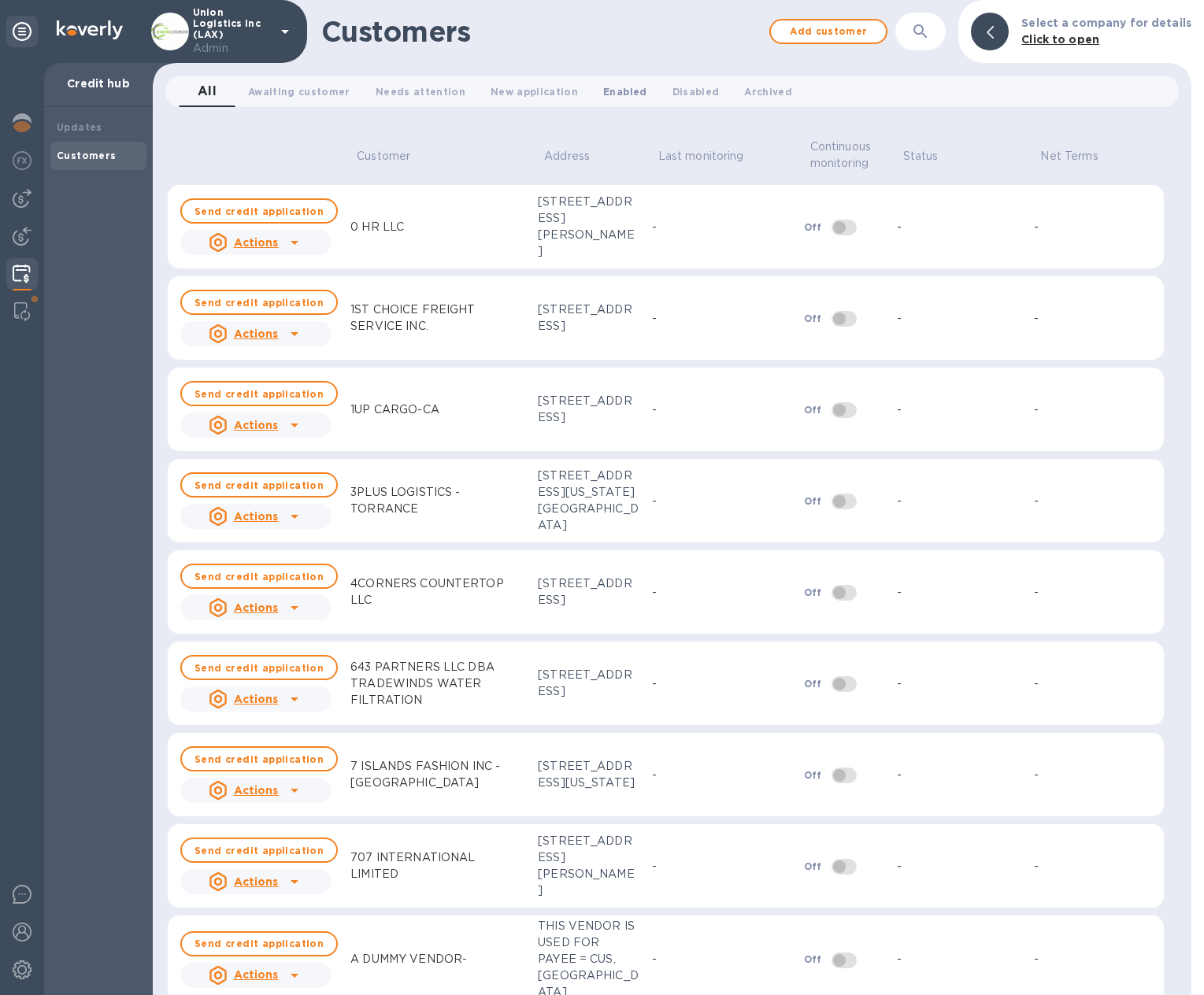
click at [606, 84] on span "Enabled 0" at bounding box center [624, 92] width 43 height 17
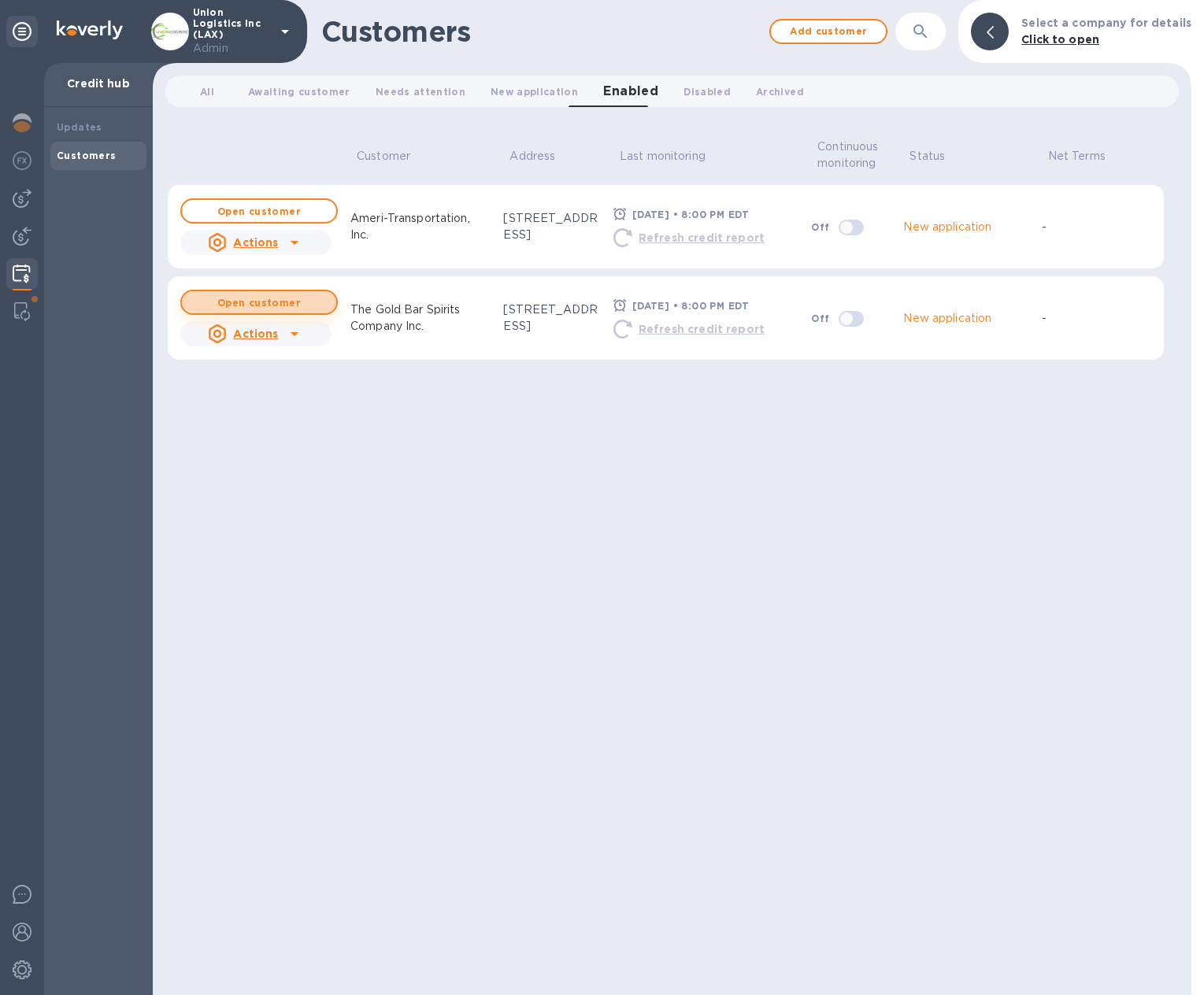
click at [279, 300] on b "Open customer" at bounding box center [259, 303] width 83 height 12
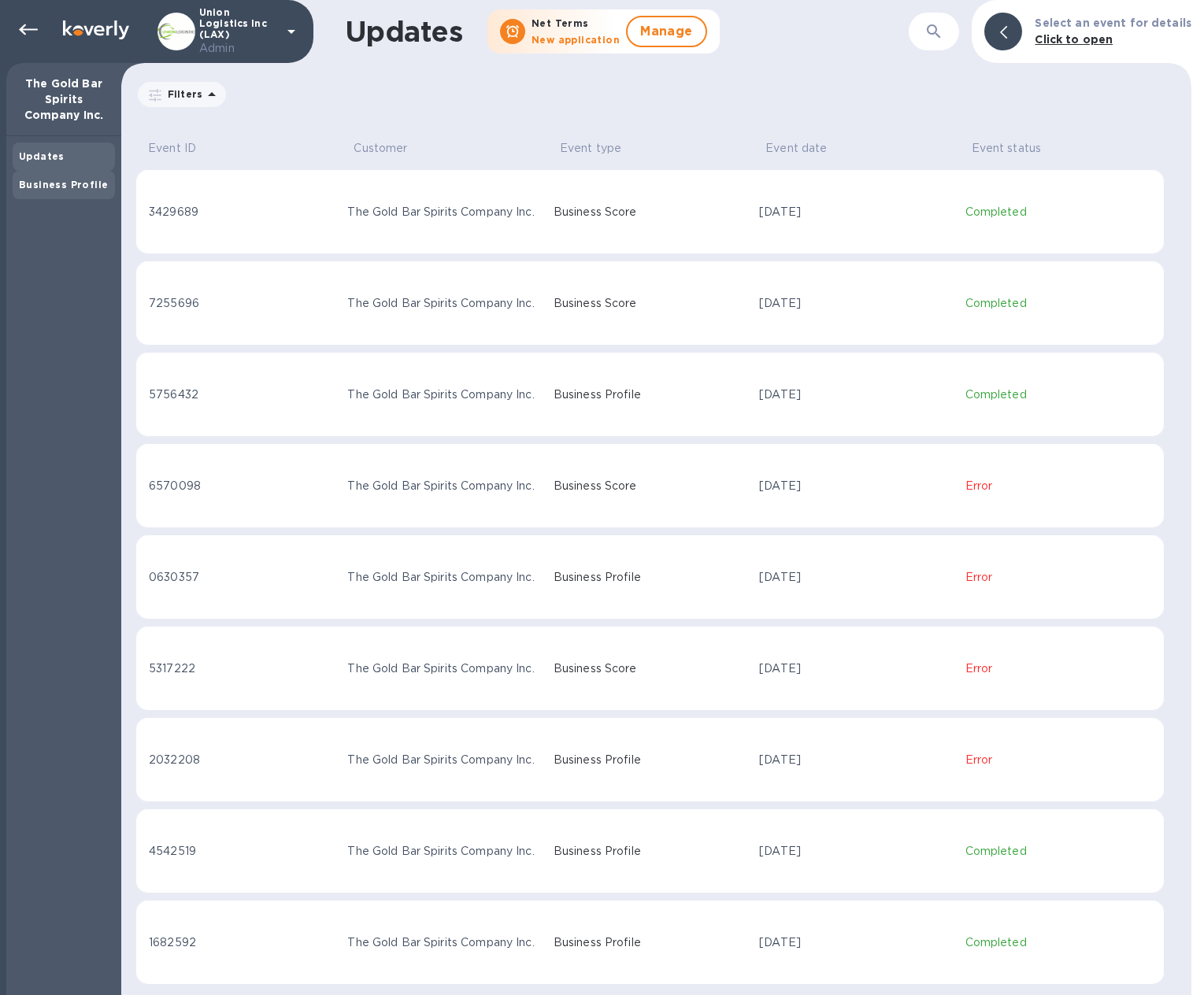
click at [46, 181] on b "Business Profile" at bounding box center [63, 185] width 89 height 12
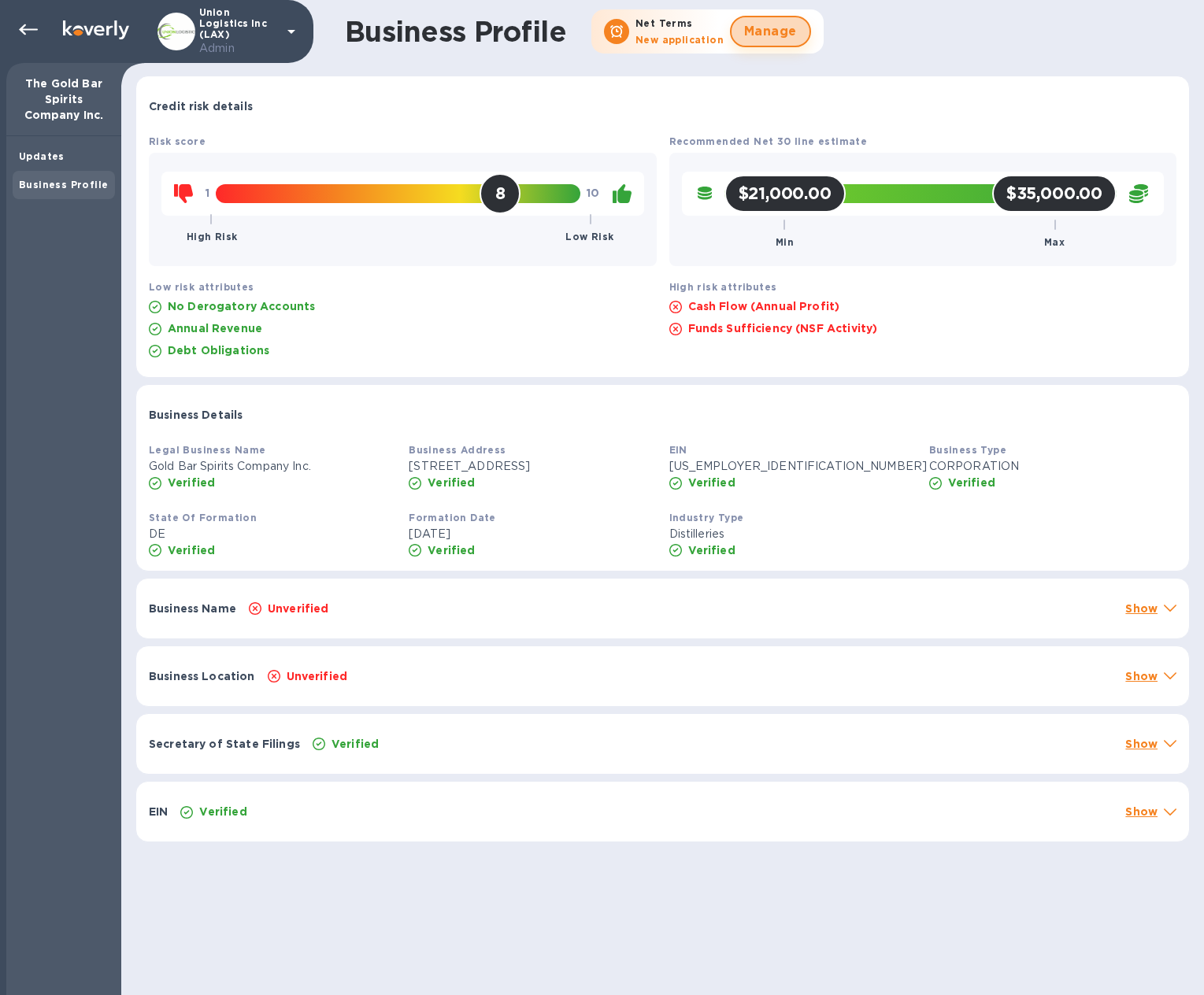
click at [744, 40] on span "Manage" at bounding box center [770, 31] width 52 height 19
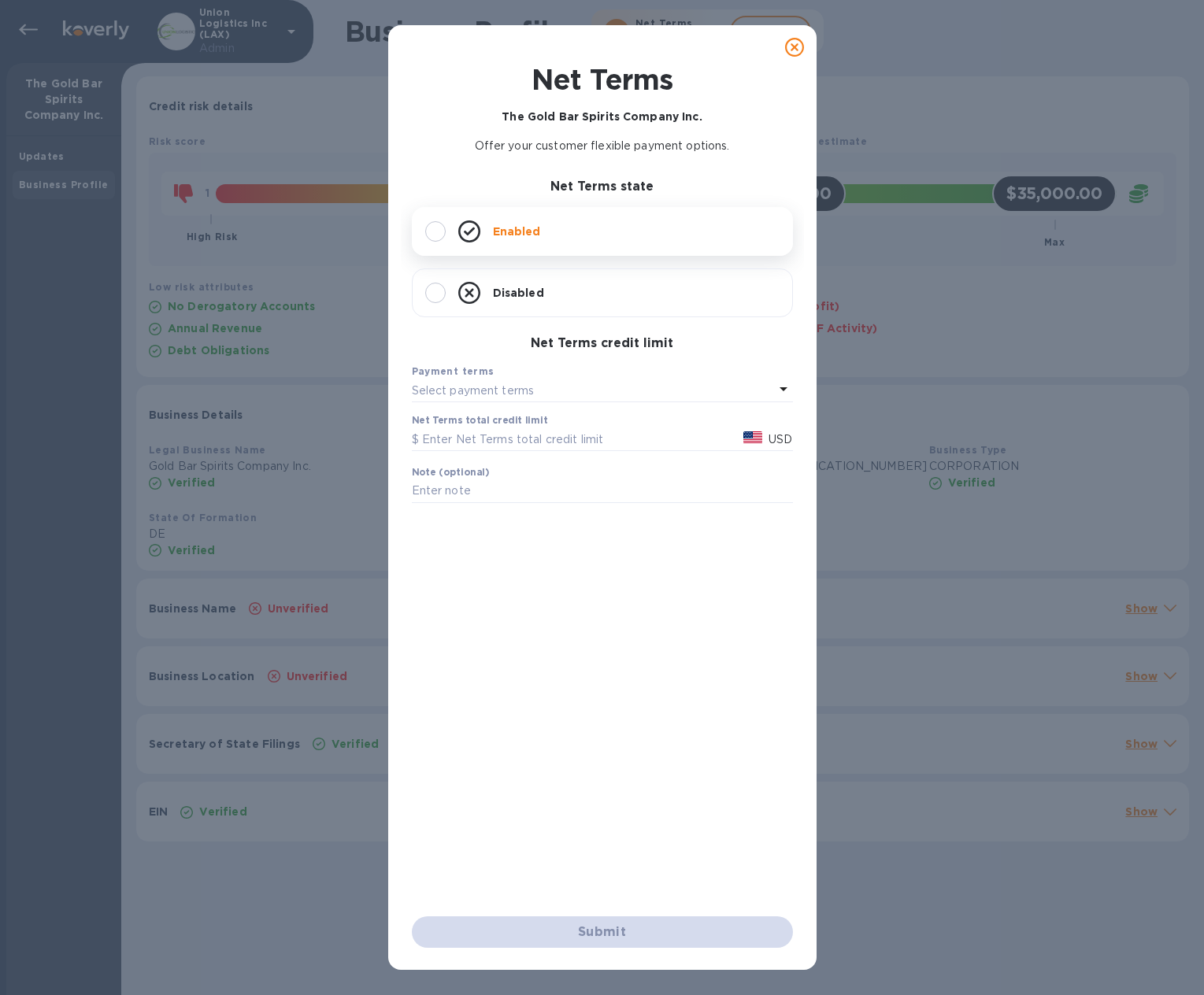
click at [430, 234] on div at bounding box center [435, 231] width 21 height 21
click at [489, 373] on div "Payment terms" at bounding box center [603, 371] width 381 height 17
click at [470, 389] on p "Select payment terms" at bounding box center [474, 391] width 123 height 17
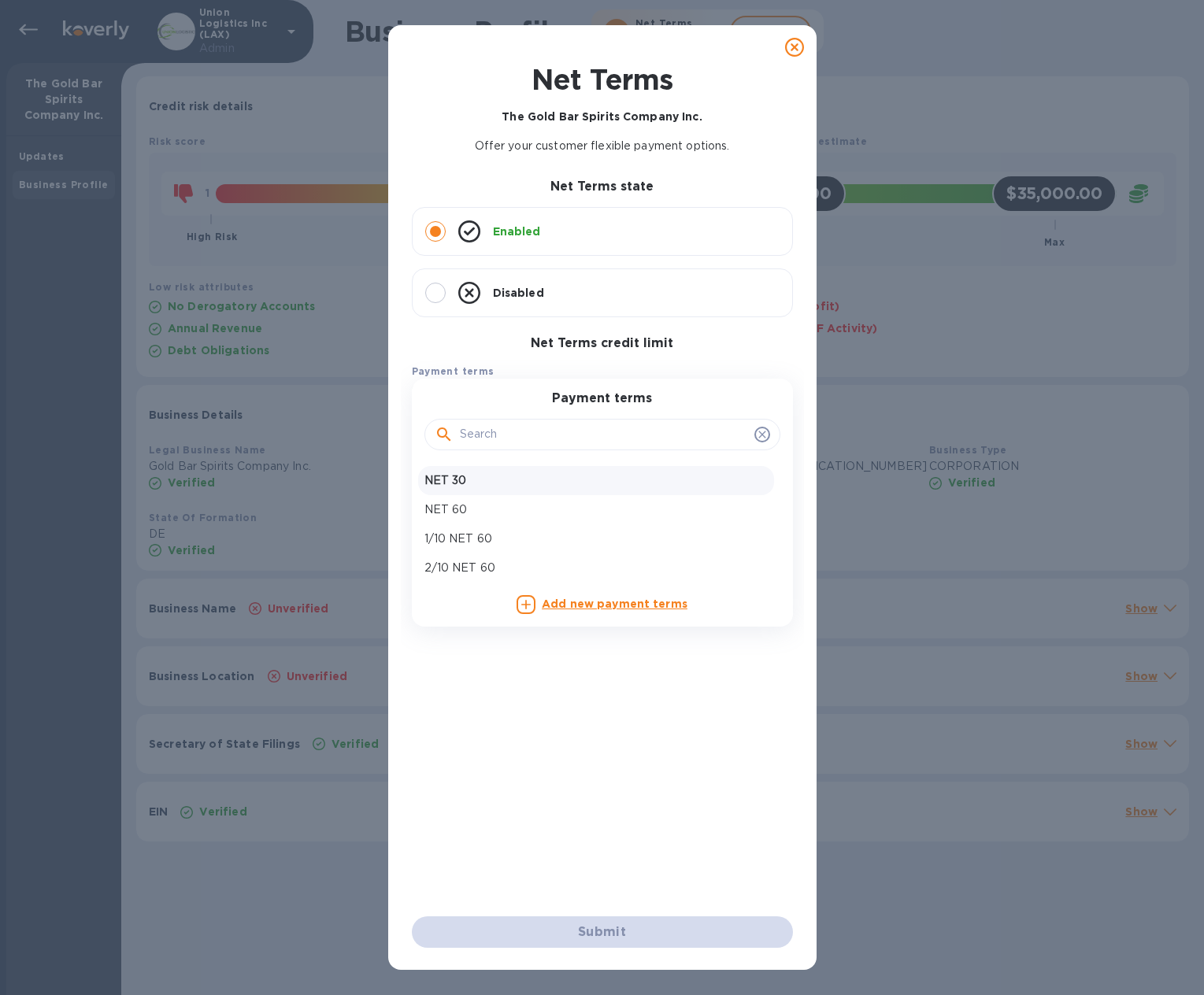
click at [462, 480] on p "NET 30" at bounding box center [596, 480] width 343 height 17
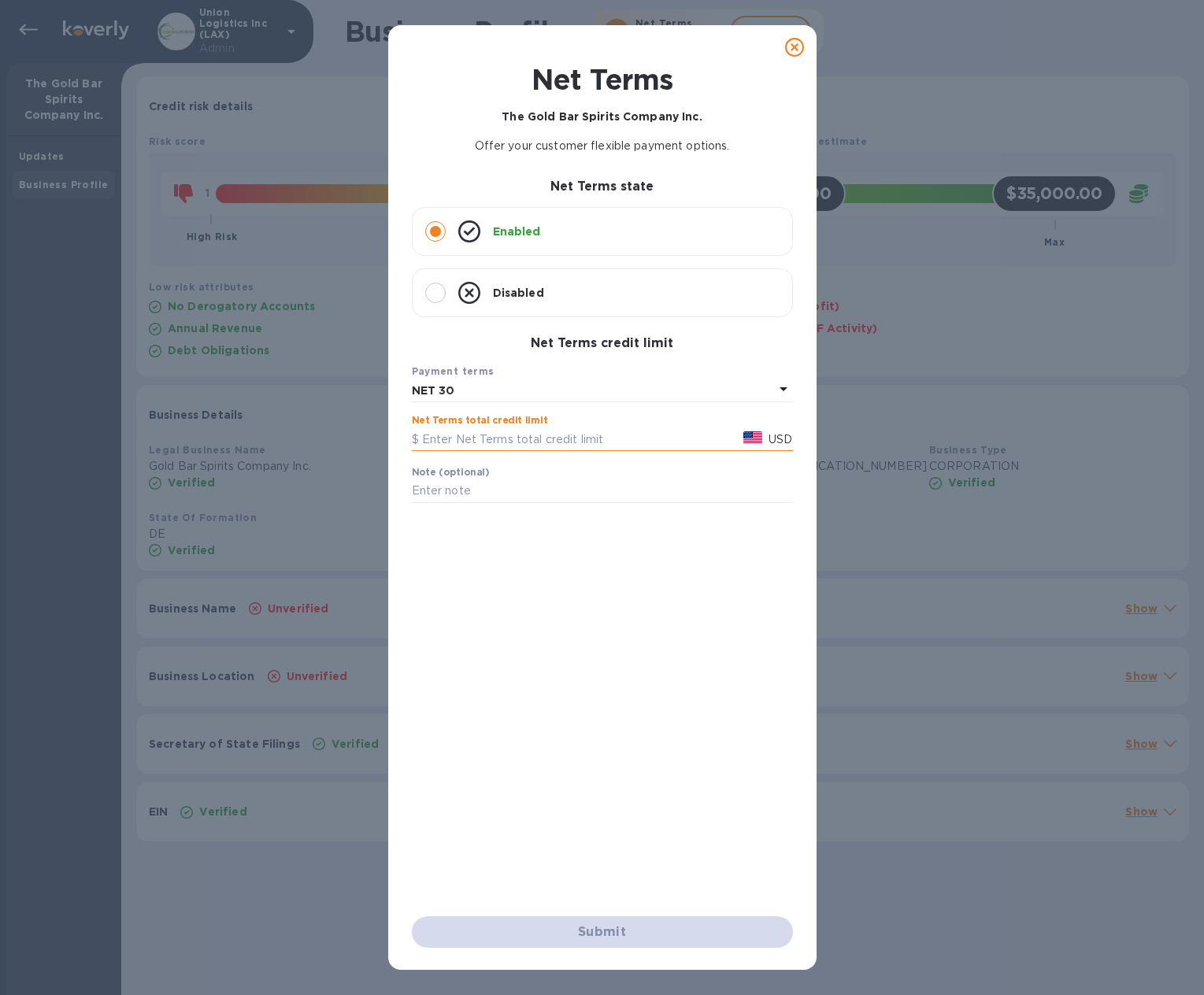
click at [452, 436] on input "text" at bounding box center [575, 439] width 326 height 23
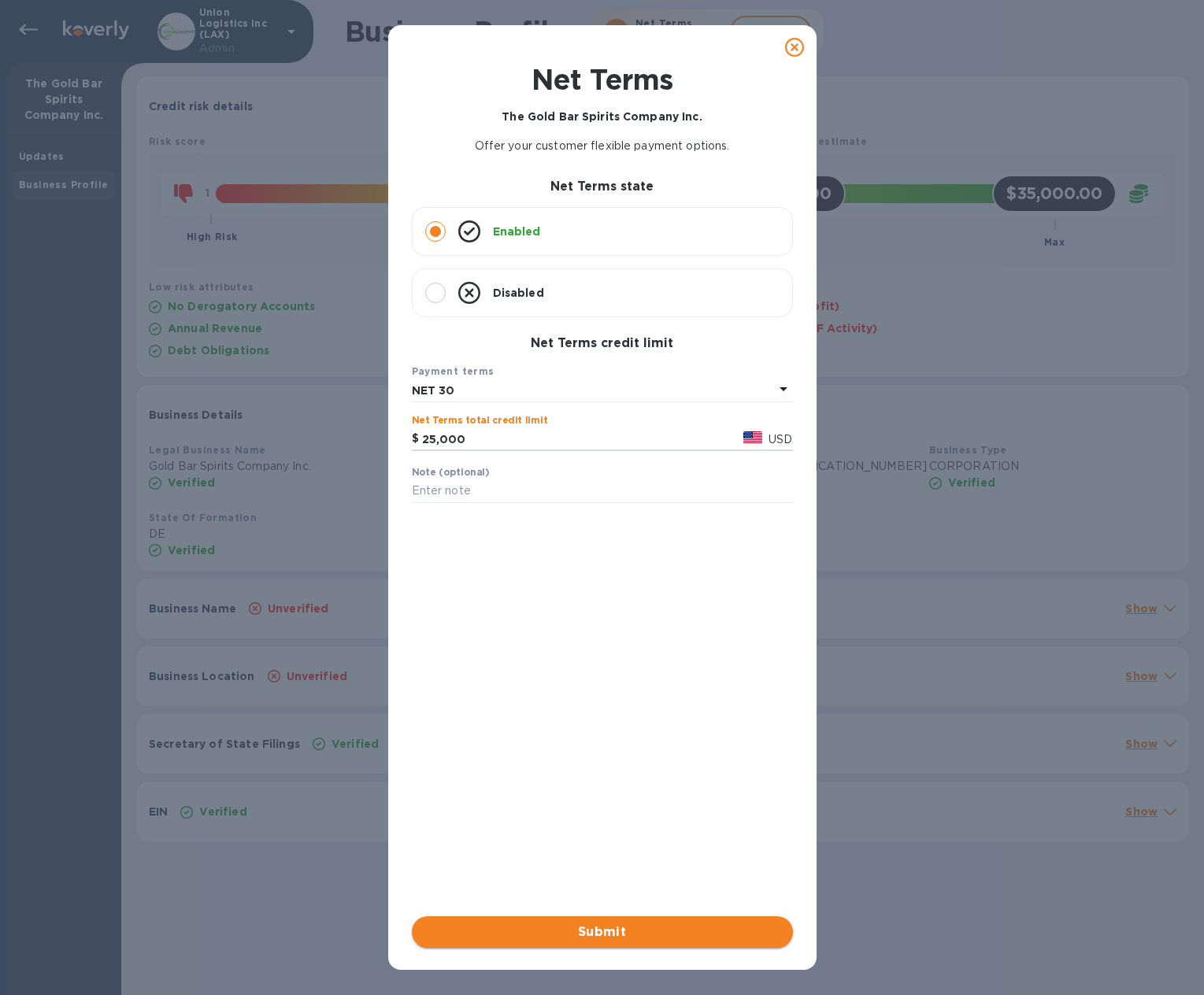
type input "25,000"
click at [604, 928] on span "Submit" at bounding box center [602, 932] width 356 height 19
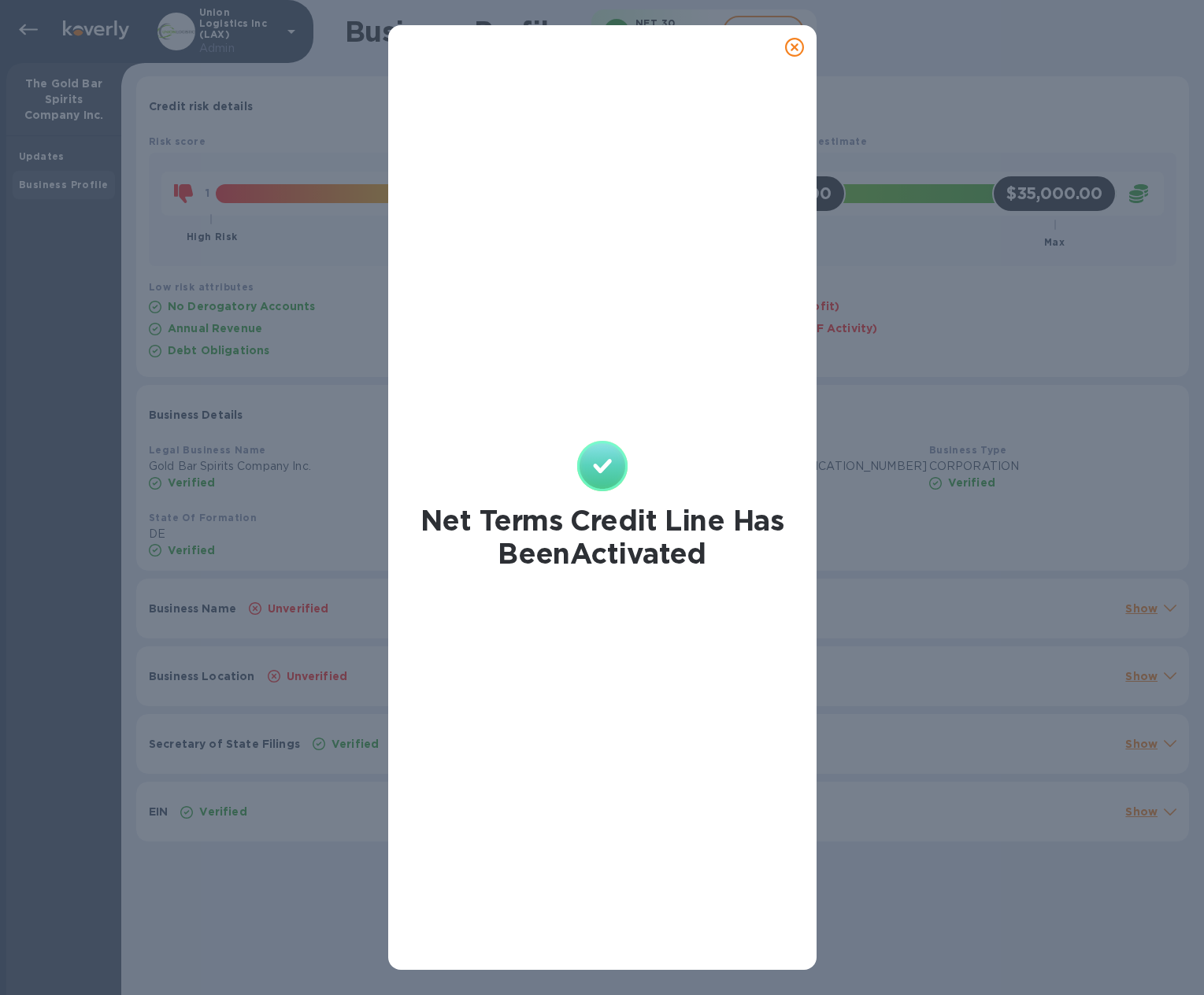
click at [803, 52] on icon at bounding box center [794, 47] width 19 height 19
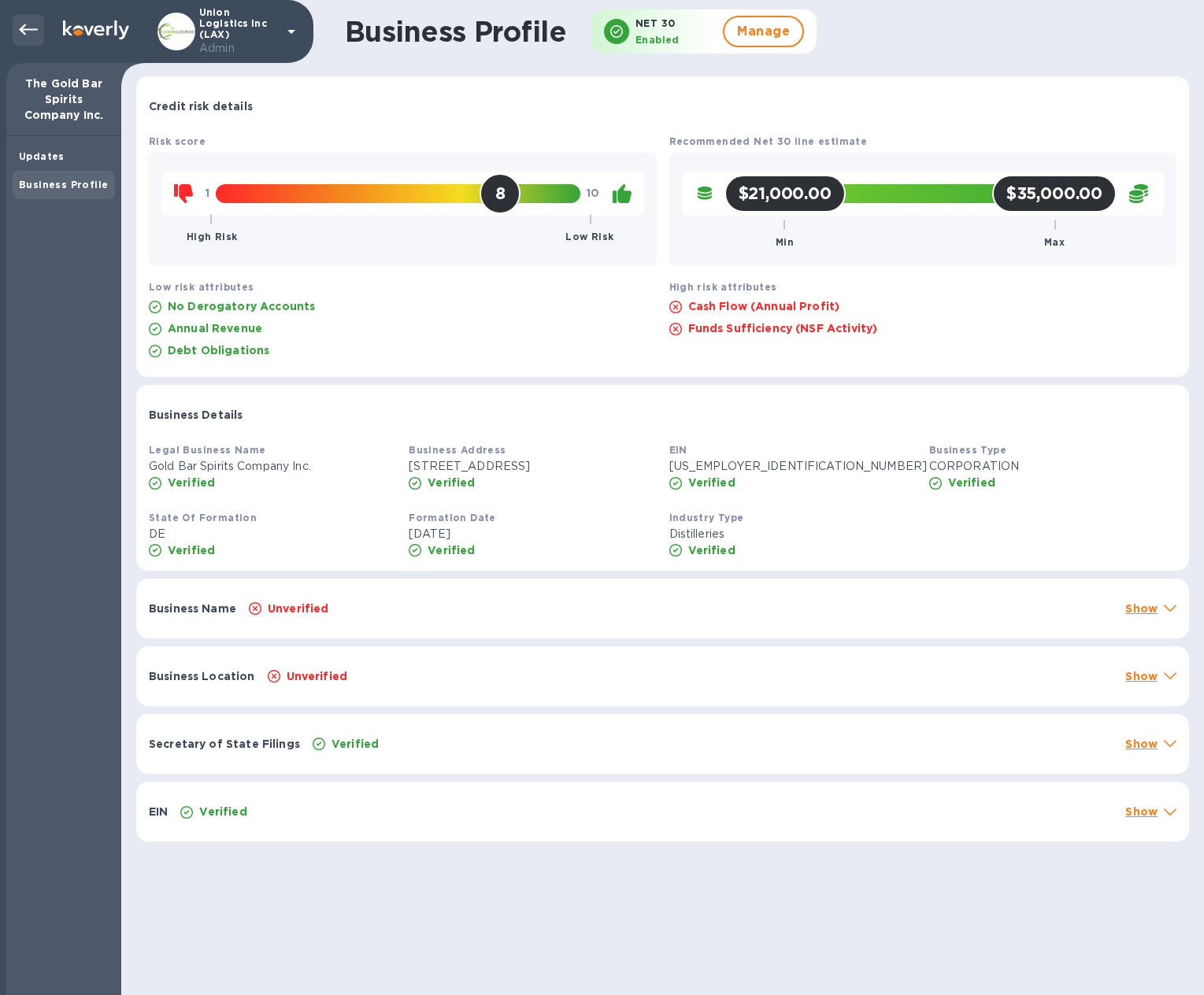
click at [28, 25] on icon at bounding box center [28, 30] width 19 height 19
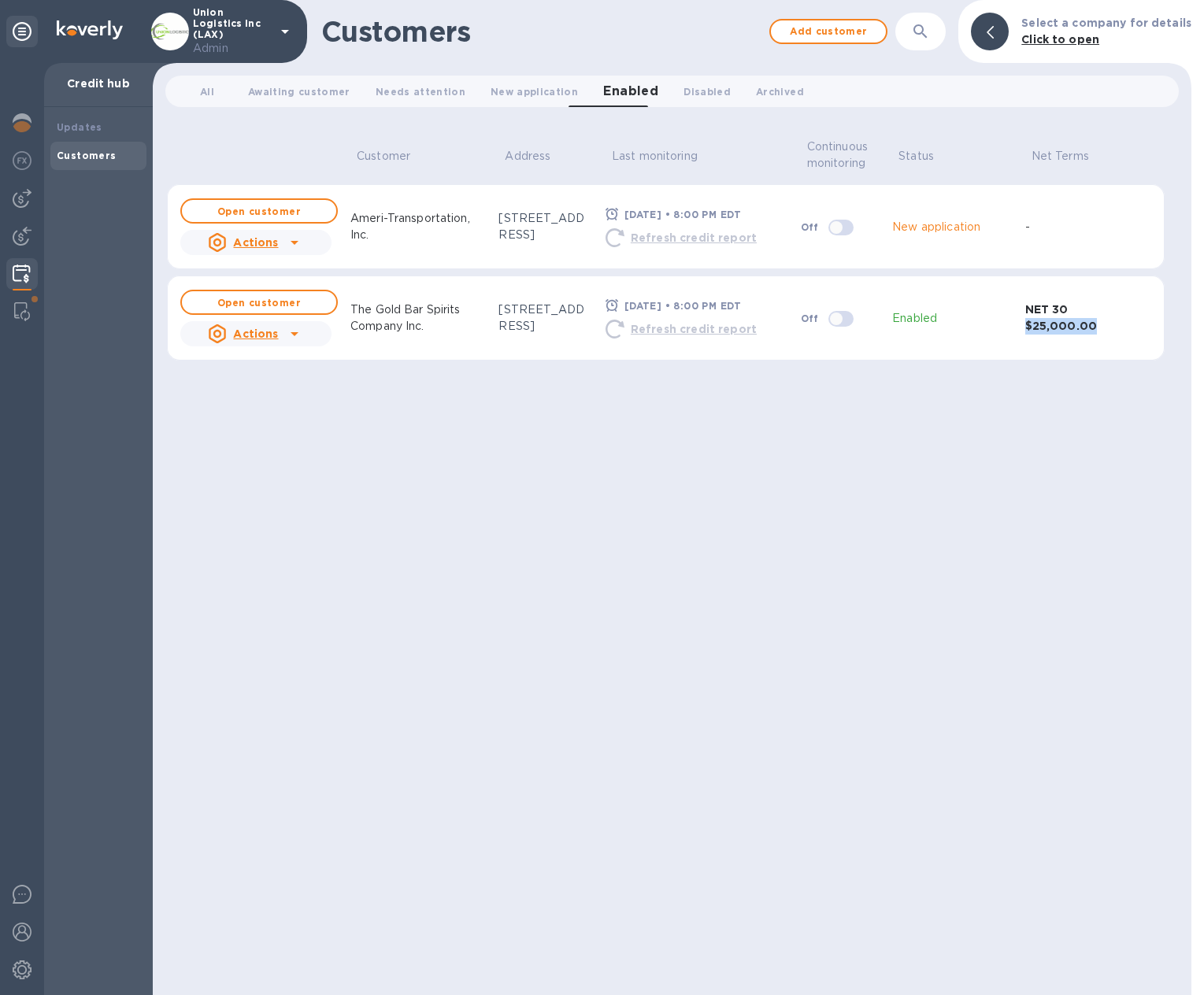
drag, startPoint x: 1029, startPoint y: 331, endPoint x: 1093, endPoint y: 324, distance: 64.4
click at [1093, 324] on b "$25,000.00" at bounding box center [1061, 326] width 72 height 12
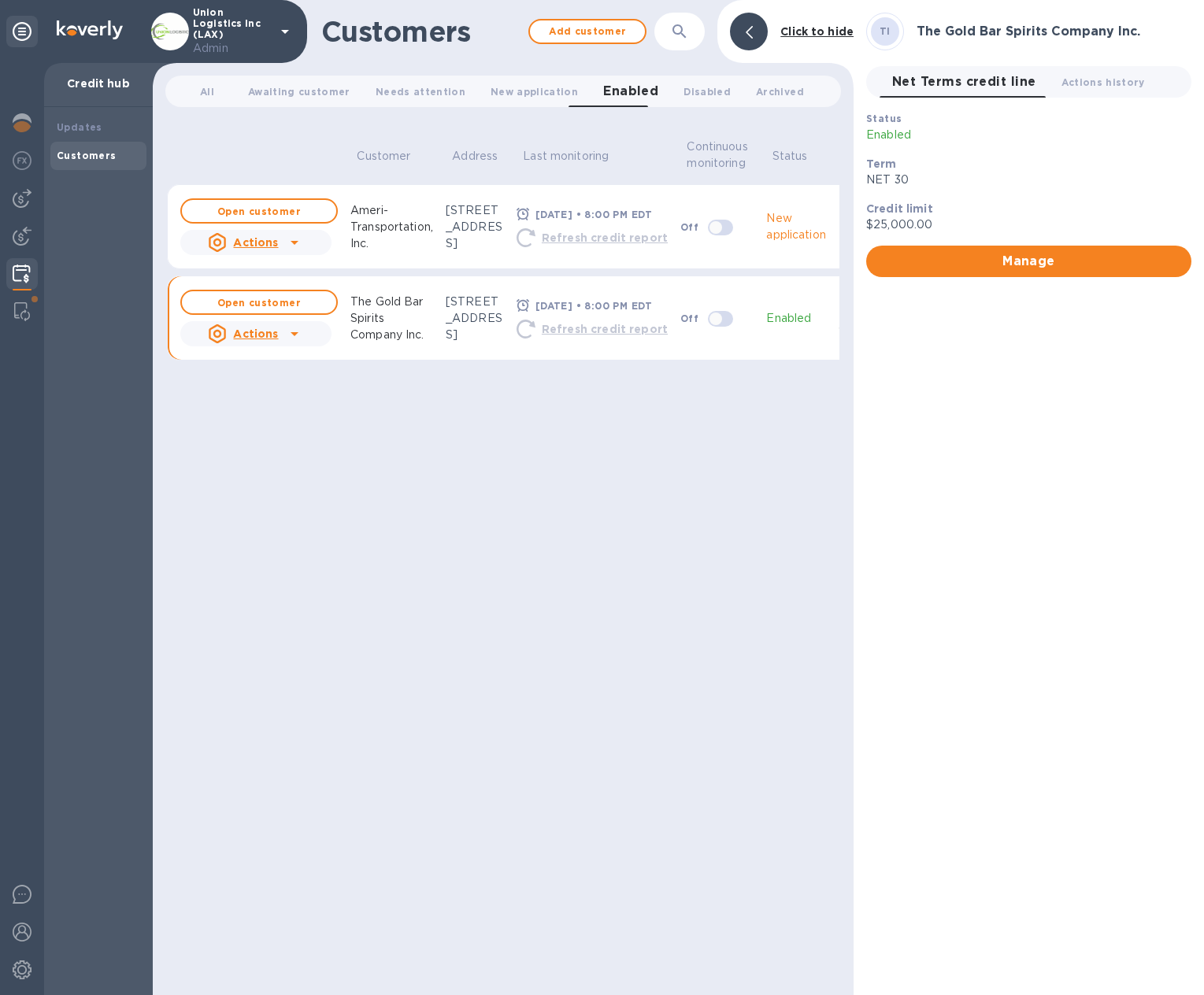
click at [748, 29] on icon at bounding box center [749, 32] width 7 height 12
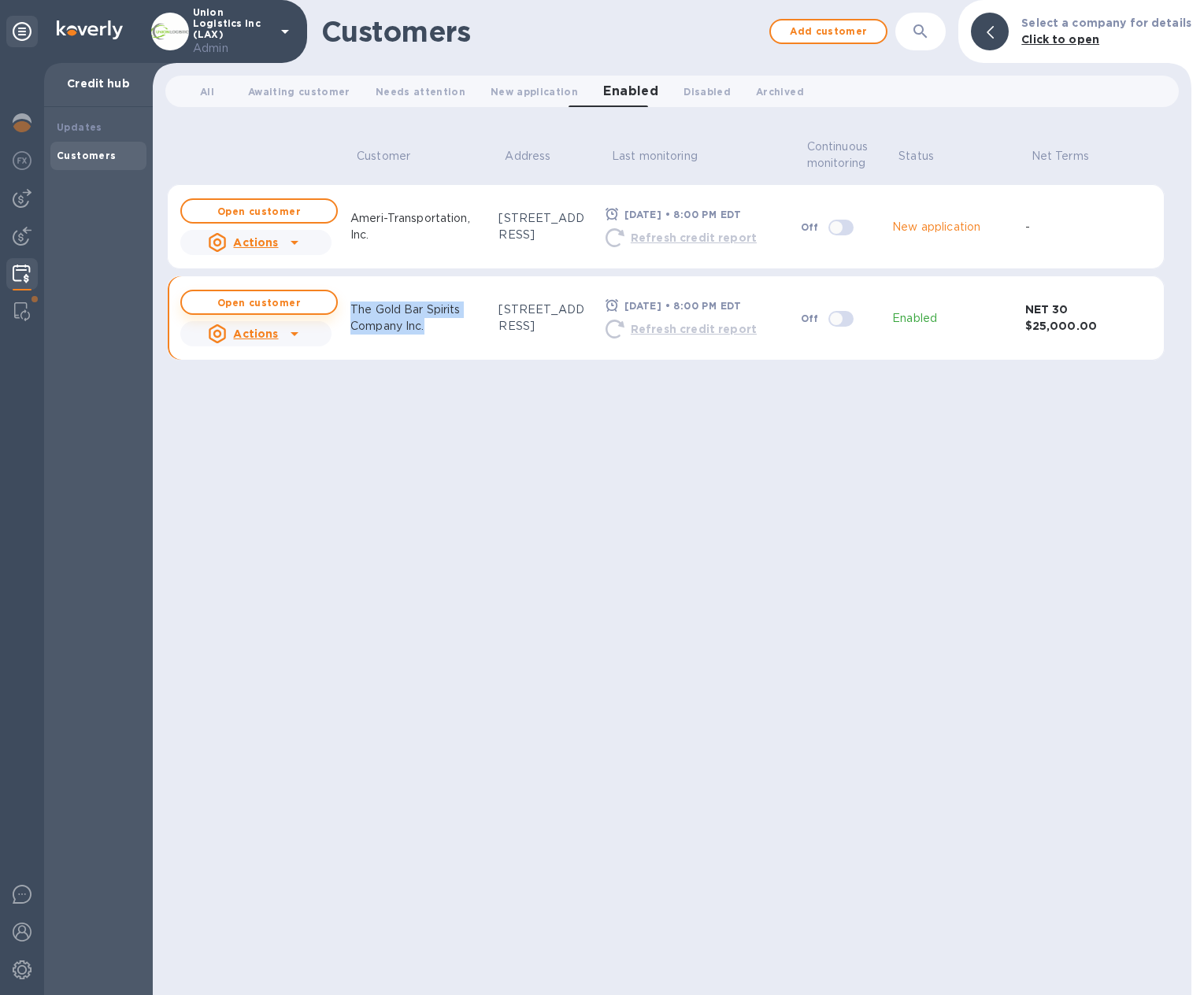
drag, startPoint x: 432, startPoint y: 327, endPoint x: 327, endPoint y: 311, distance: 106.2
click at [327, 311] on tr "Open customer Actions The Gold Bar Spirits Company Inc. [STREET_ADDRESS] [DATE]…" at bounding box center [665, 318] width 998 height 85
copy p "The Gold Bar Spirits Company Inc."
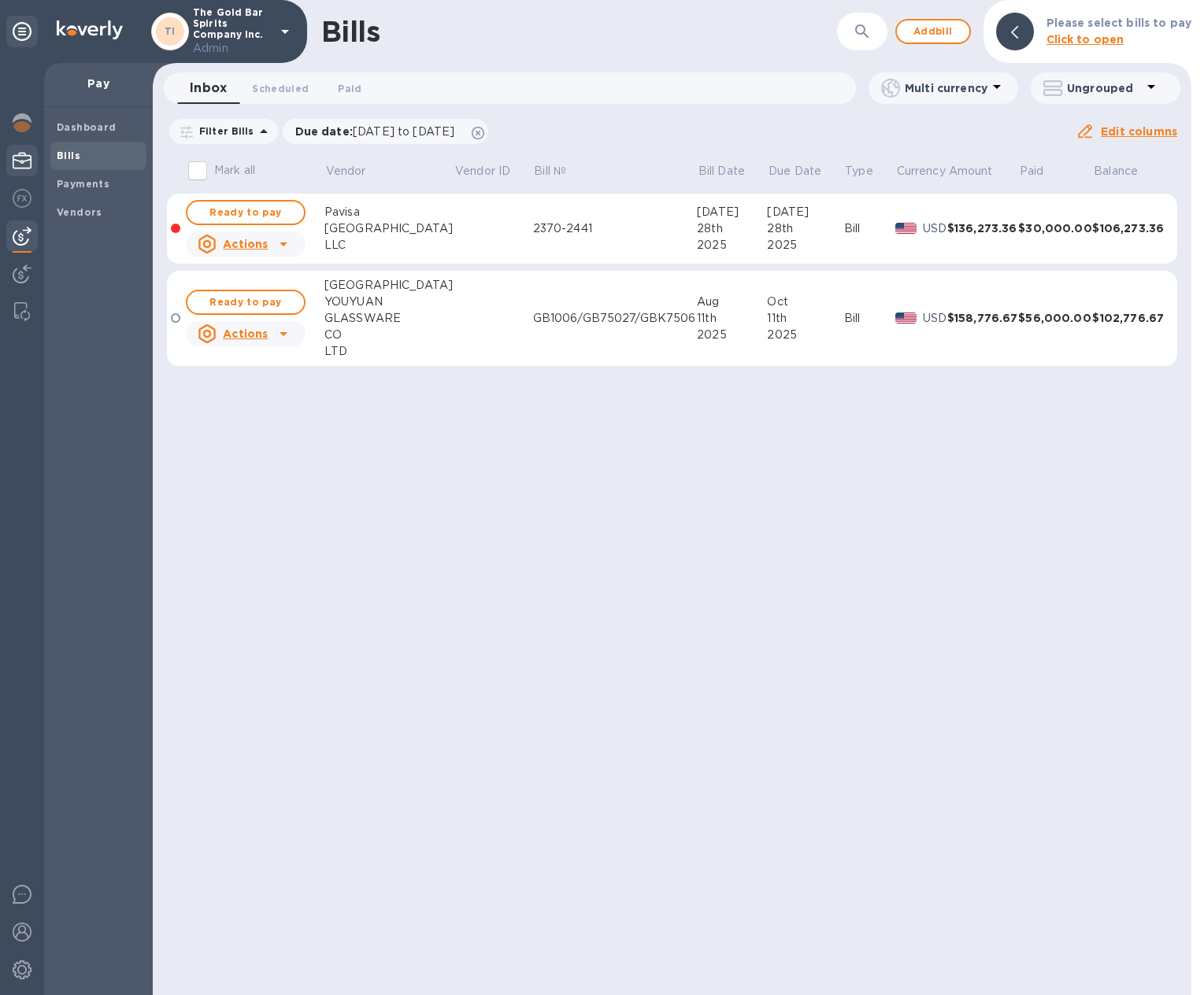
click at [22, 159] on img at bounding box center [22, 161] width 19 height 19
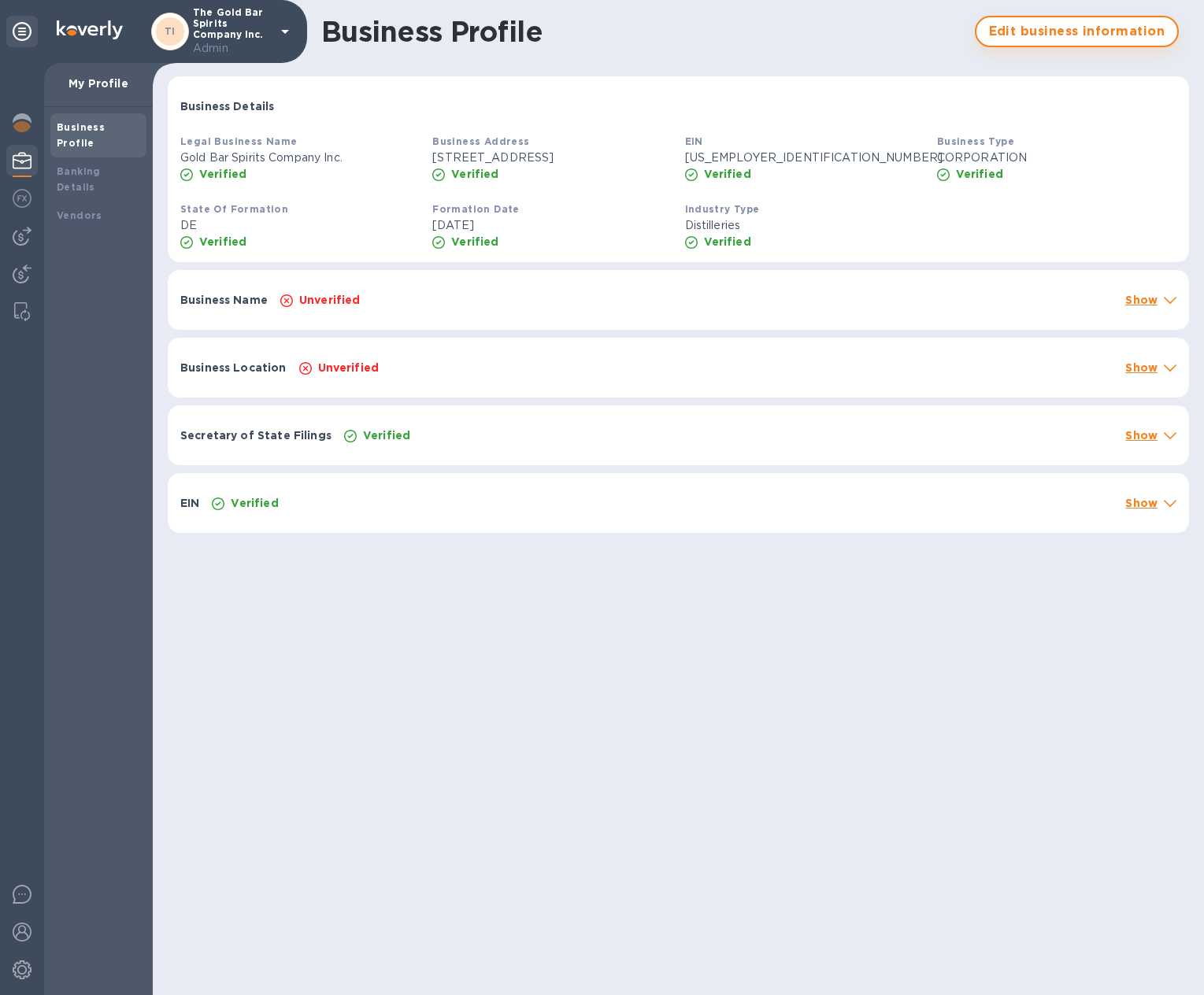
click at [1065, 36] on span "Edit business information" at bounding box center [1077, 31] width 176 height 19
click at [101, 166] on b "Banking Details" at bounding box center [78, 179] width 44 height 27
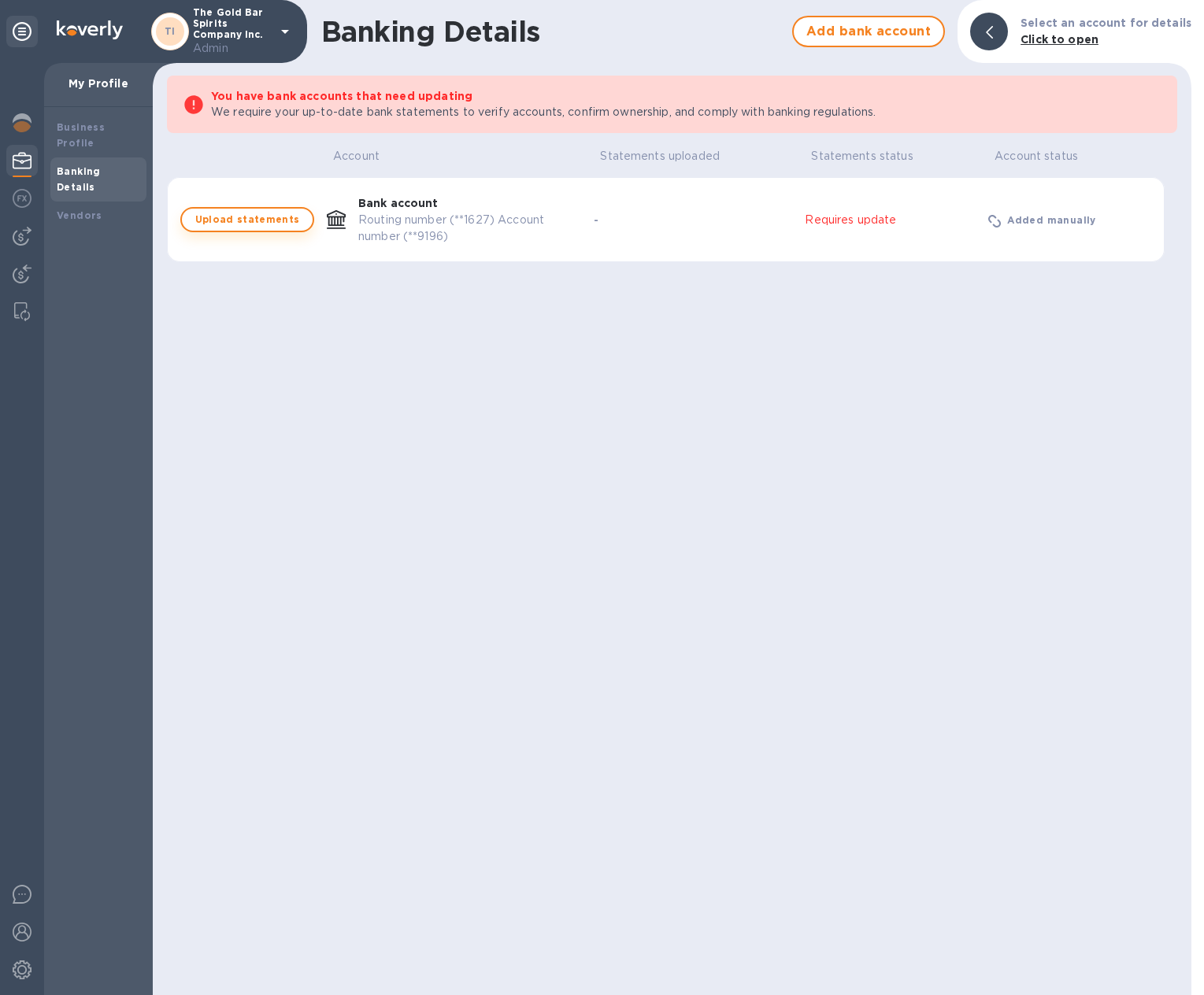
click at [277, 221] on span "Upload statements" at bounding box center [246, 219] width 131 height 19
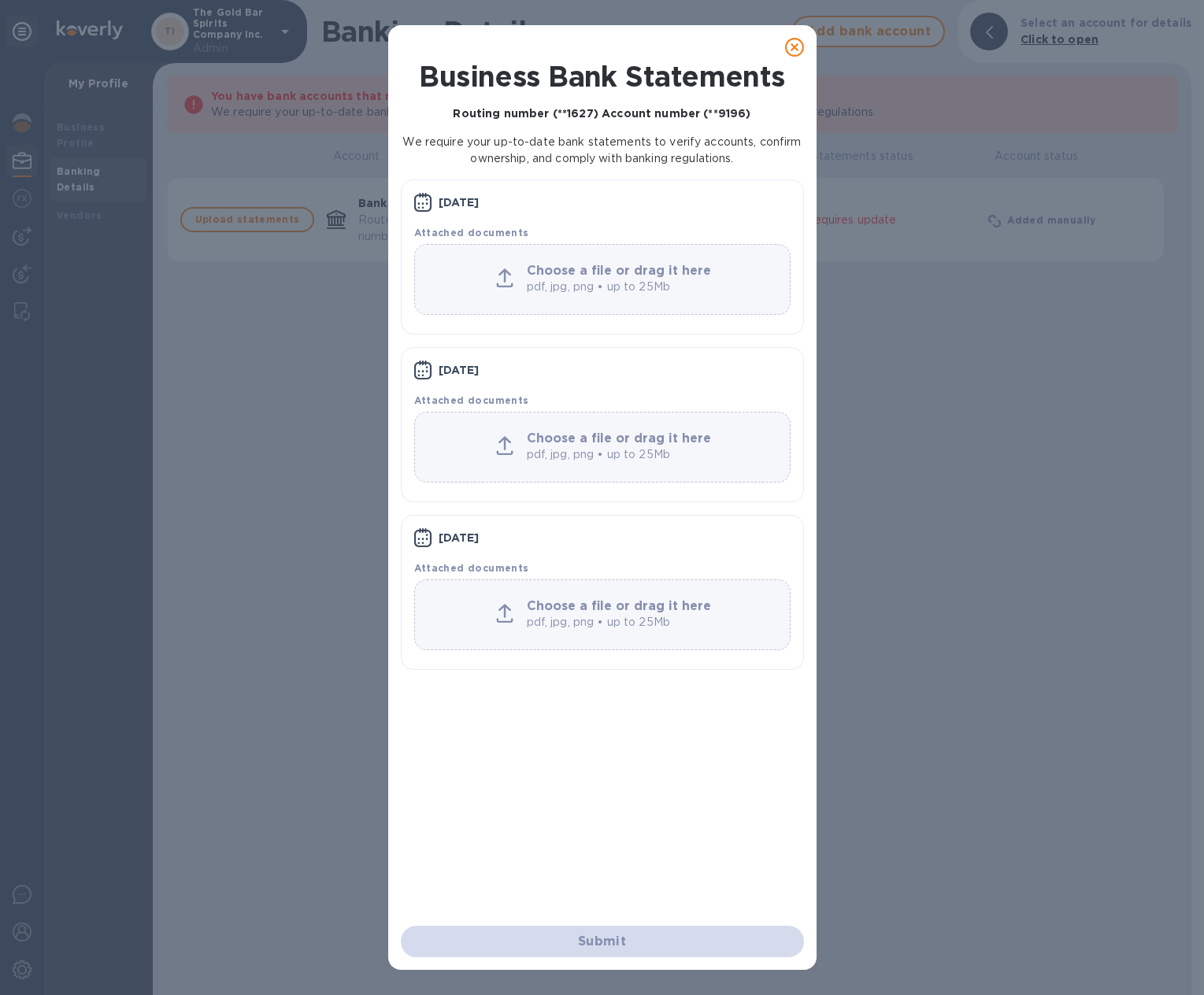
click at [790, 42] on icon at bounding box center [794, 47] width 19 height 19
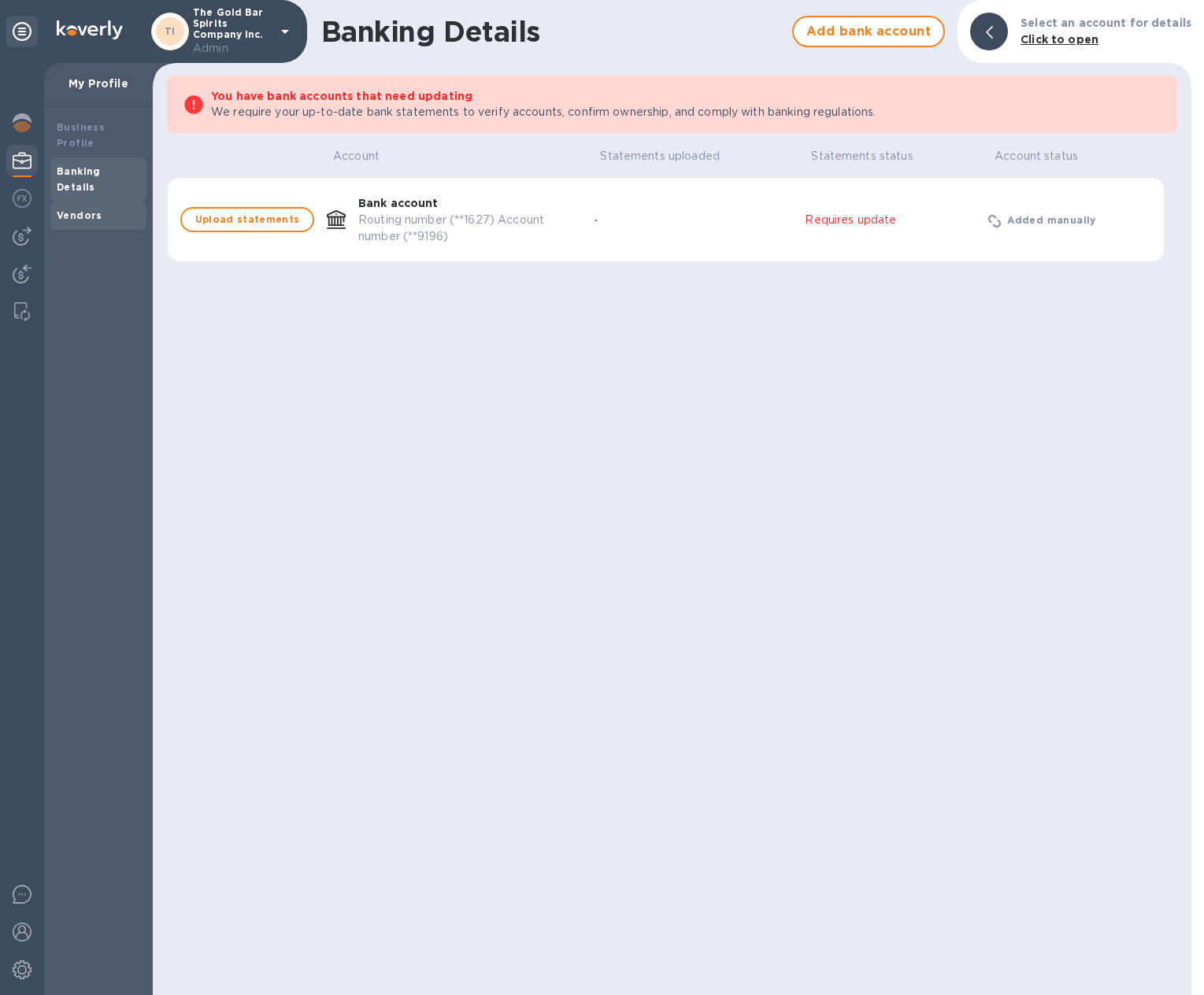
click at [109, 208] on div "Vendors" at bounding box center [98, 216] width 83 height 16
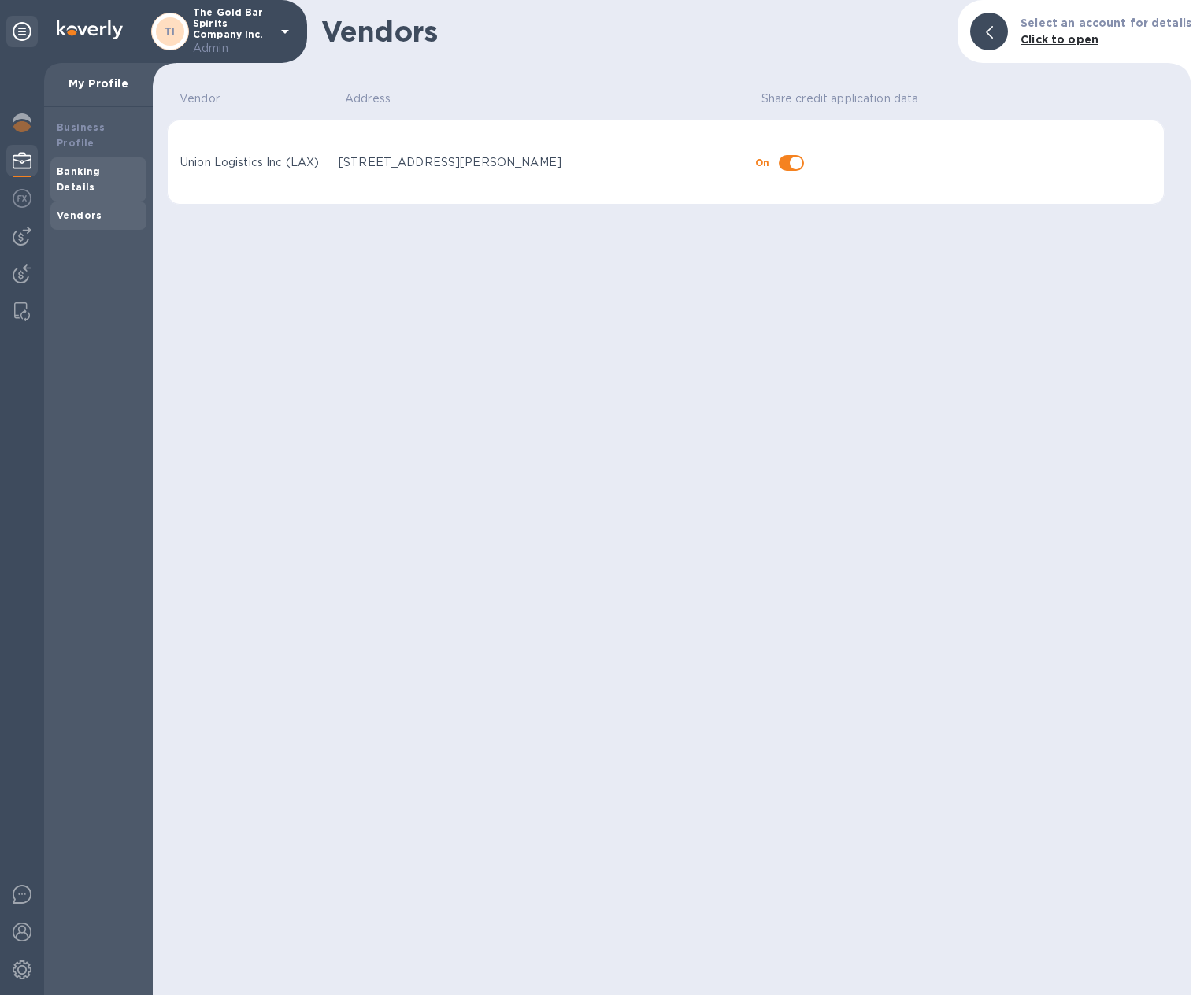
click at [79, 166] on b "Banking Details" at bounding box center [78, 179] width 44 height 27
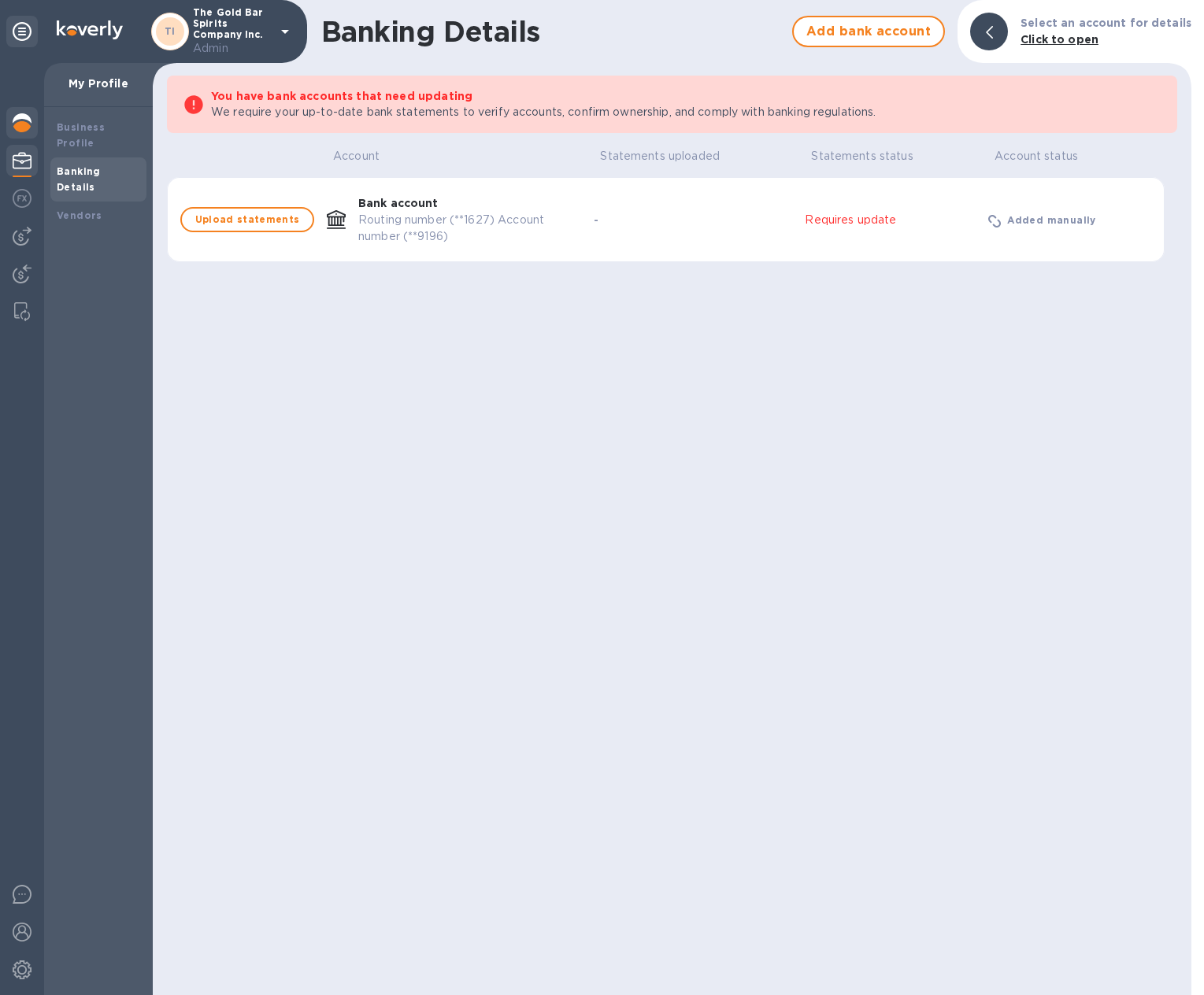
click at [22, 130] on img at bounding box center [22, 122] width 19 height 19
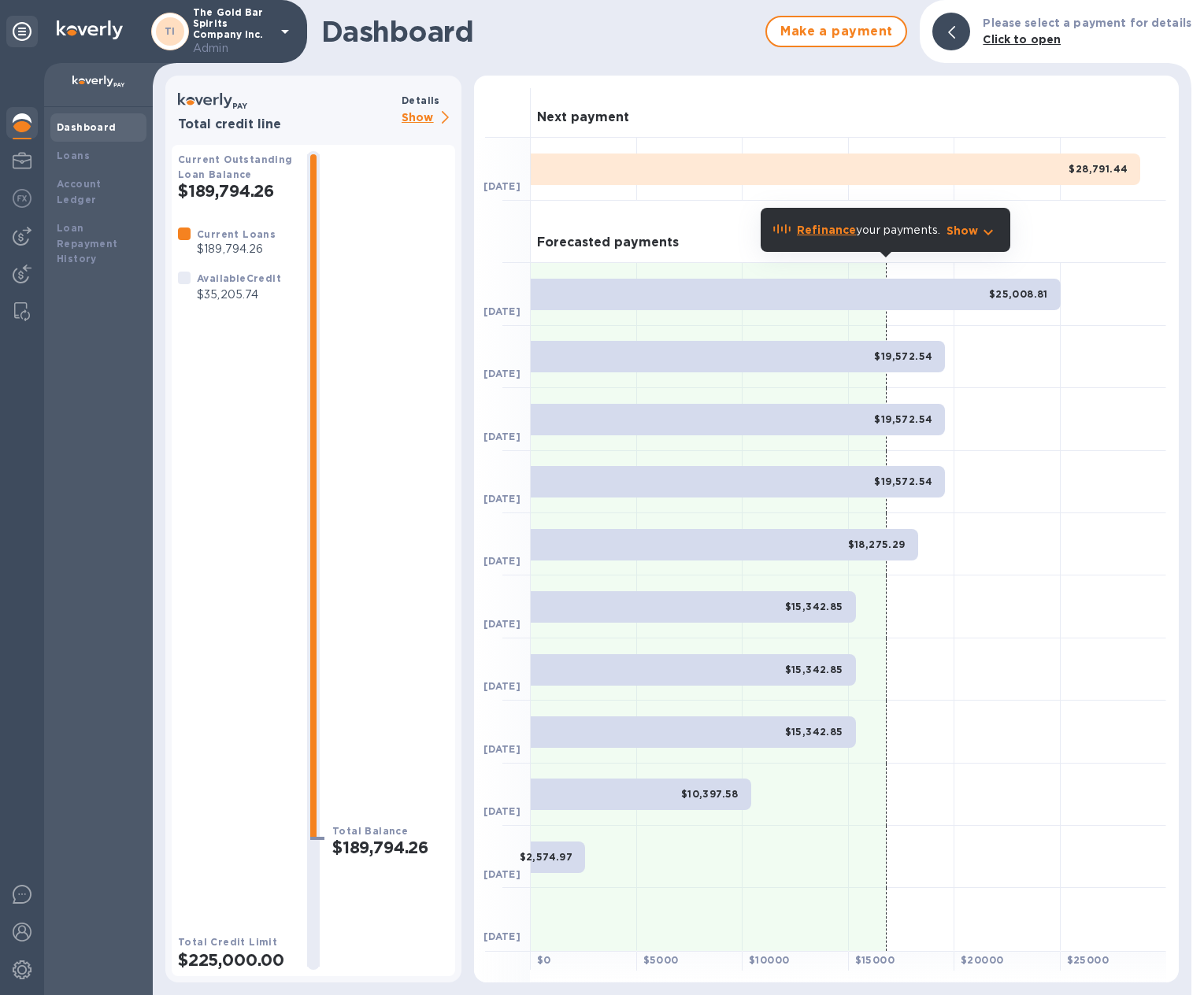
click at [422, 117] on p "Show" at bounding box center [428, 118] width 53 height 20
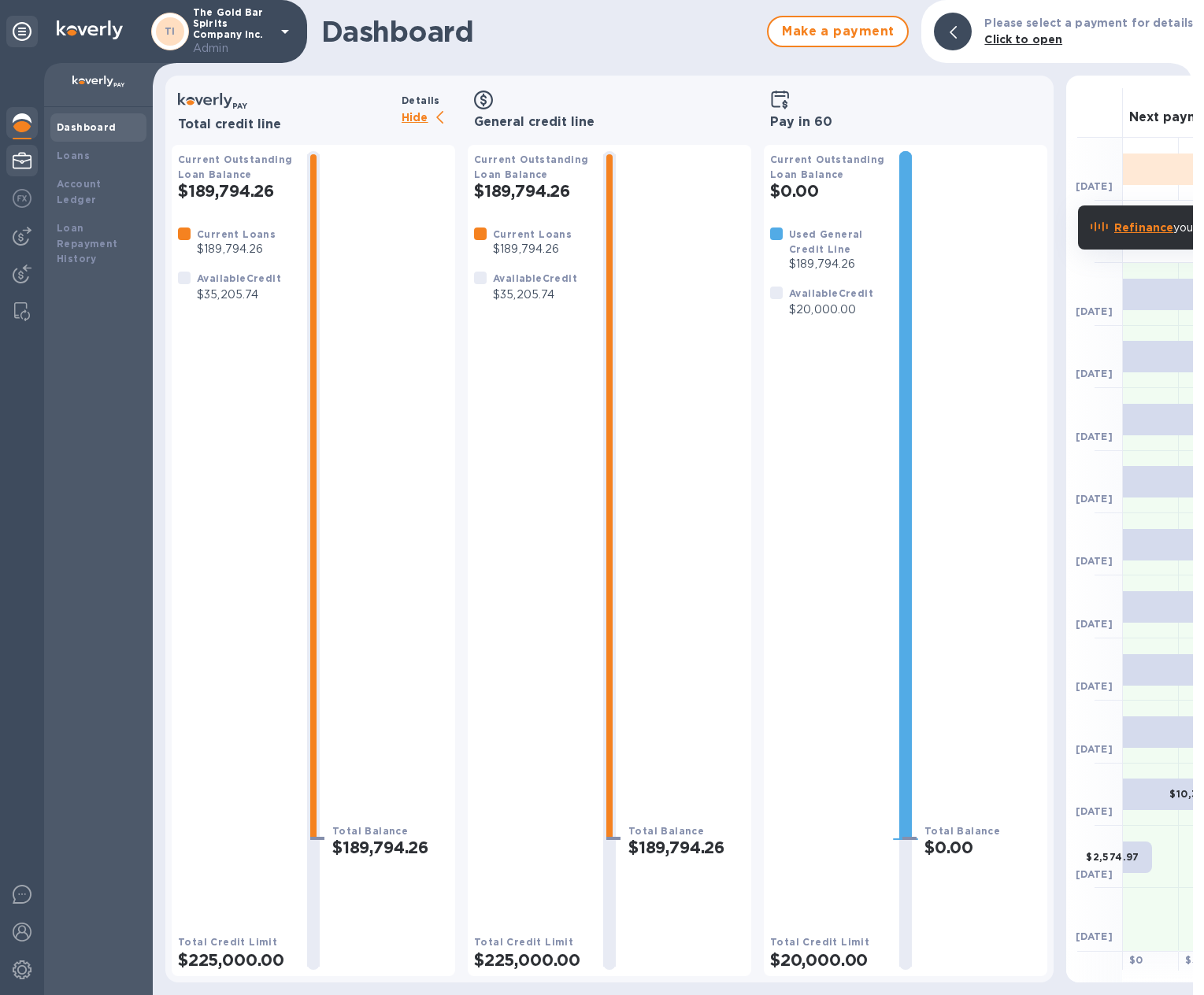
click at [19, 165] on img at bounding box center [22, 161] width 19 height 19
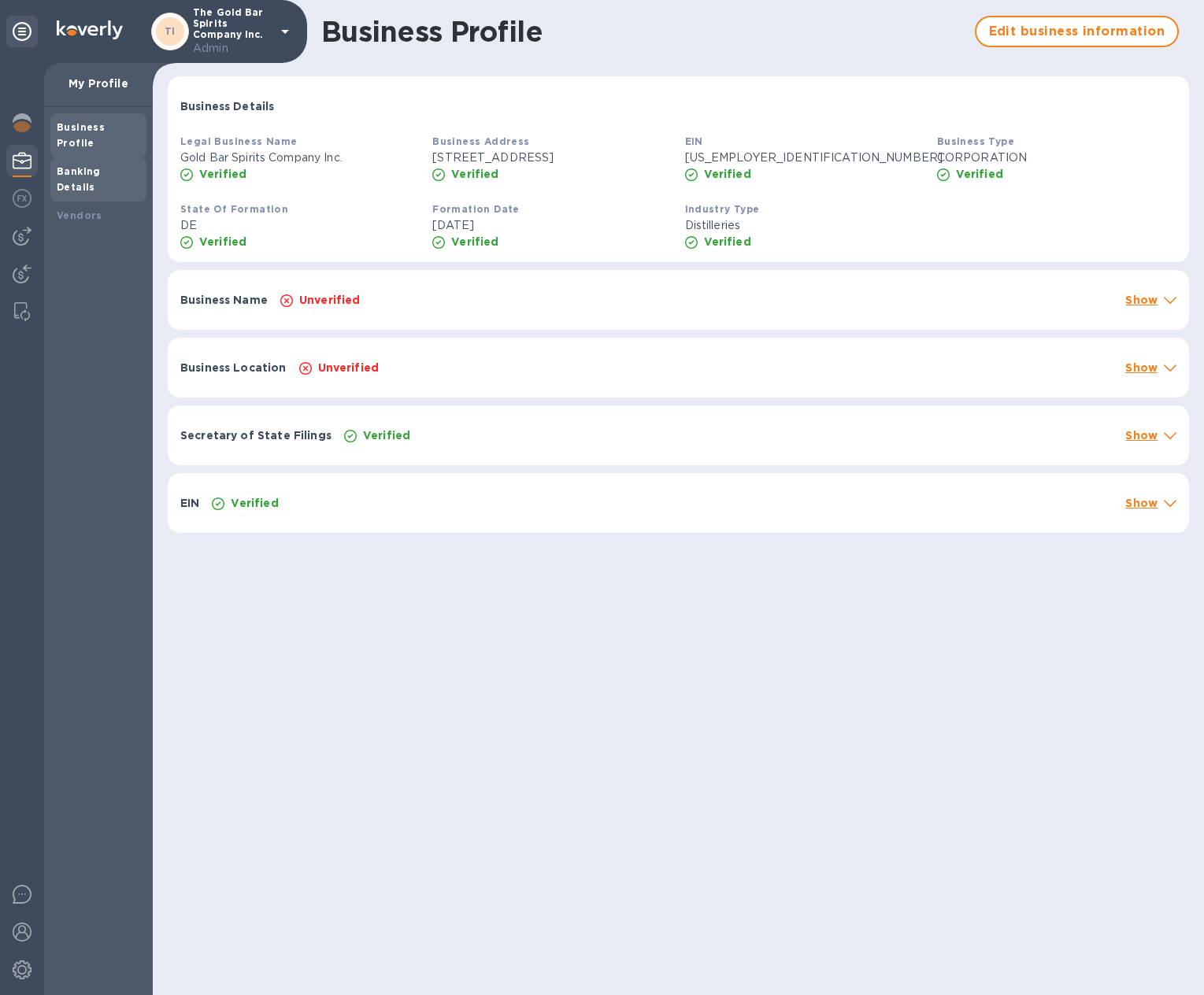
click at [107, 164] on div "Banking Details" at bounding box center [98, 180] width 83 height 32
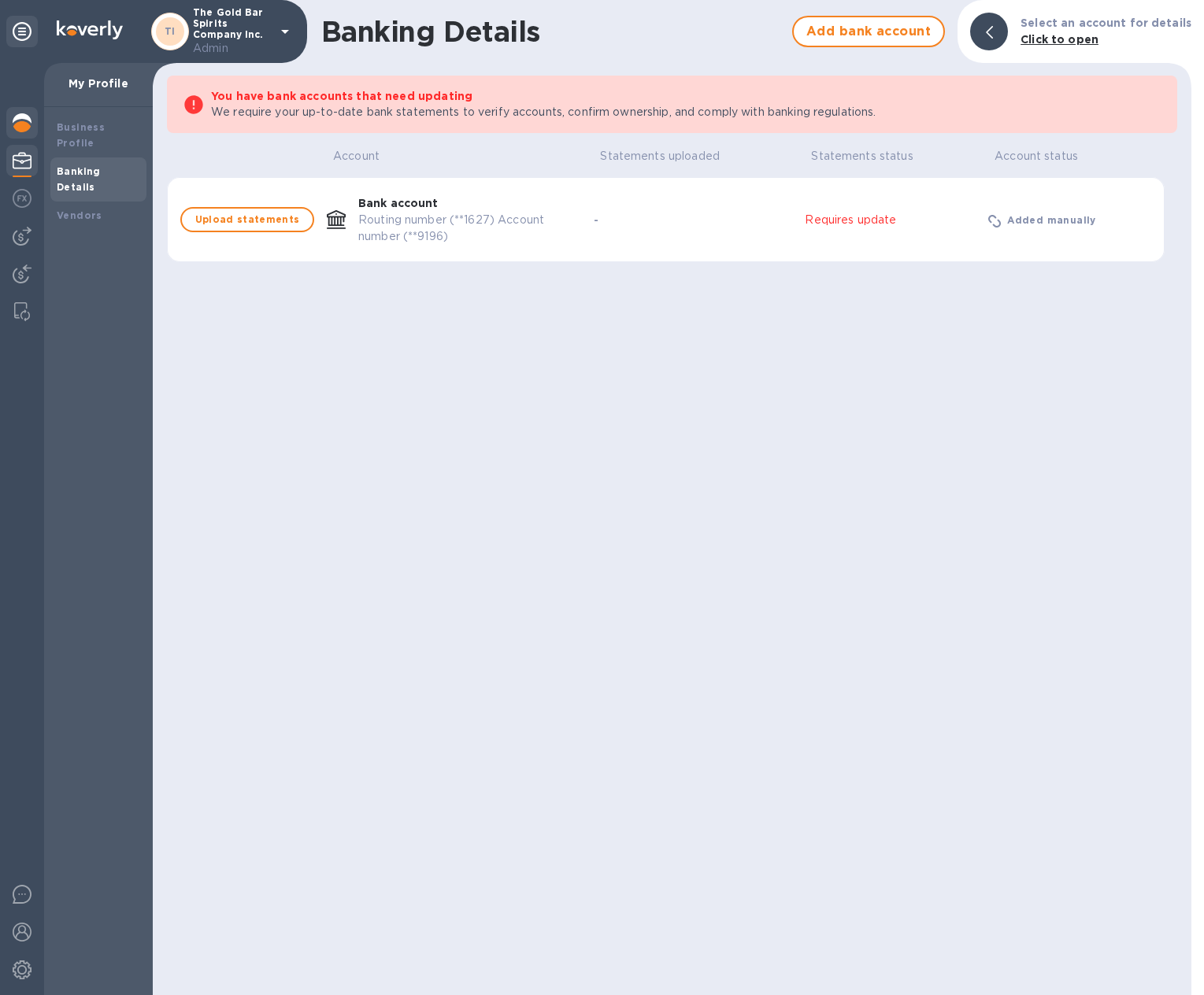
click at [17, 118] on img at bounding box center [22, 122] width 19 height 19
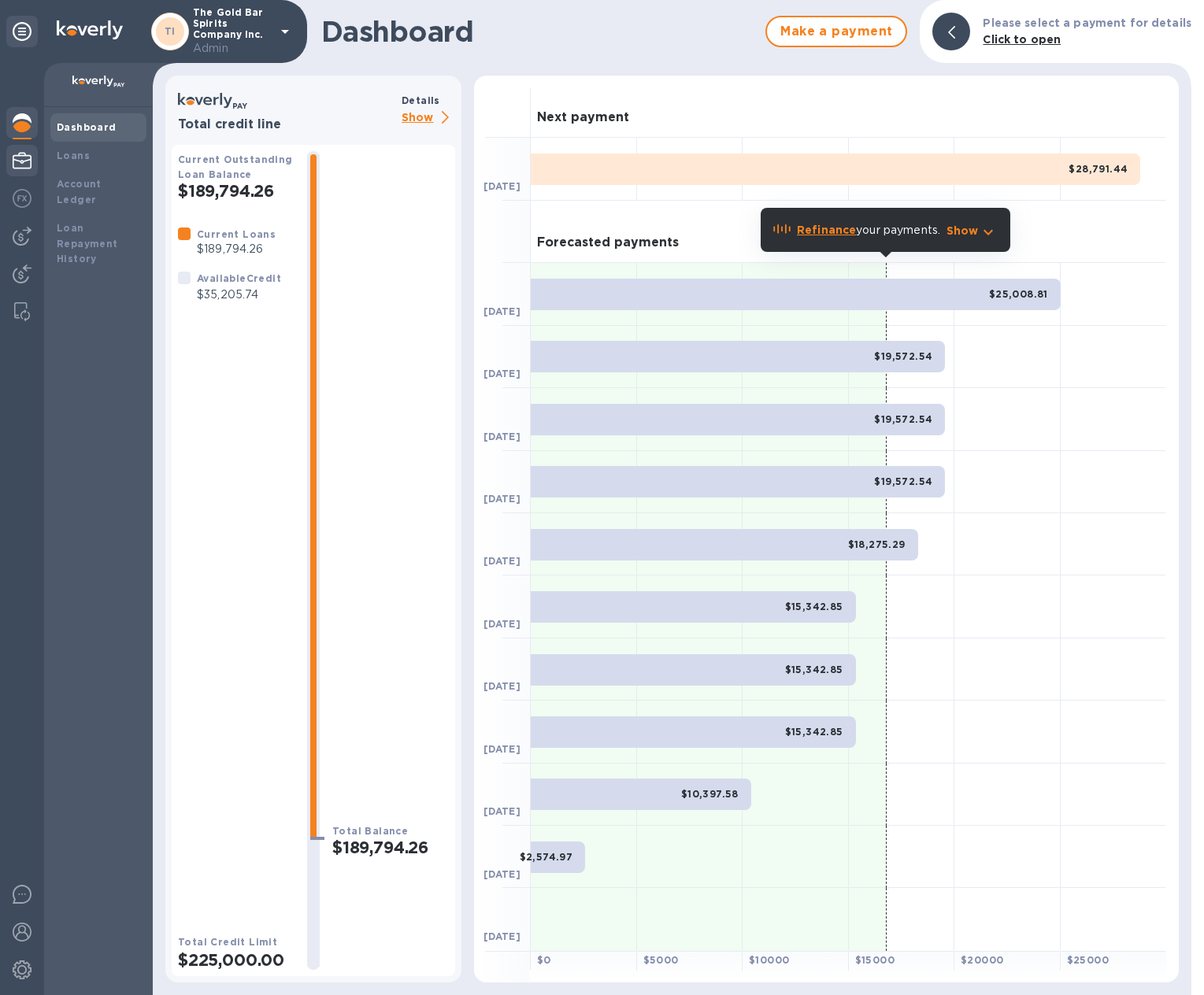
click at [24, 163] on img at bounding box center [22, 161] width 19 height 19
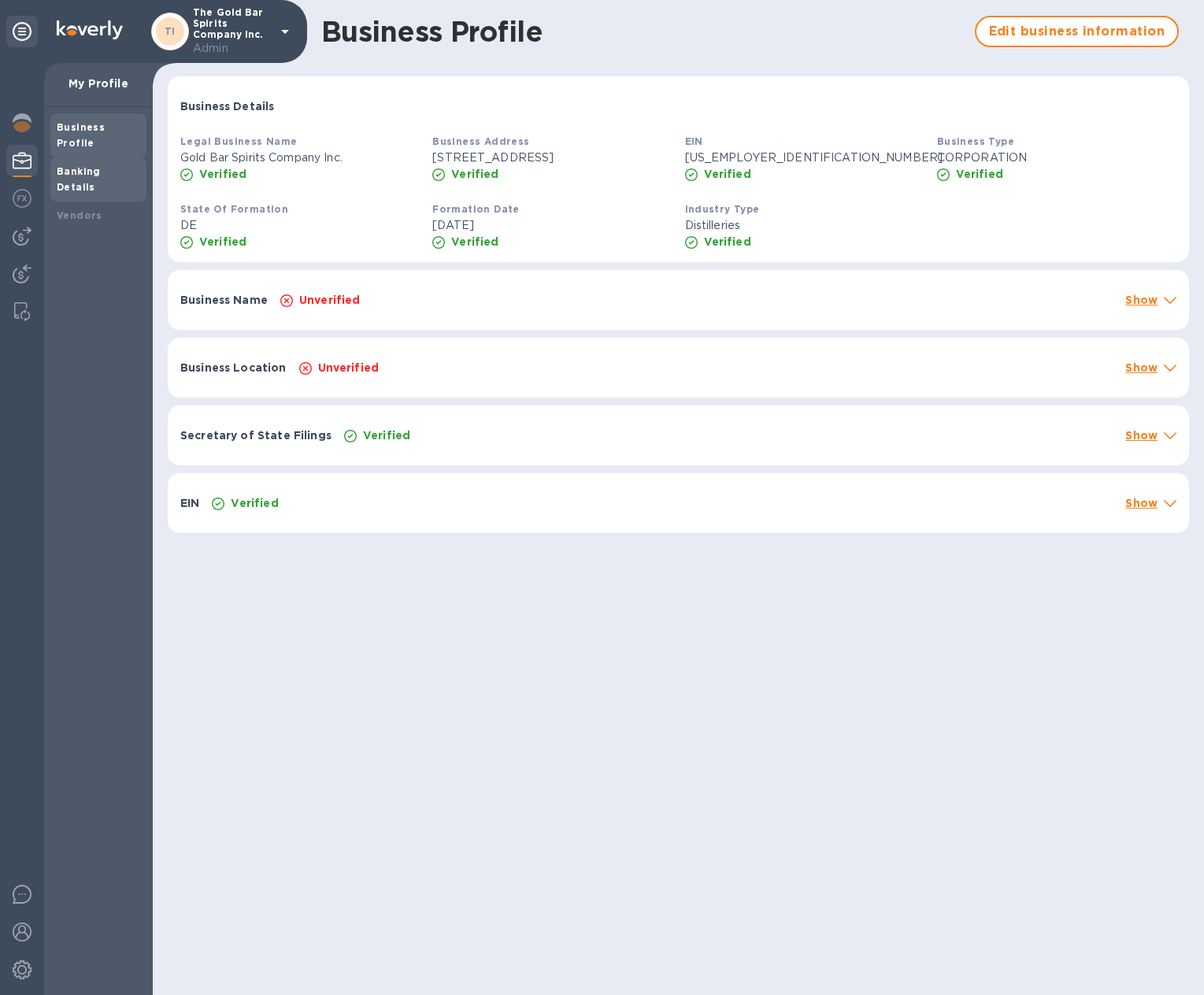
click at [97, 166] on b "Banking Details" at bounding box center [78, 179] width 44 height 27
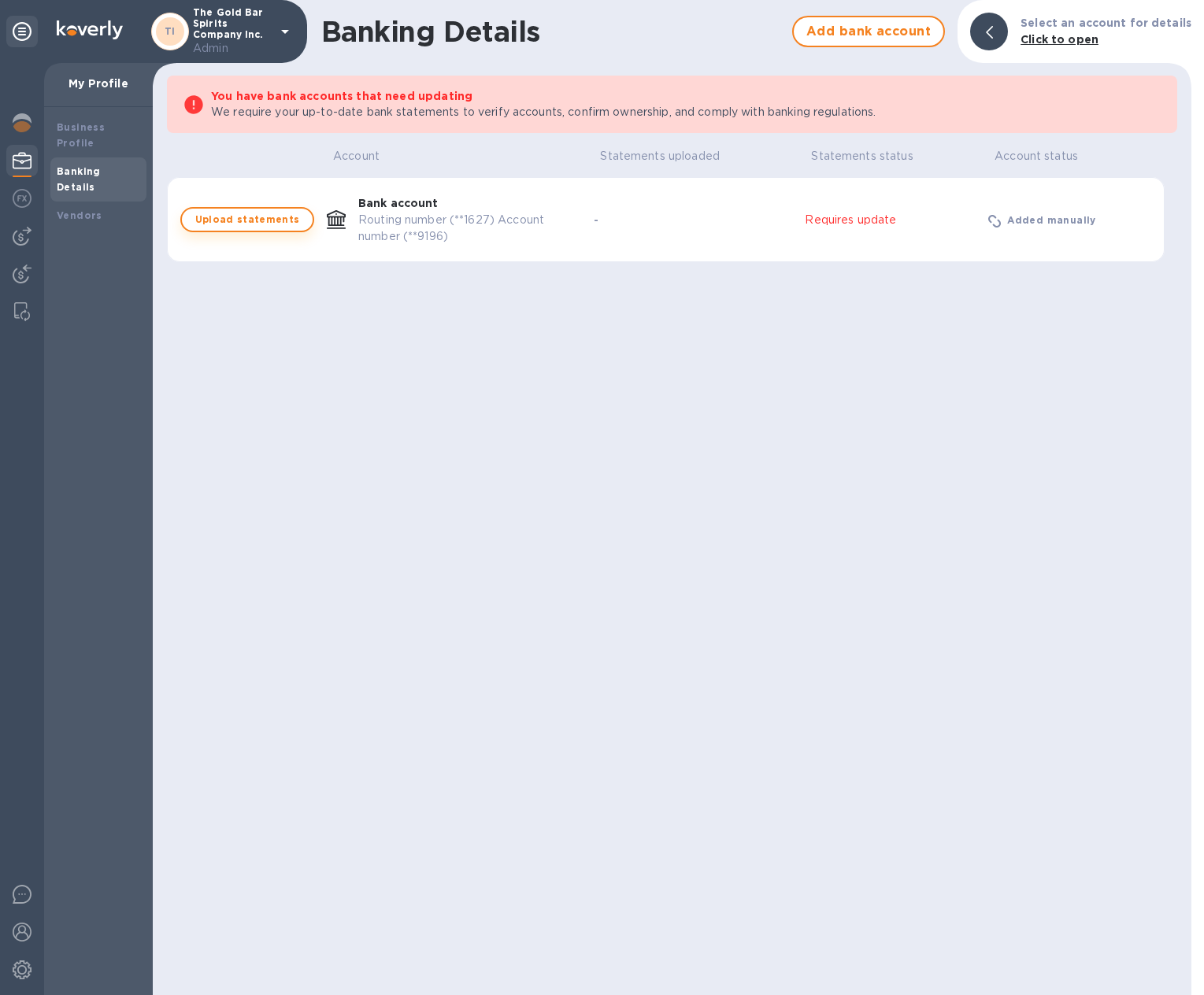
click at [275, 229] on button "Upload statements" at bounding box center [247, 220] width 134 height 25
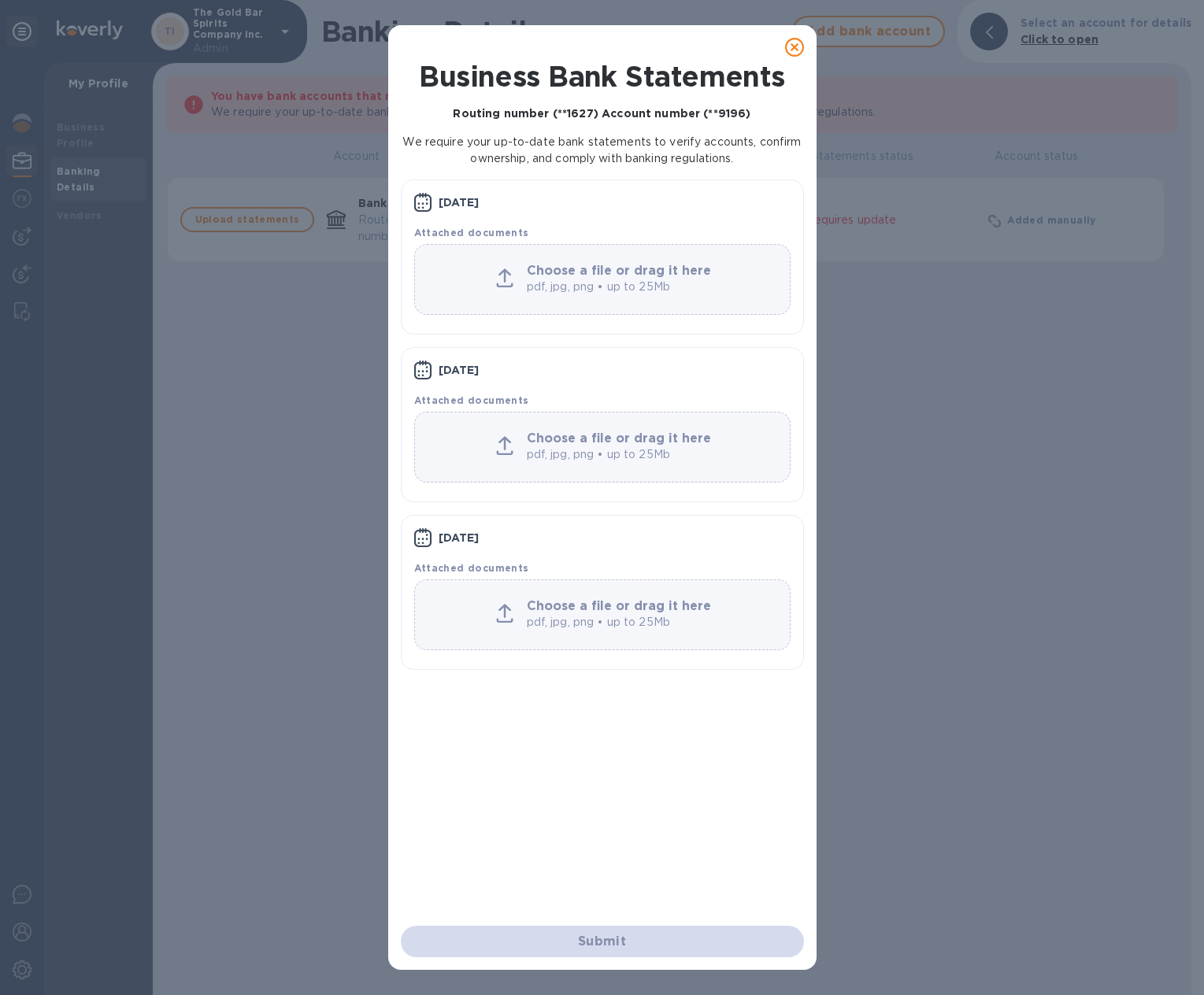
click at [797, 43] on icon at bounding box center [794, 47] width 19 height 19
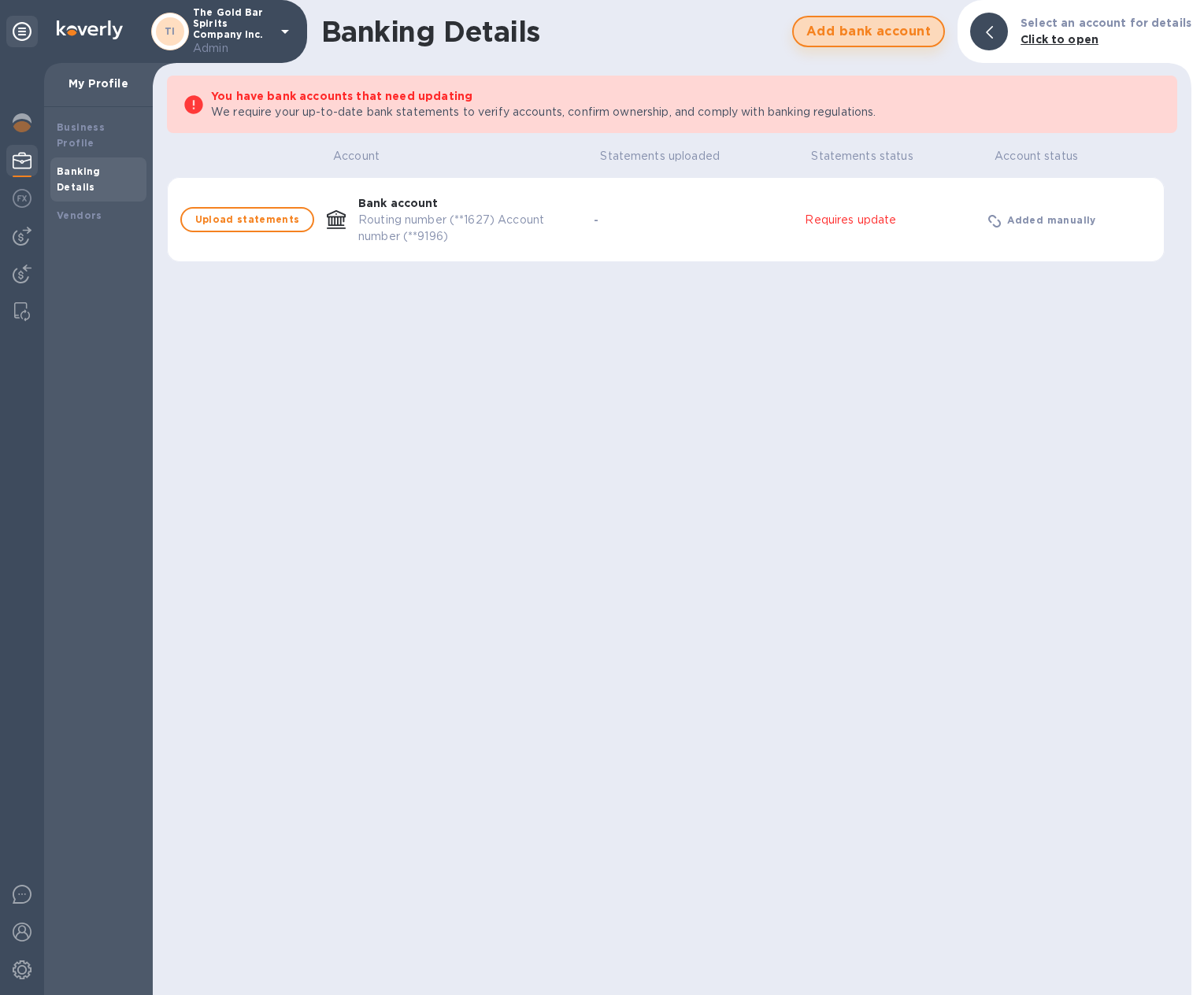
click at [868, 39] on span "Add bank account" at bounding box center [868, 31] width 124 height 19
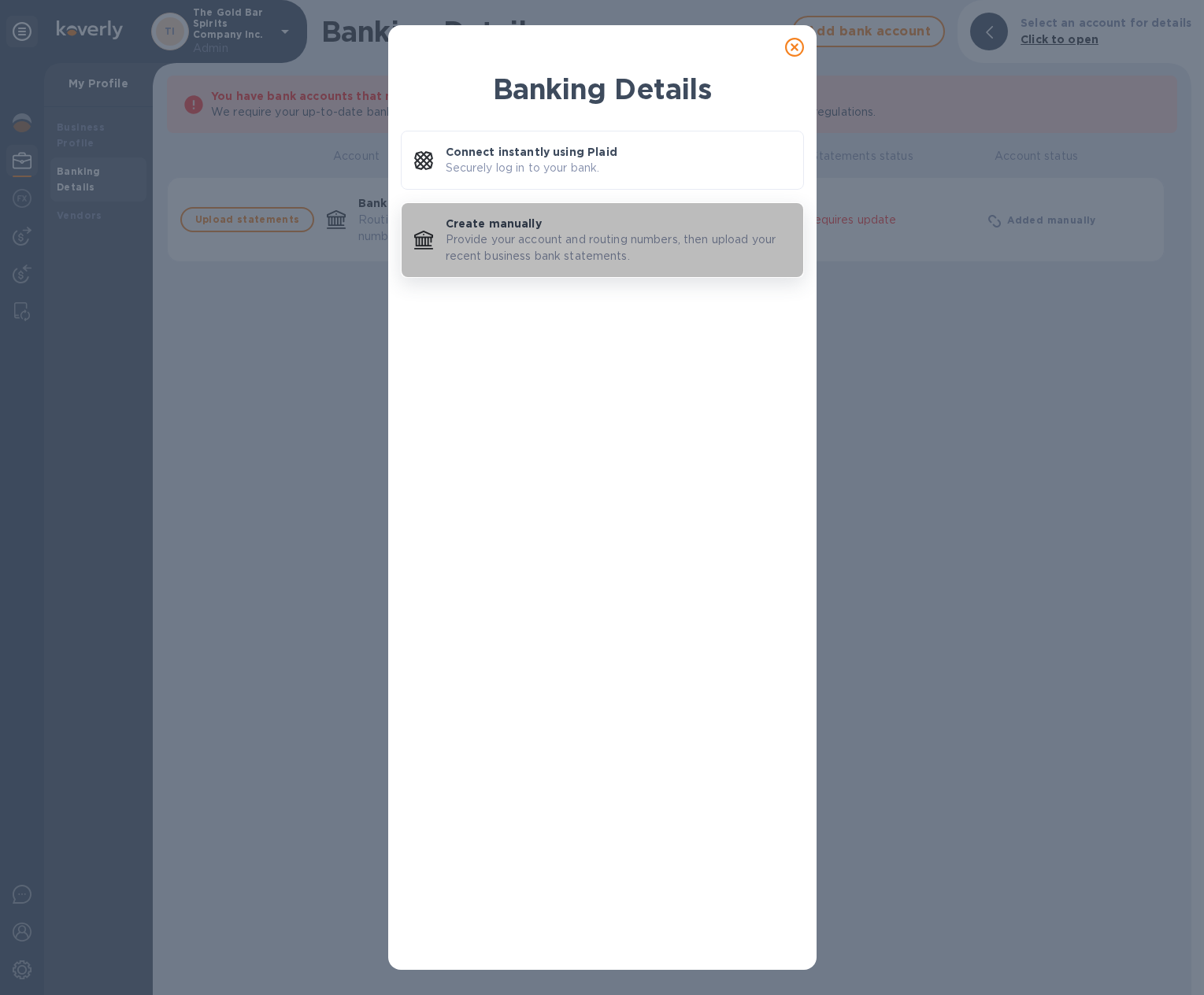
click at [558, 241] on p "Provide your account and routing numbers, then upload your recent business bank…" at bounding box center [618, 248] width 345 height 33
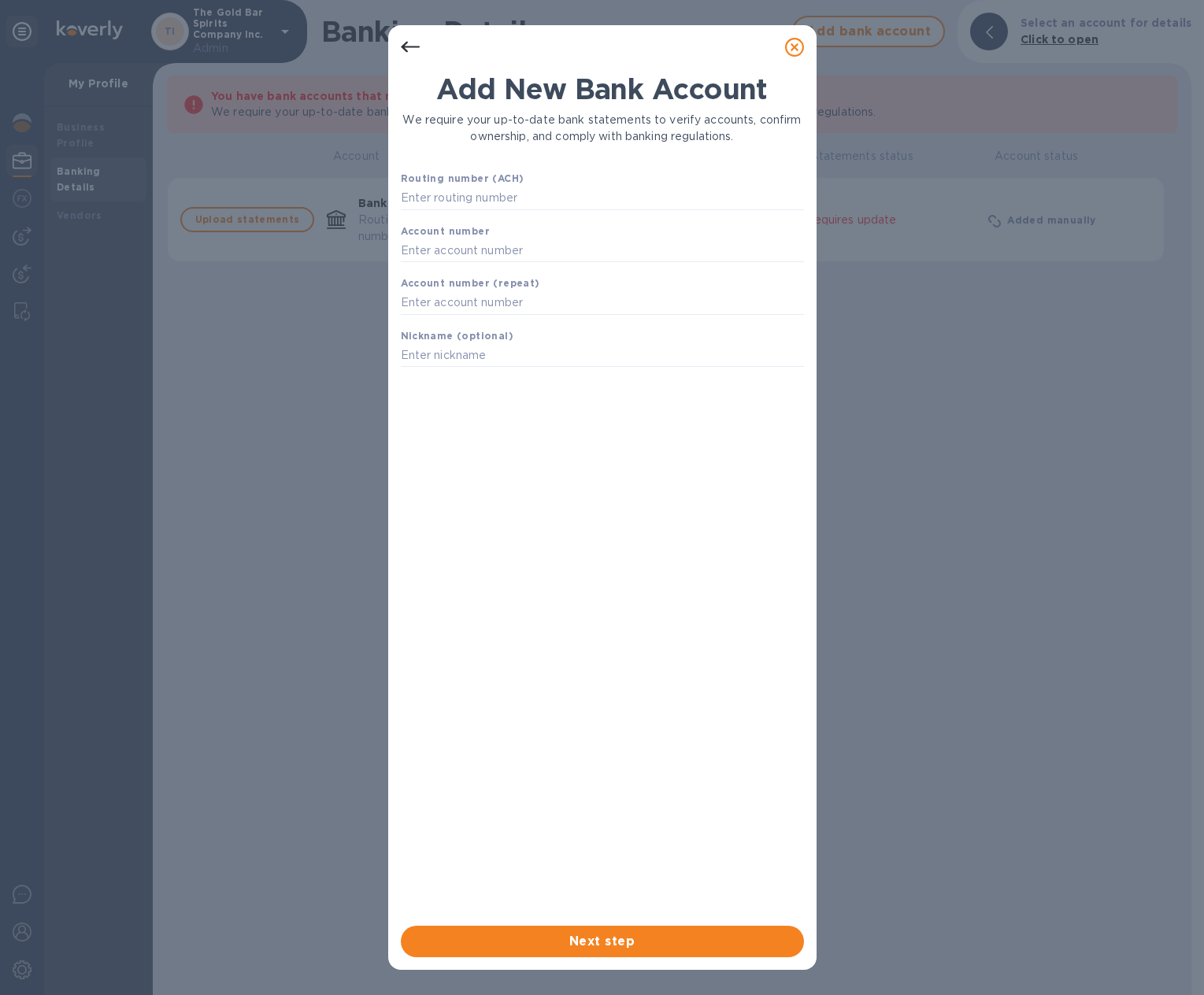
click at [795, 49] on icon at bounding box center [794, 47] width 19 height 19
